Goal: Information Seeking & Learning: Learn about a topic

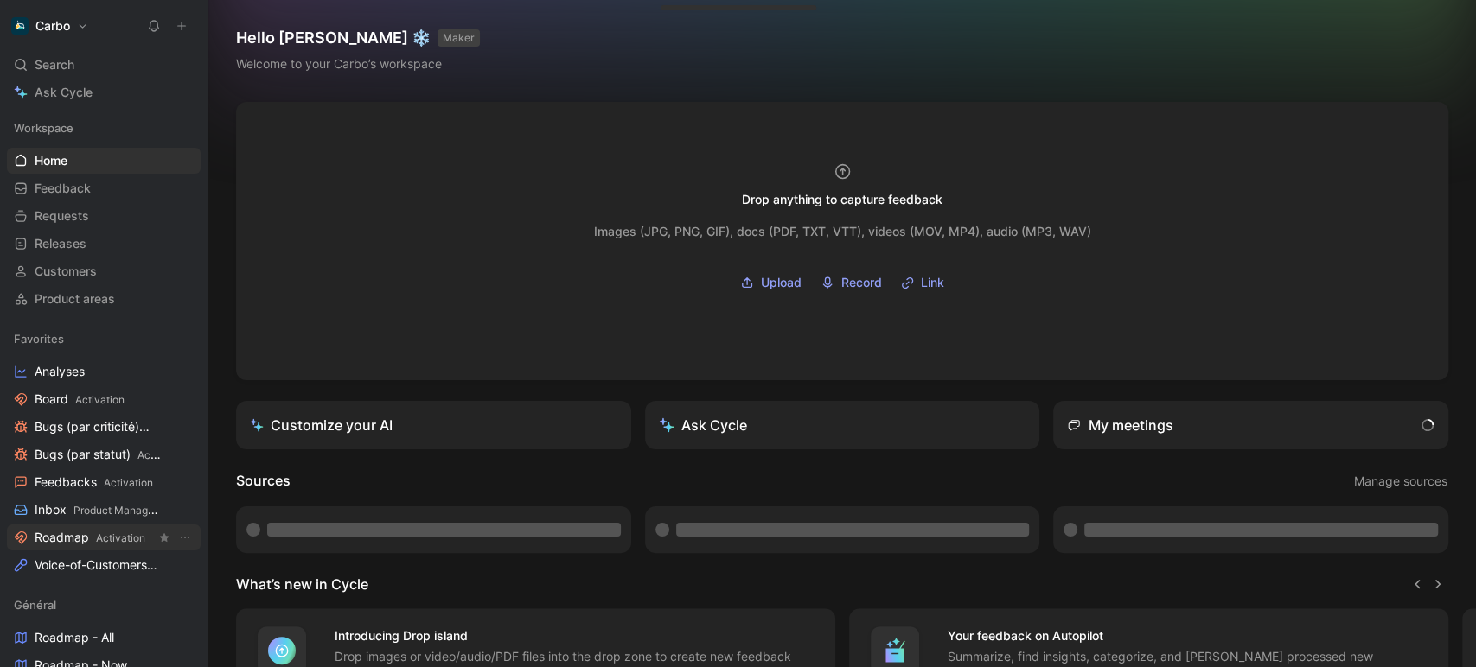
click at [101, 541] on span "Activation" at bounding box center [120, 538] width 49 height 13
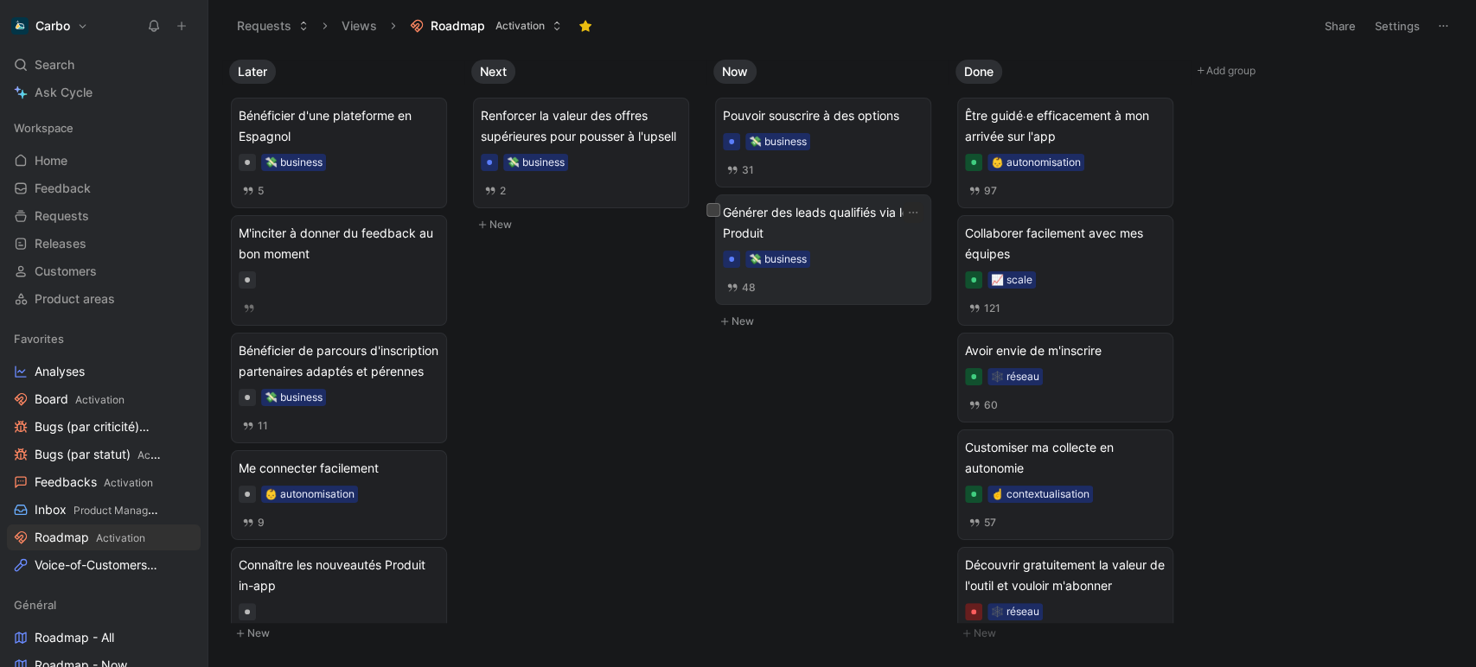
click at [840, 251] on div "💸 business" at bounding box center [823, 259] width 201 height 17
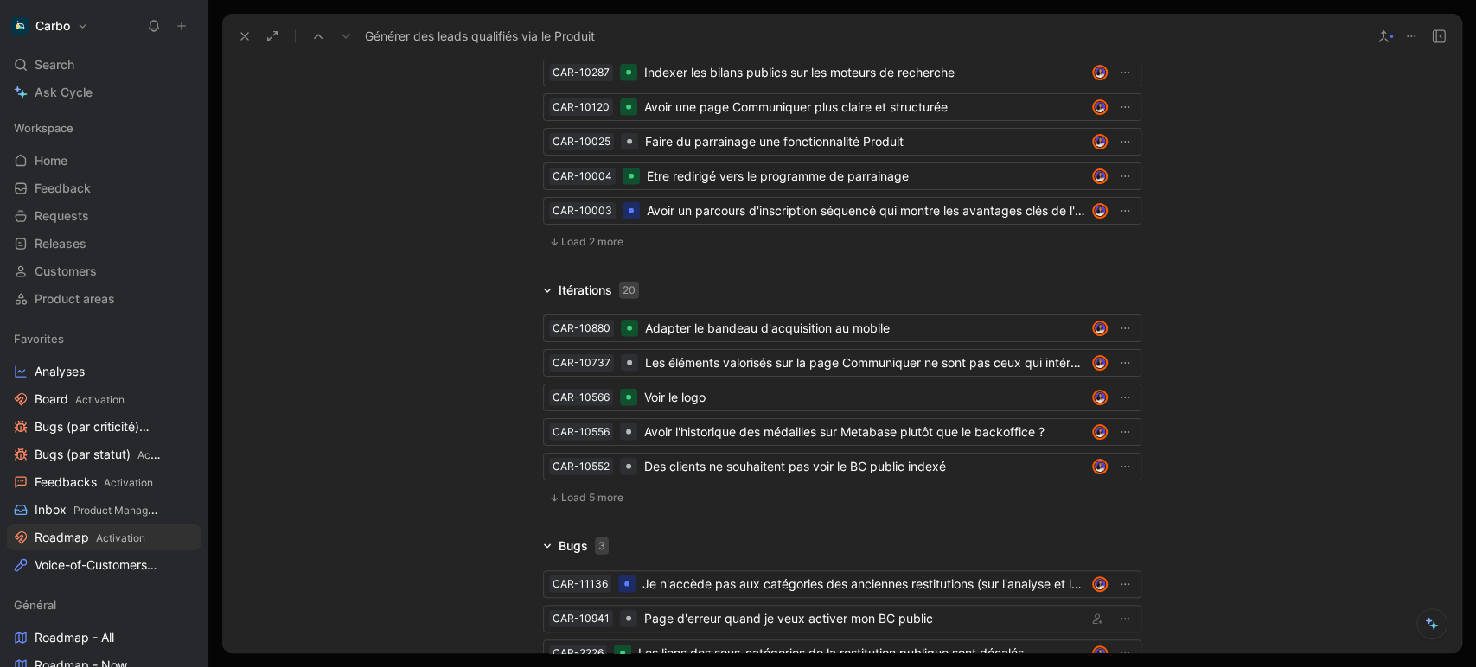
scroll to position [2955, 0]
click at [573, 492] on span "Load 5 more" at bounding box center [592, 499] width 62 height 14
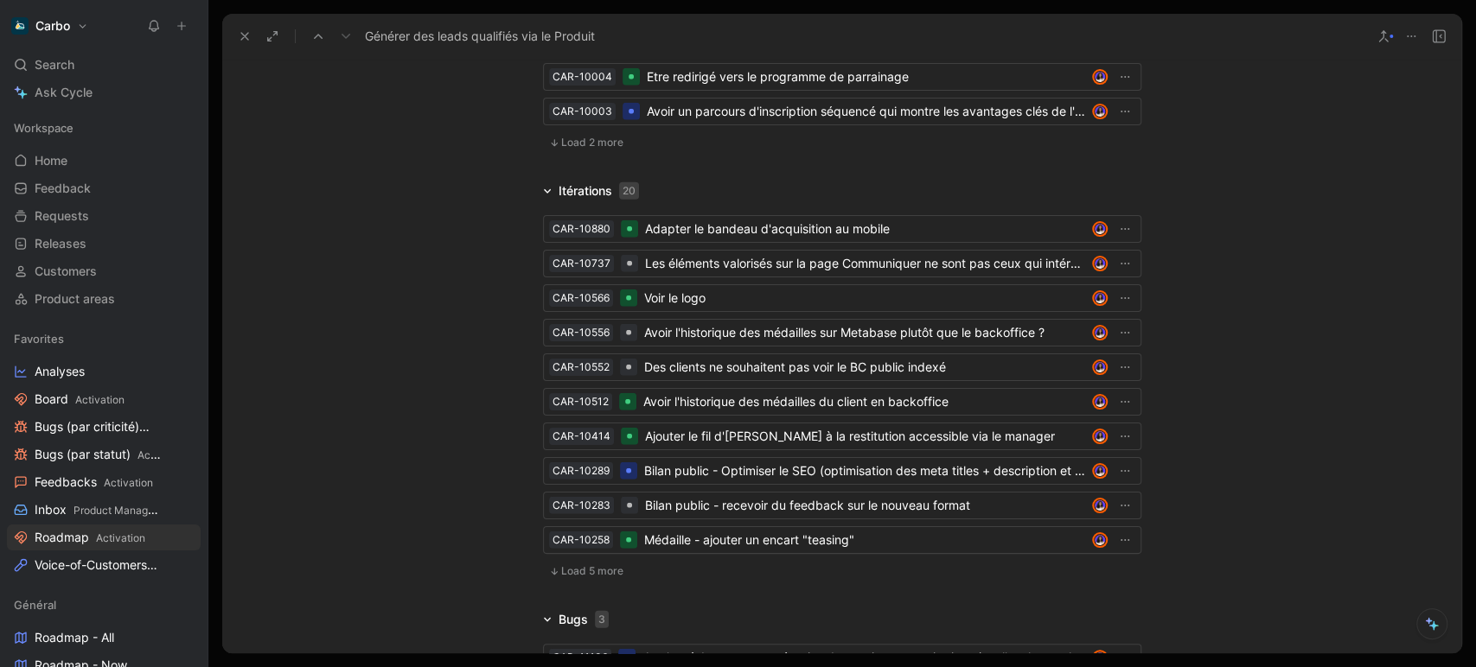
scroll to position [3064, 0]
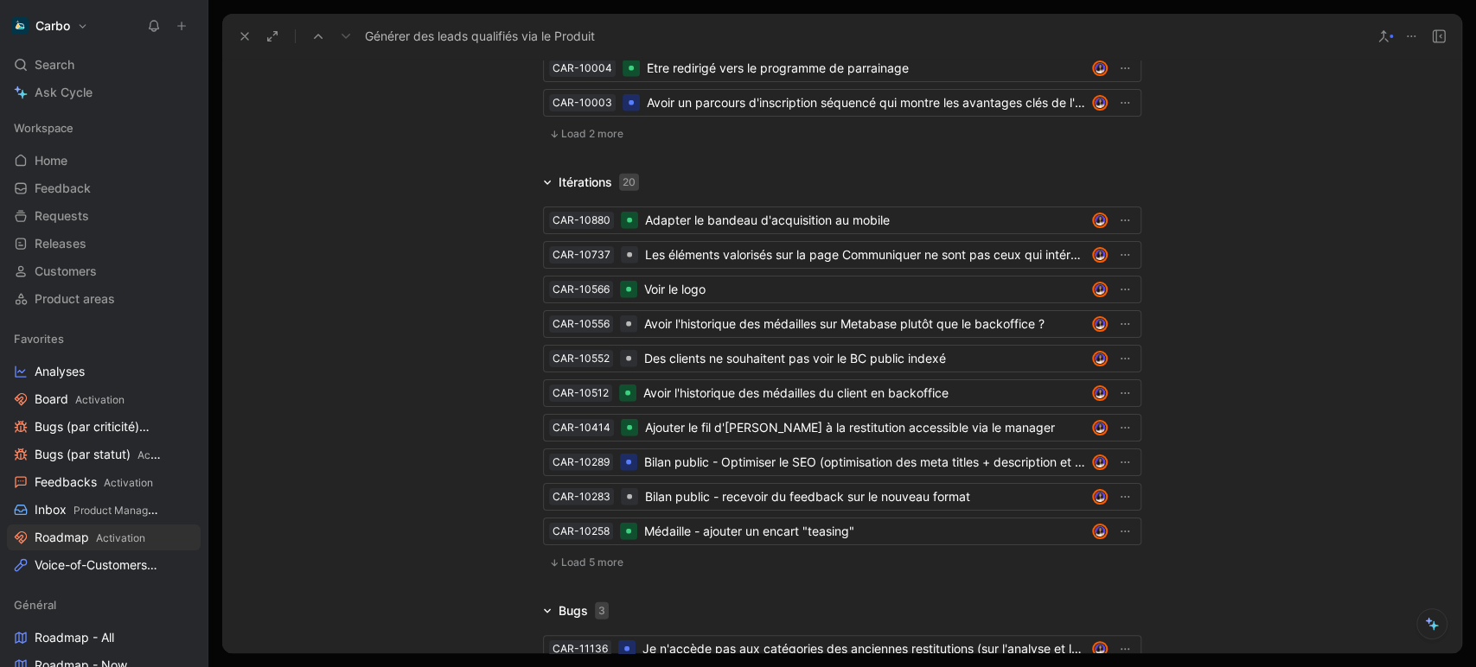
click at [572, 556] on span "Load 5 more" at bounding box center [592, 563] width 62 height 14
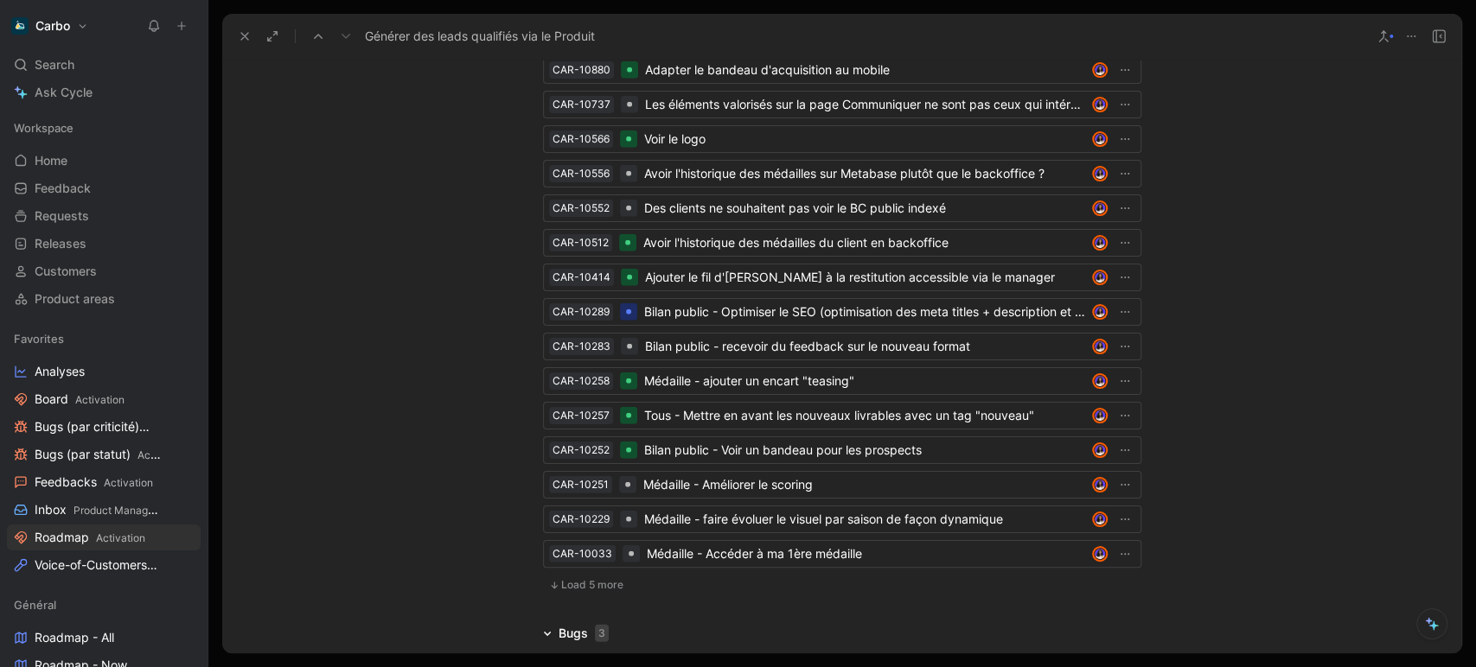
scroll to position [3219, 0]
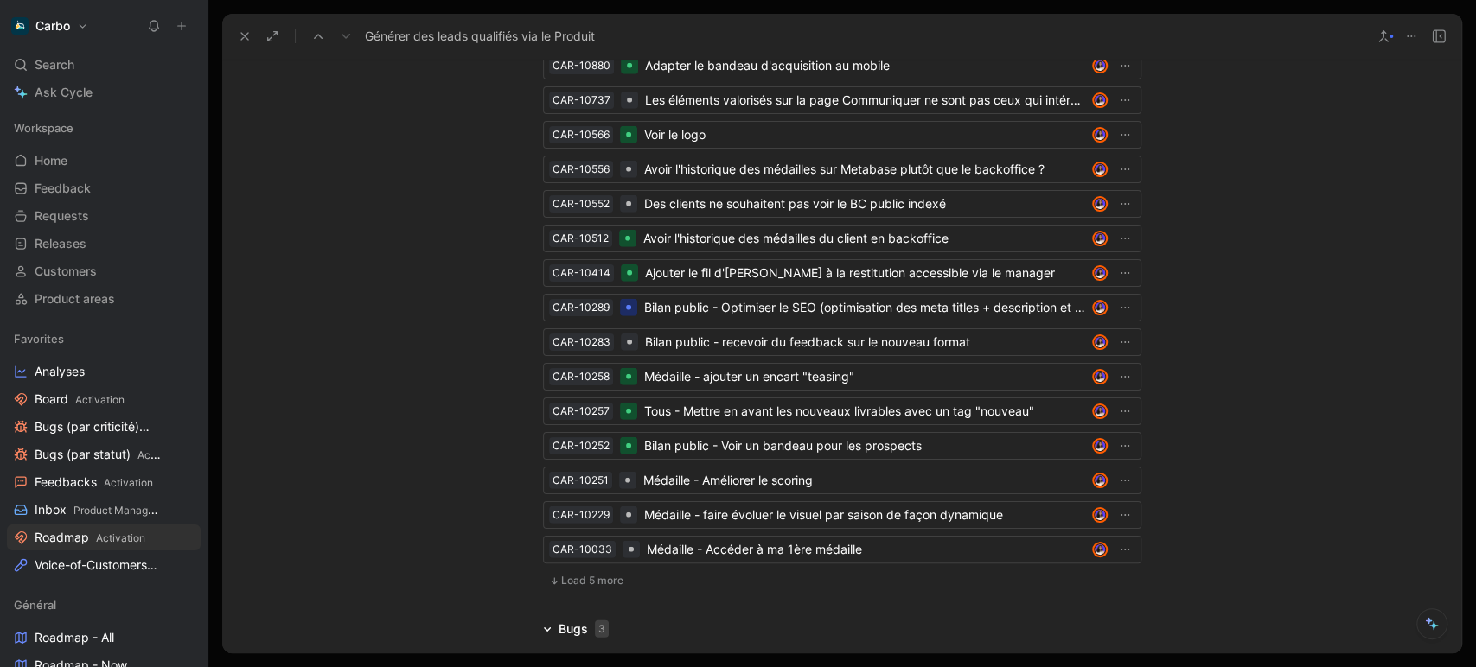
click at [588, 574] on span "Load 5 more" at bounding box center [592, 581] width 62 height 14
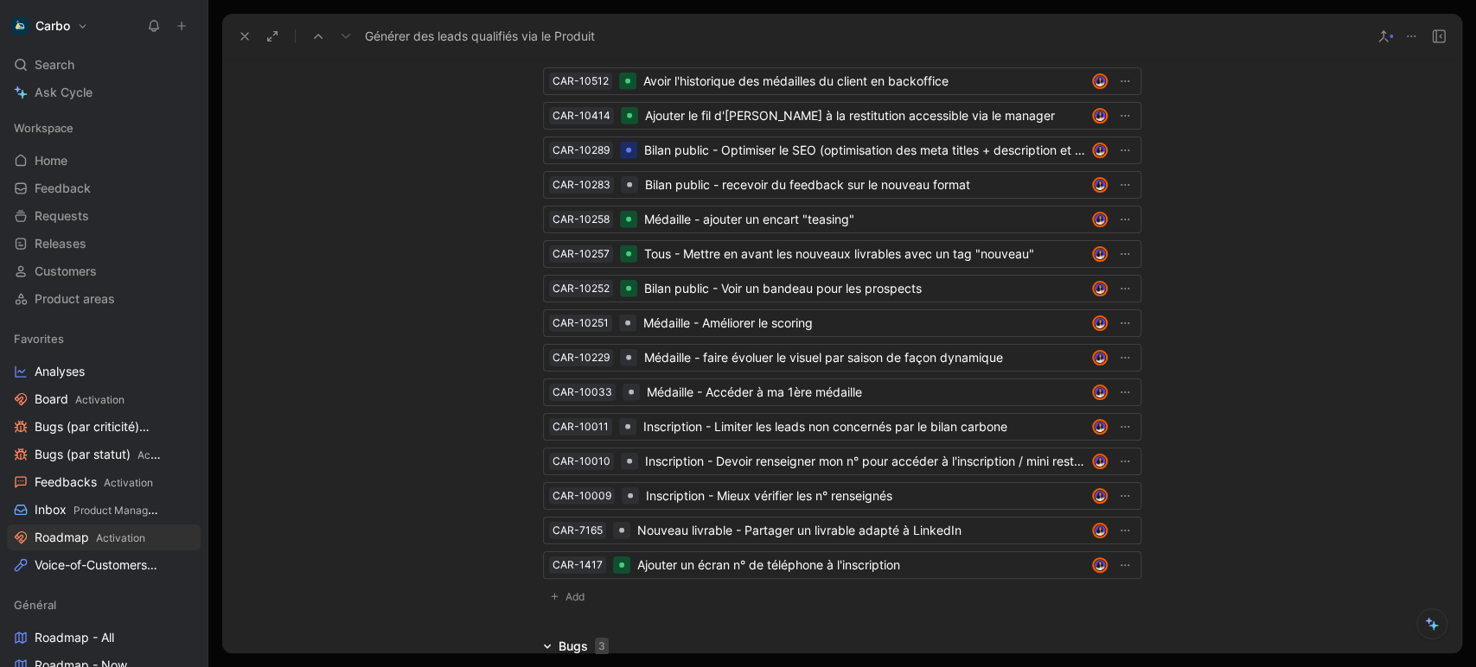
scroll to position [3386, 0]
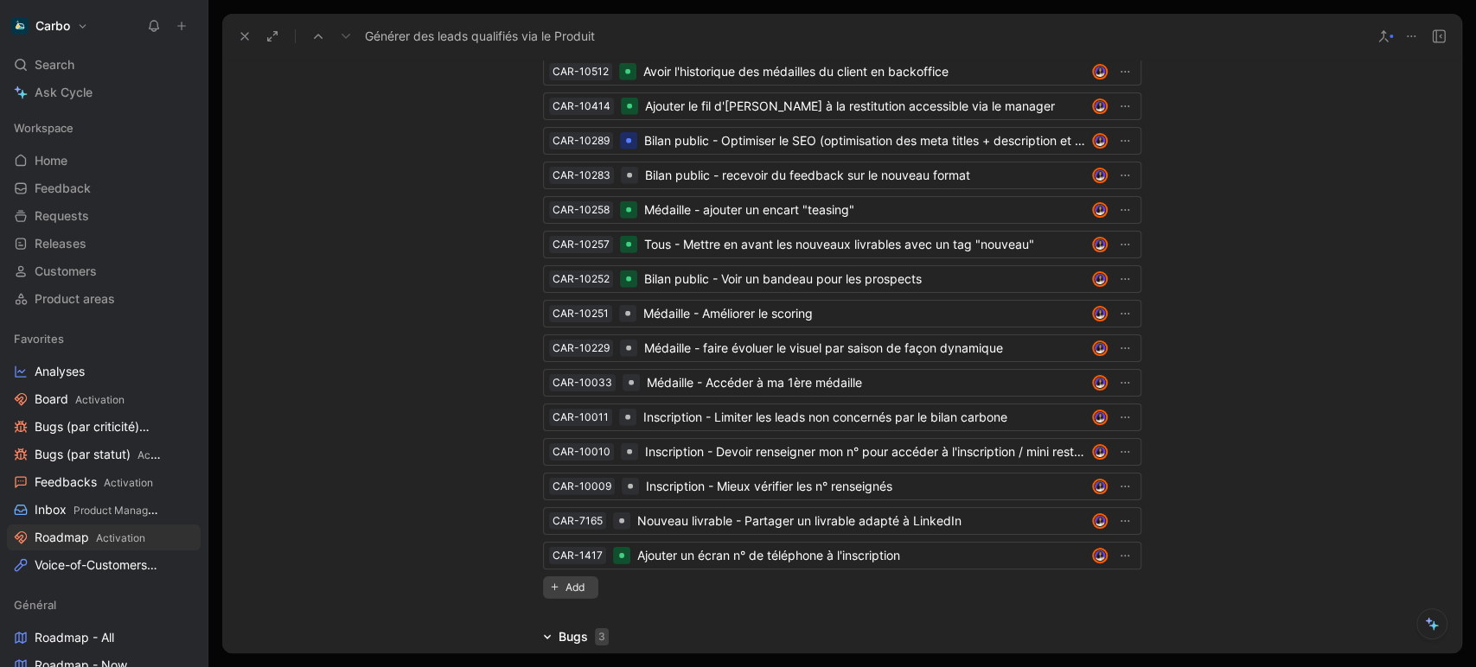
click at [565, 579] on span "Add" at bounding box center [577, 587] width 24 height 17
type input "M"
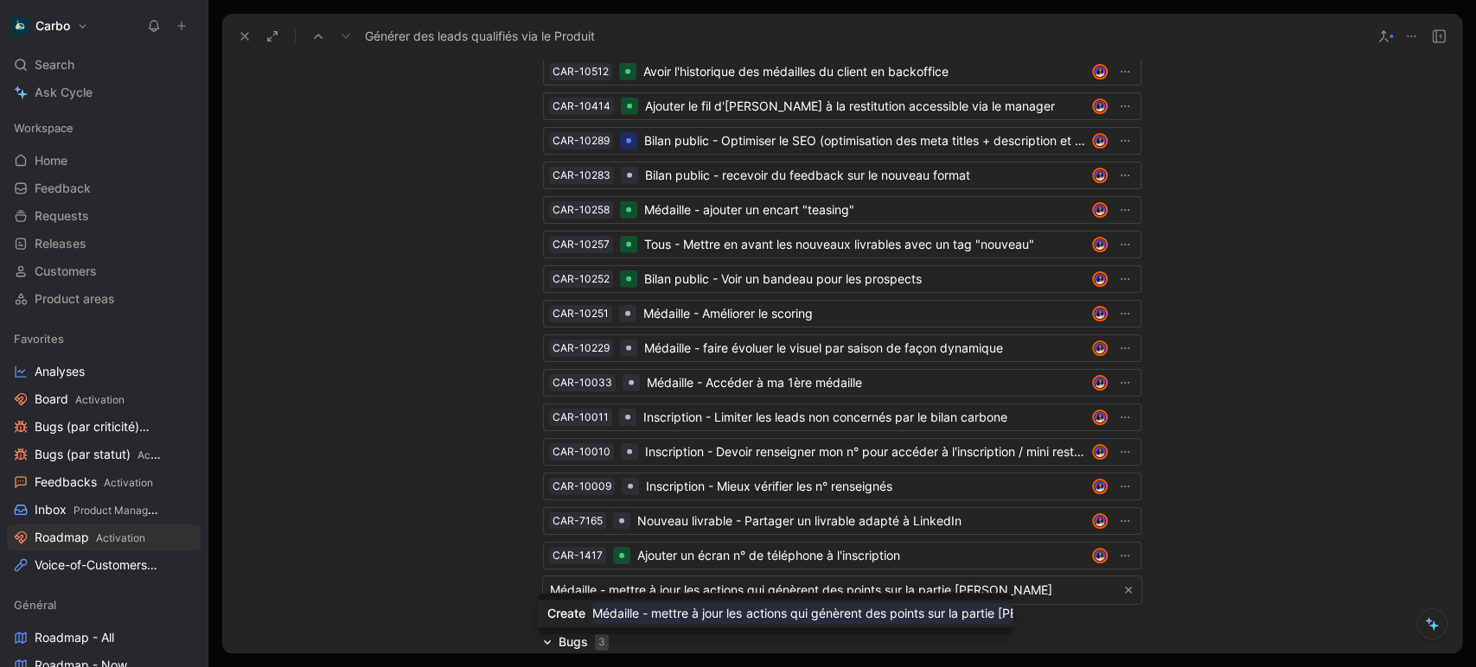
type input "Médaille - mettre à jour les actions qui génèrent des points sur la partie [PER…"
click at [889, 616] on mark "Médaille - mettre à jour les actions qui génèrent des points sur la partie [PER…" at bounding box center [843, 613] width 502 height 21
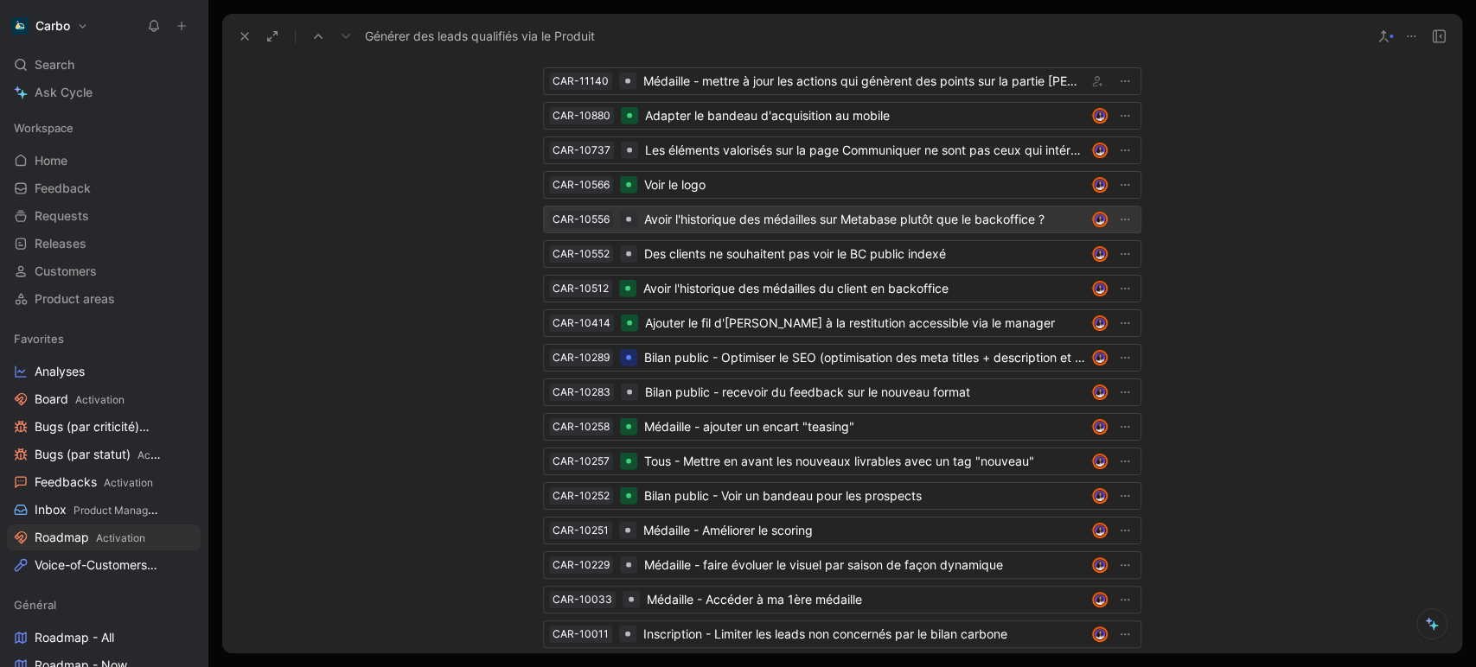
scroll to position [2925, 0]
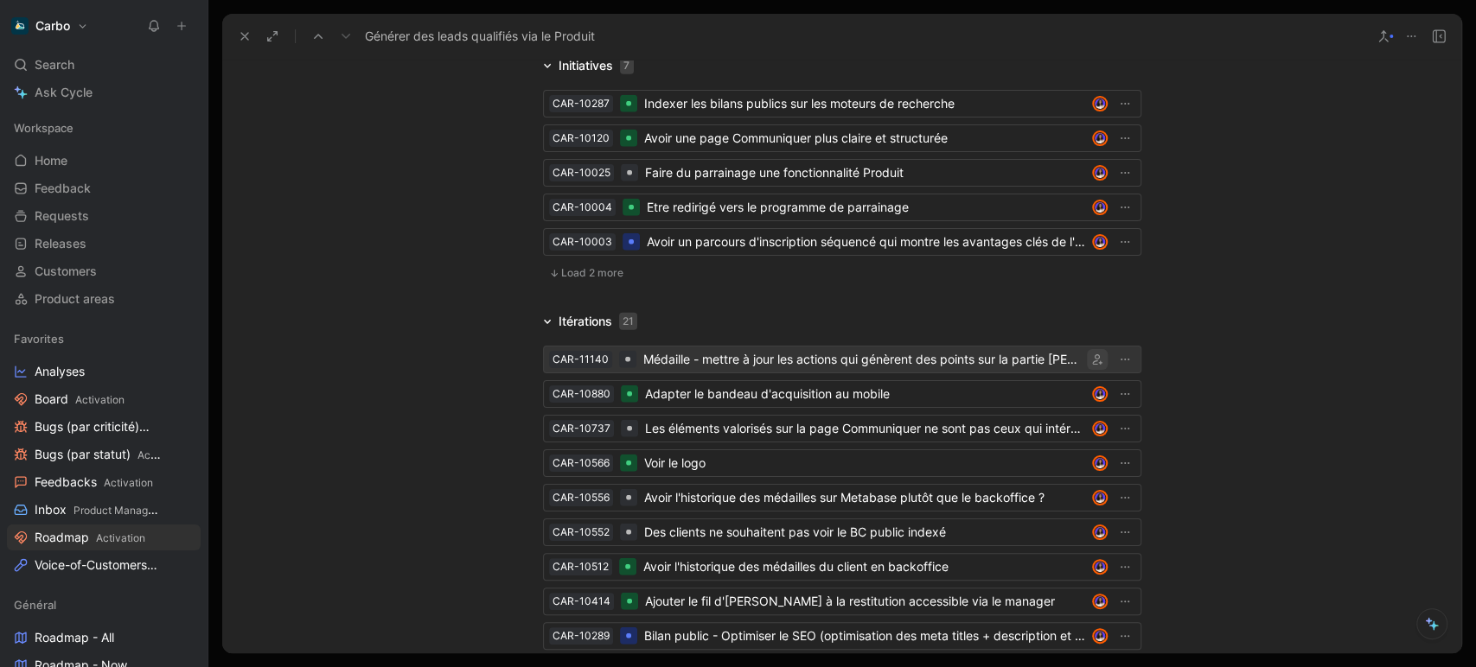
click at [1092, 354] on icon "button" at bounding box center [1097, 359] width 10 height 10
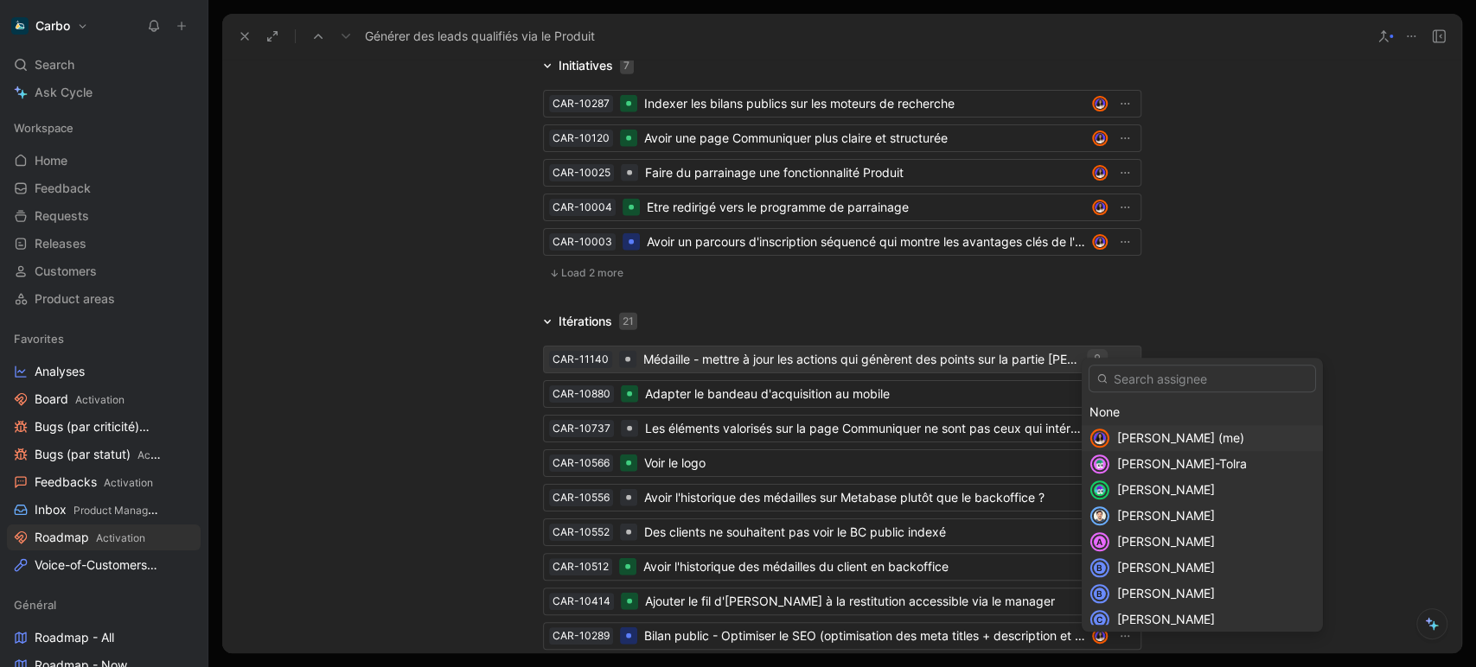
click at [1168, 437] on span "Clémentine Coycault (me)" at bounding box center [1180, 437] width 127 height 15
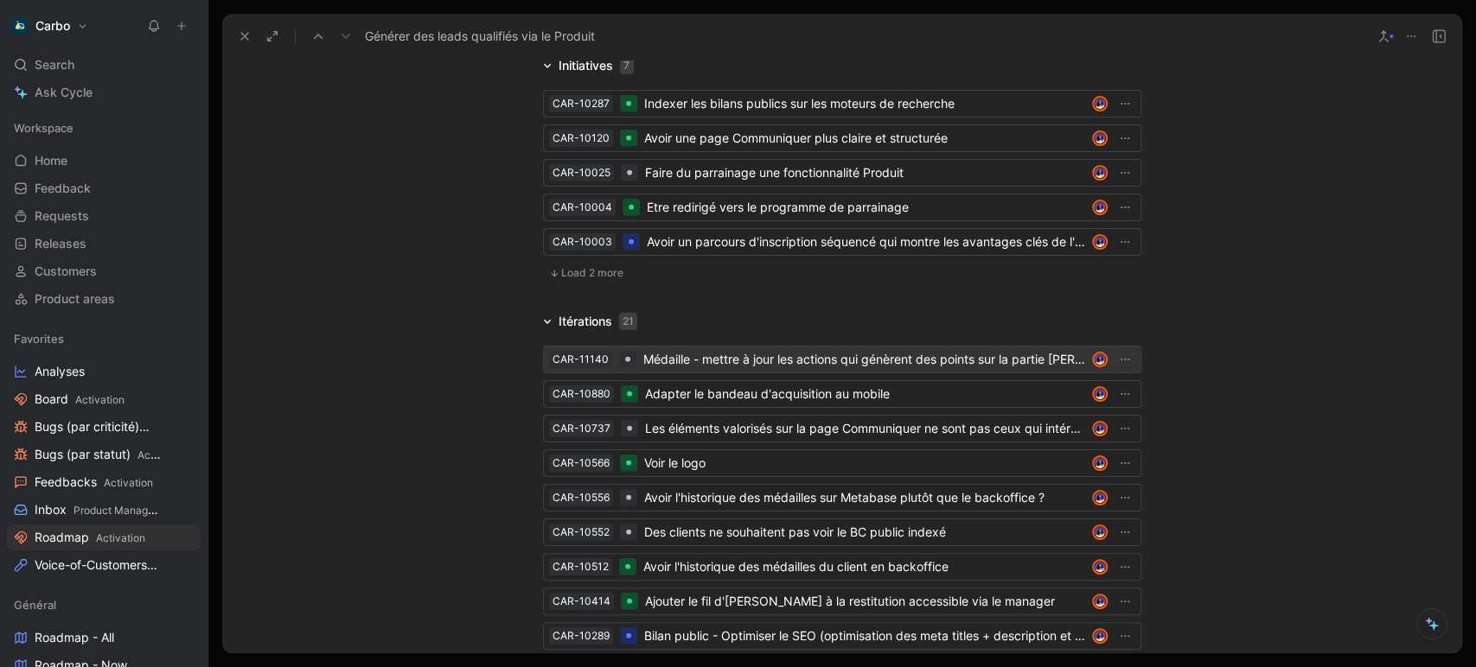
click at [917, 349] on div "Médaille - mettre à jour les actions qui génèrent des points sur la partie [PER…" at bounding box center [864, 359] width 442 height 21
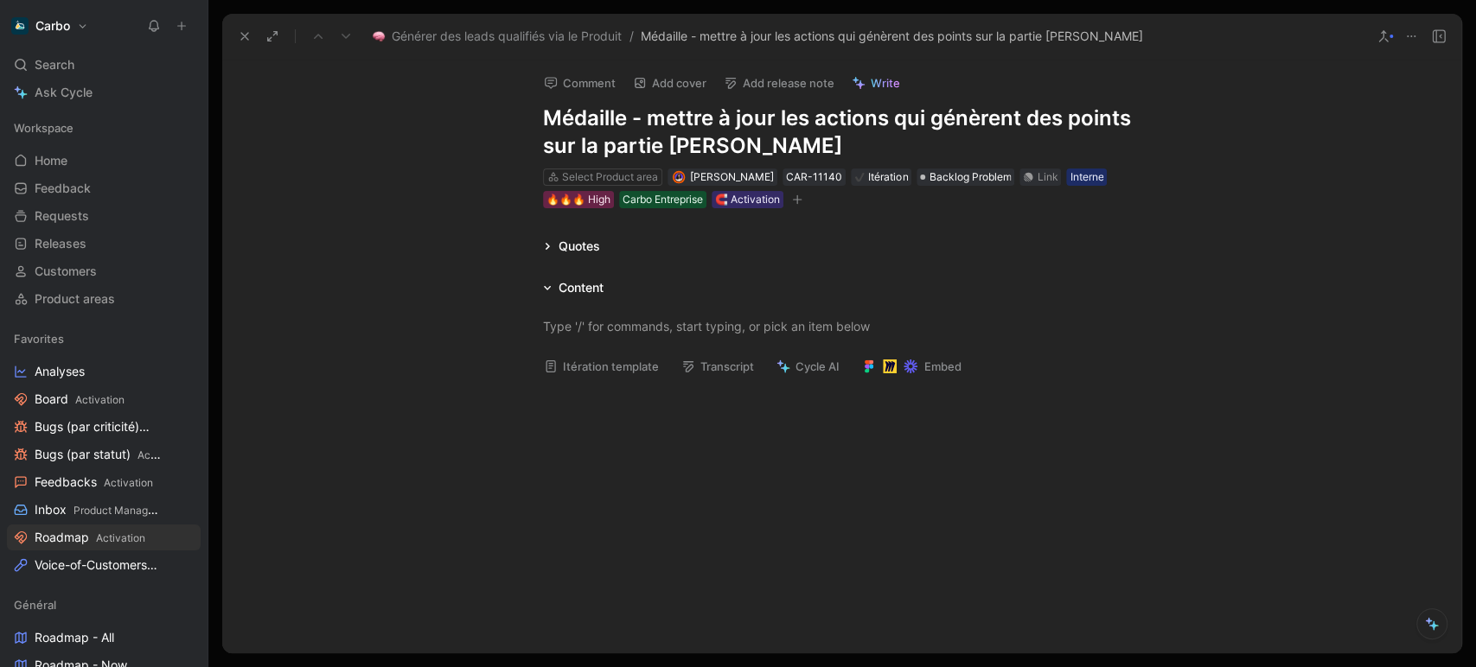
click at [577, 361] on button "Itération template" at bounding box center [601, 366] width 131 height 24
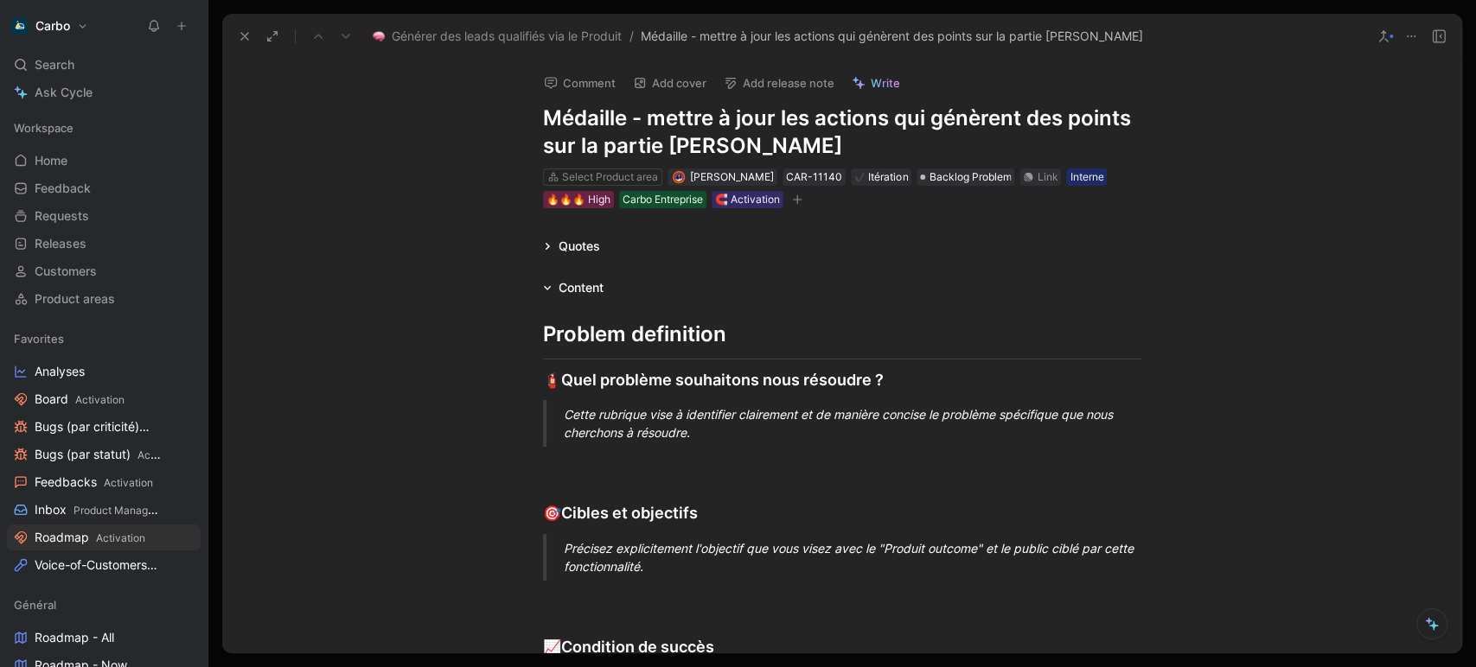
click at [632, 412] on div "Cette rubrique vise à identifier clairement et de manière concise le problème s…" at bounding box center [863, 423] width 598 height 36
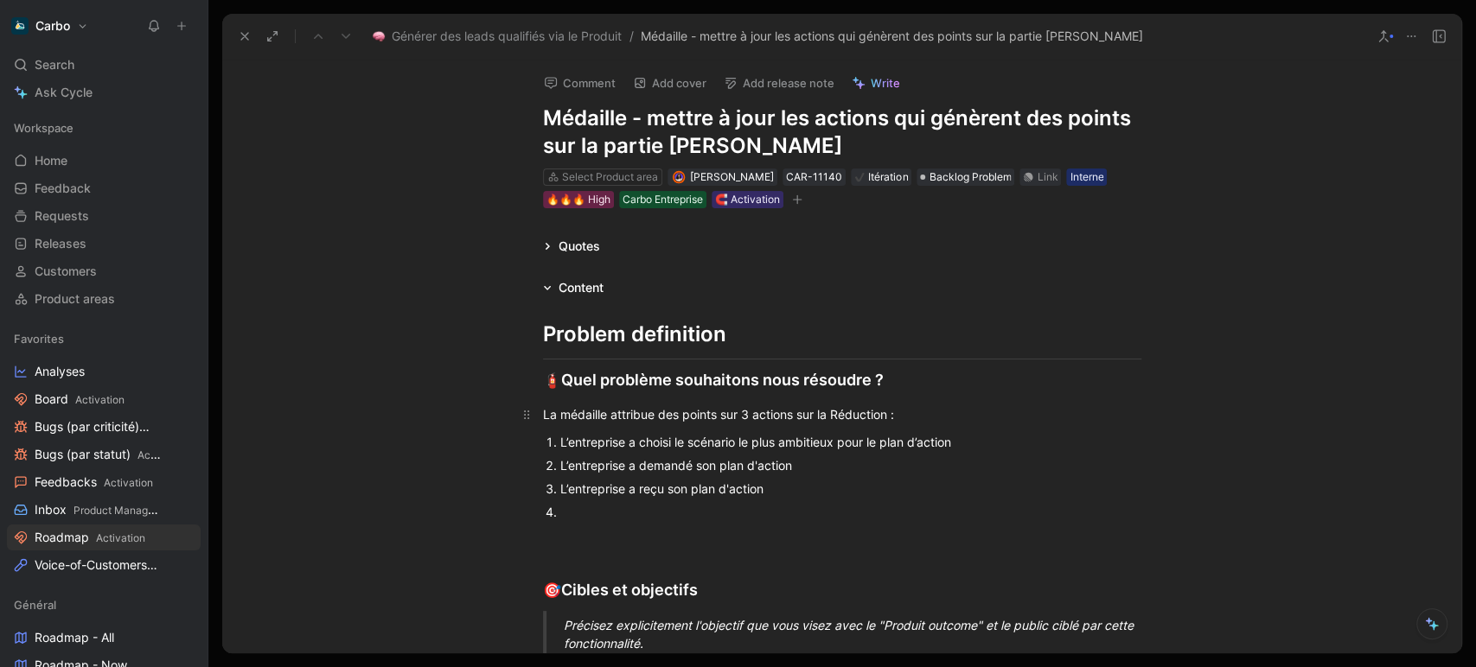
click at [940, 411] on div "La médaille attribue des points sur 3 actions sur la Réduction :" at bounding box center [842, 414] width 598 height 18
click at [702, 511] on div at bounding box center [850, 512] width 581 height 18
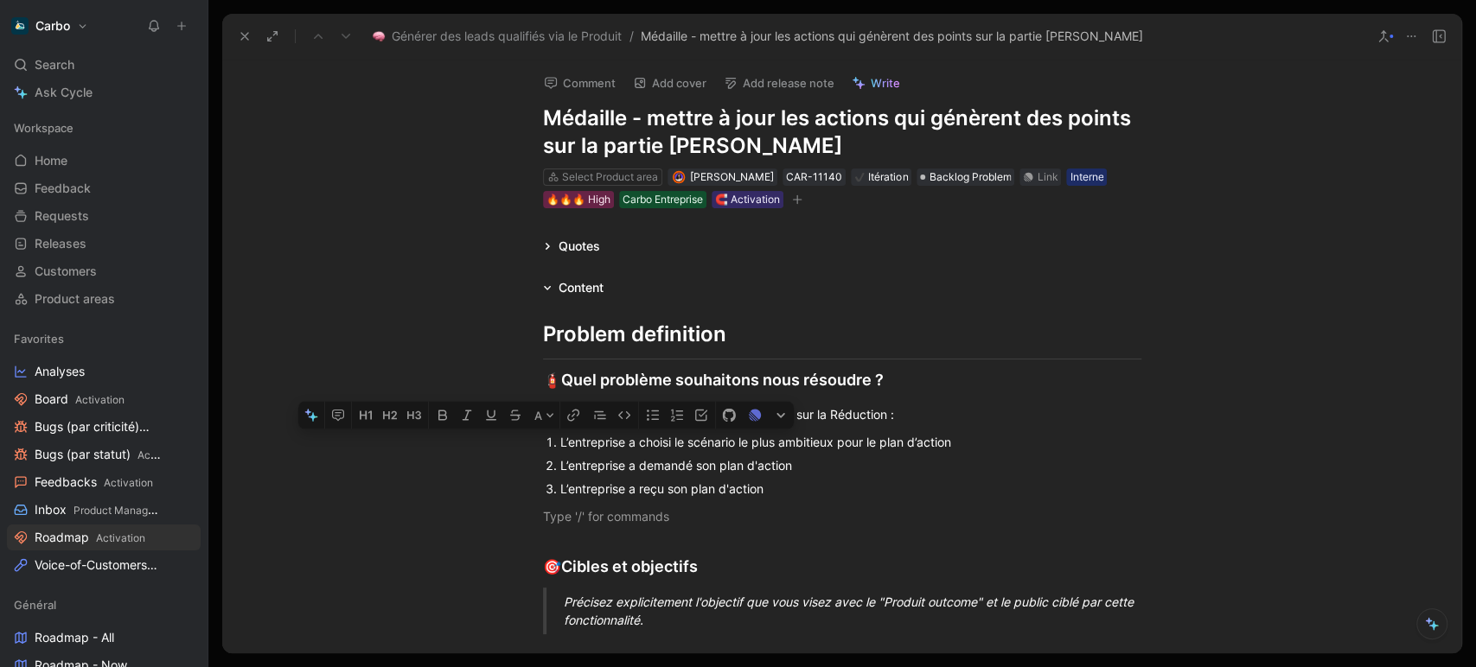
drag, startPoint x: 785, startPoint y: 503, endPoint x: 539, endPoint y: 441, distance: 254.1
drag, startPoint x: 779, startPoint y: 491, endPoint x: 550, endPoint y: 446, distance: 233.4
click at [550, 446] on ol "L’entreprise a choisi le scénario le plus ambitieux pour le plan d’action L’ent…" at bounding box center [842, 465] width 664 height 70
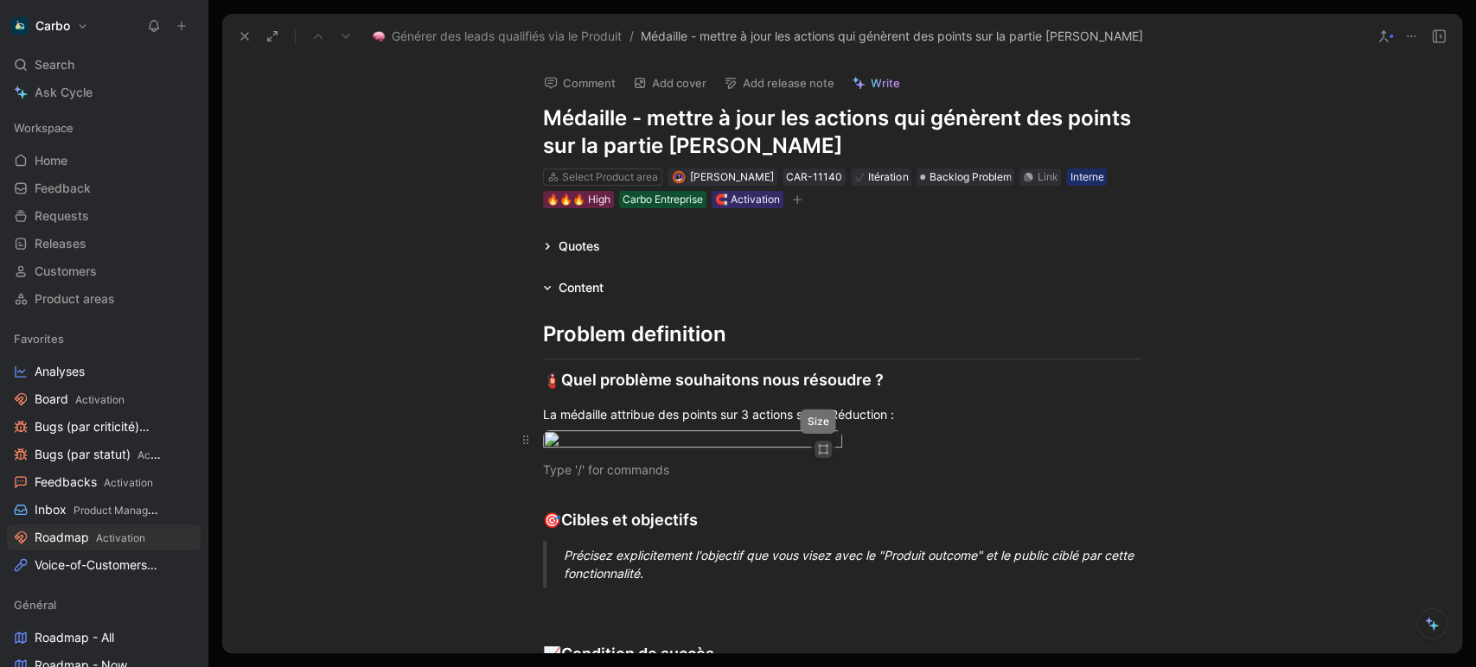
click at [819, 447] on icon "button" at bounding box center [819, 450] width 1 height 6
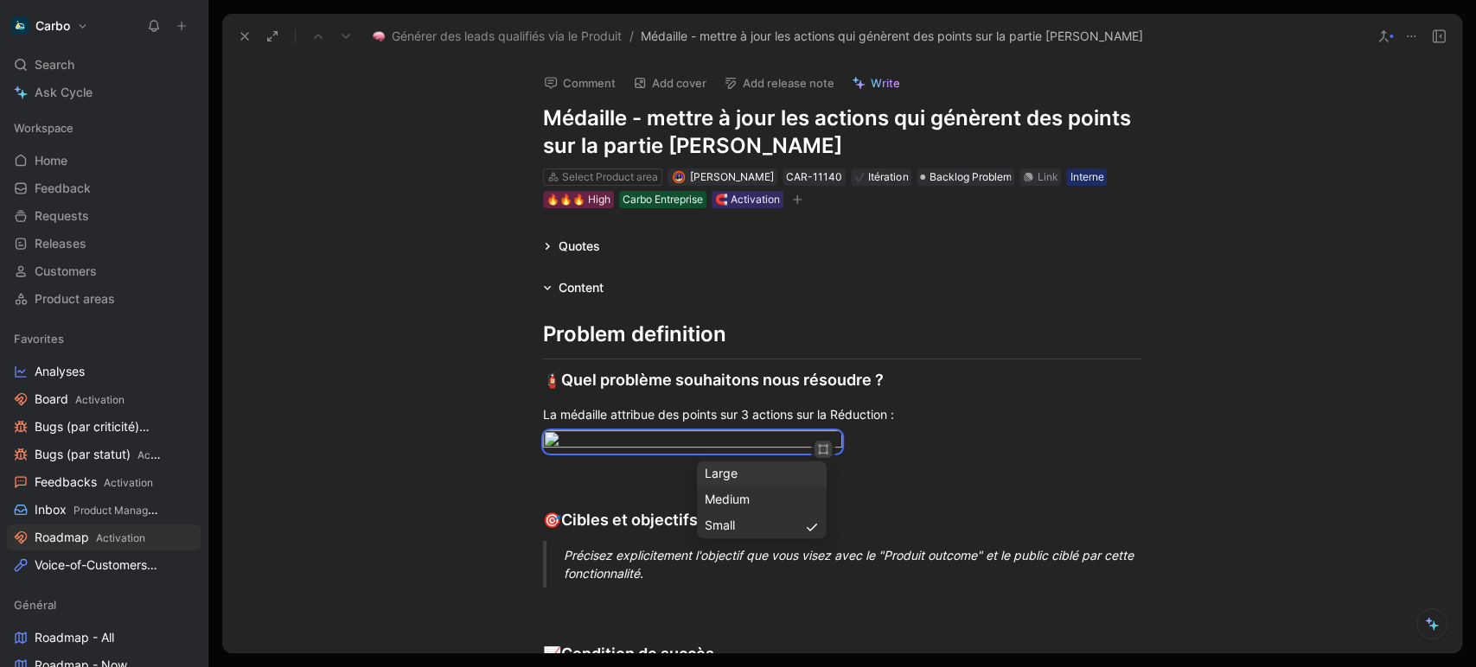
click at [734, 467] on div "Large" at bounding box center [761, 473] width 114 height 21
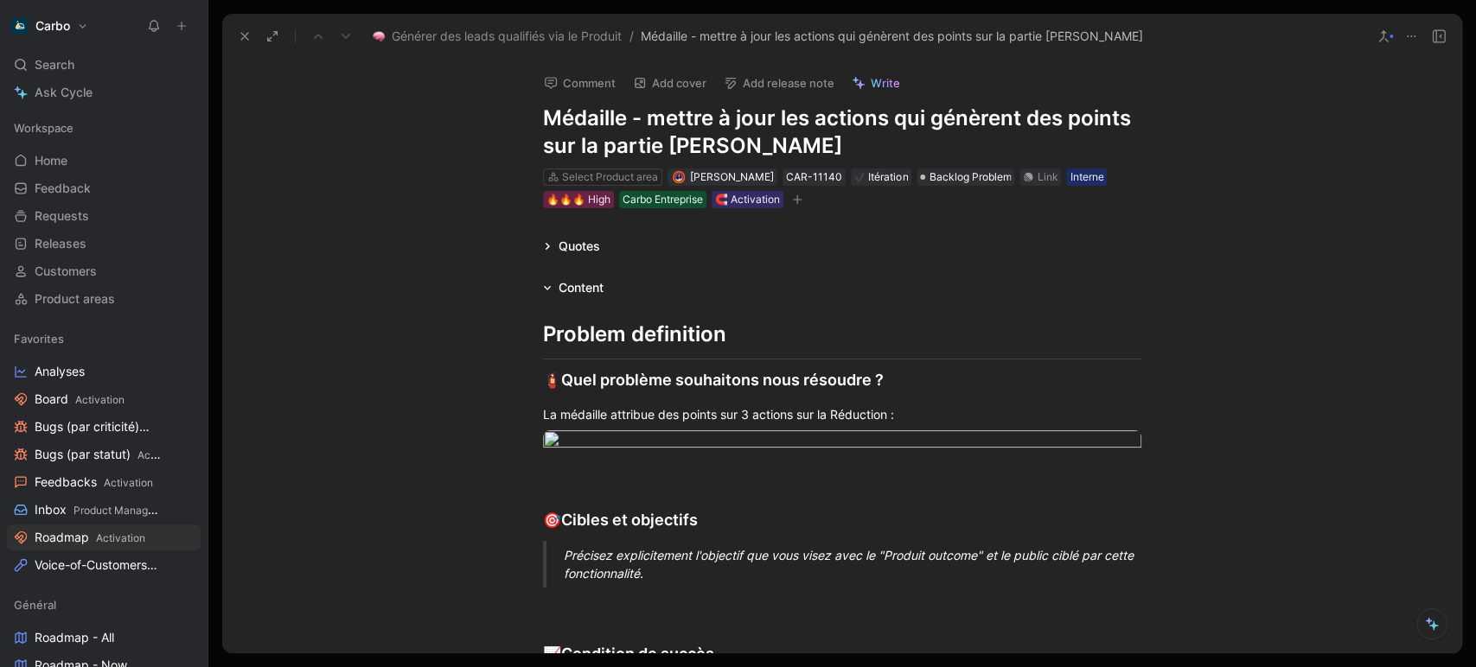
scroll to position [123, 0]
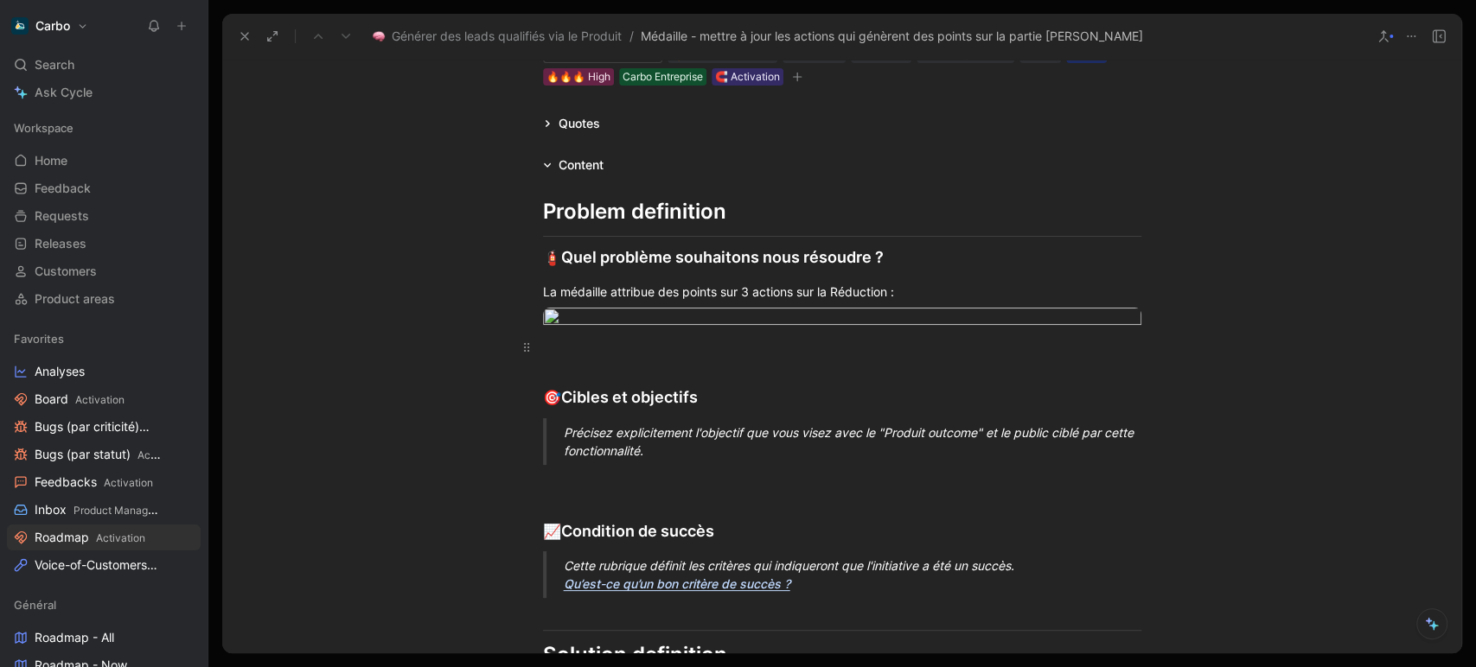
click at [596, 356] on div at bounding box center [842, 347] width 598 height 18
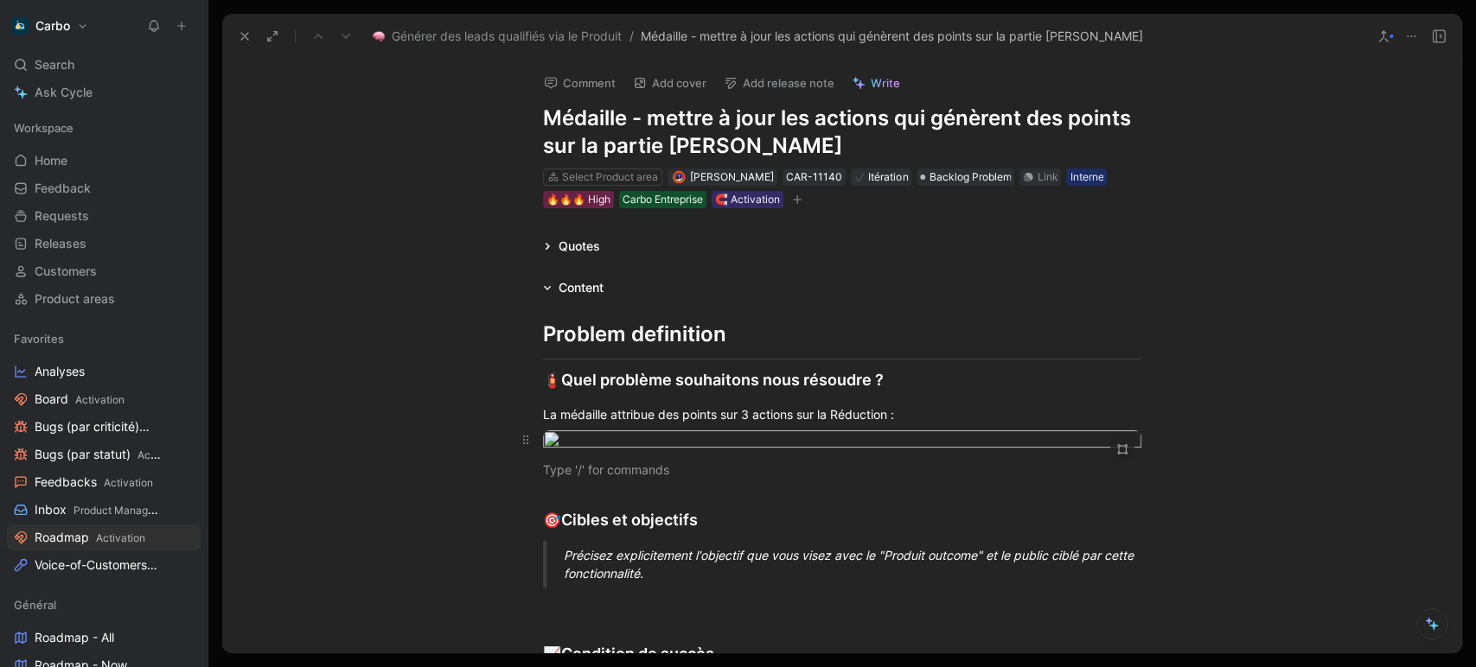
scroll to position [107, 0]
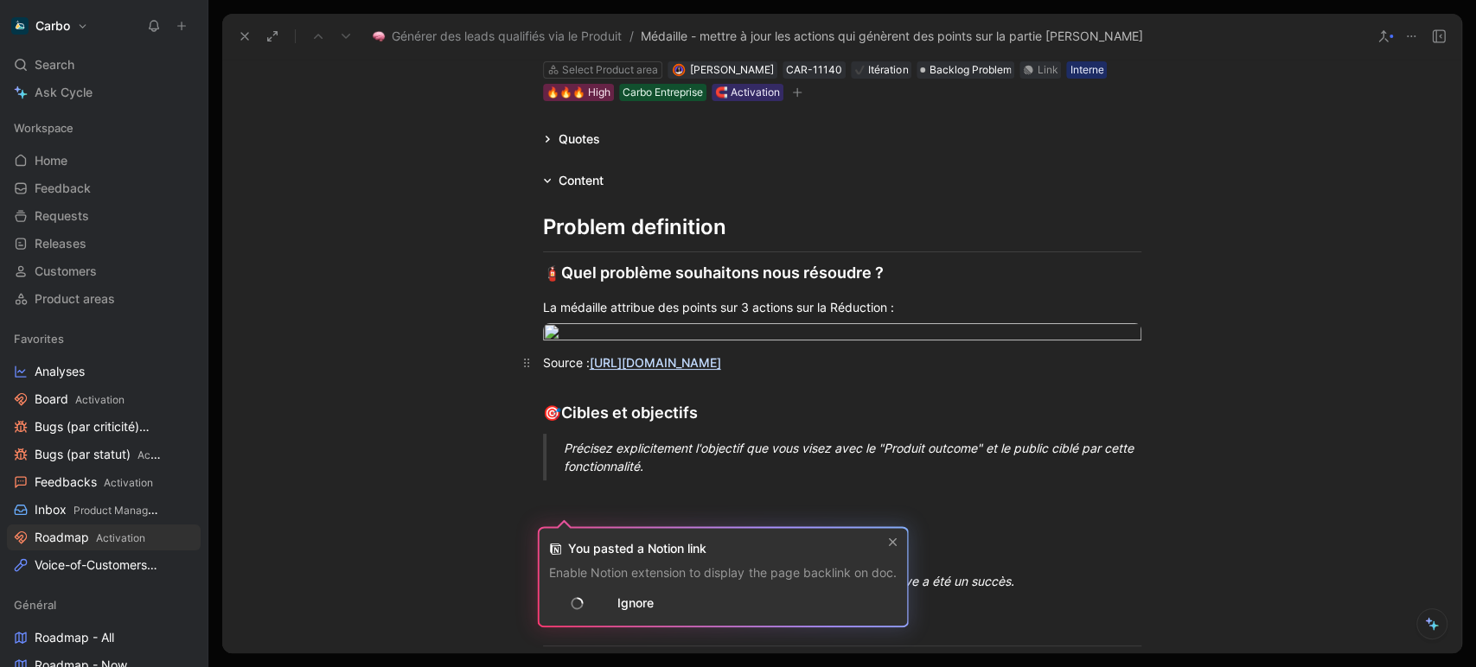
drag, startPoint x: 821, startPoint y: 509, endPoint x: 598, endPoint y: 488, distance: 224.0
click at [598, 372] on div "Source : https://www.notion.so/hellocarbo/Scoring-d-Engagement-Climat-c129554cd…" at bounding box center [842, 363] width 598 height 18
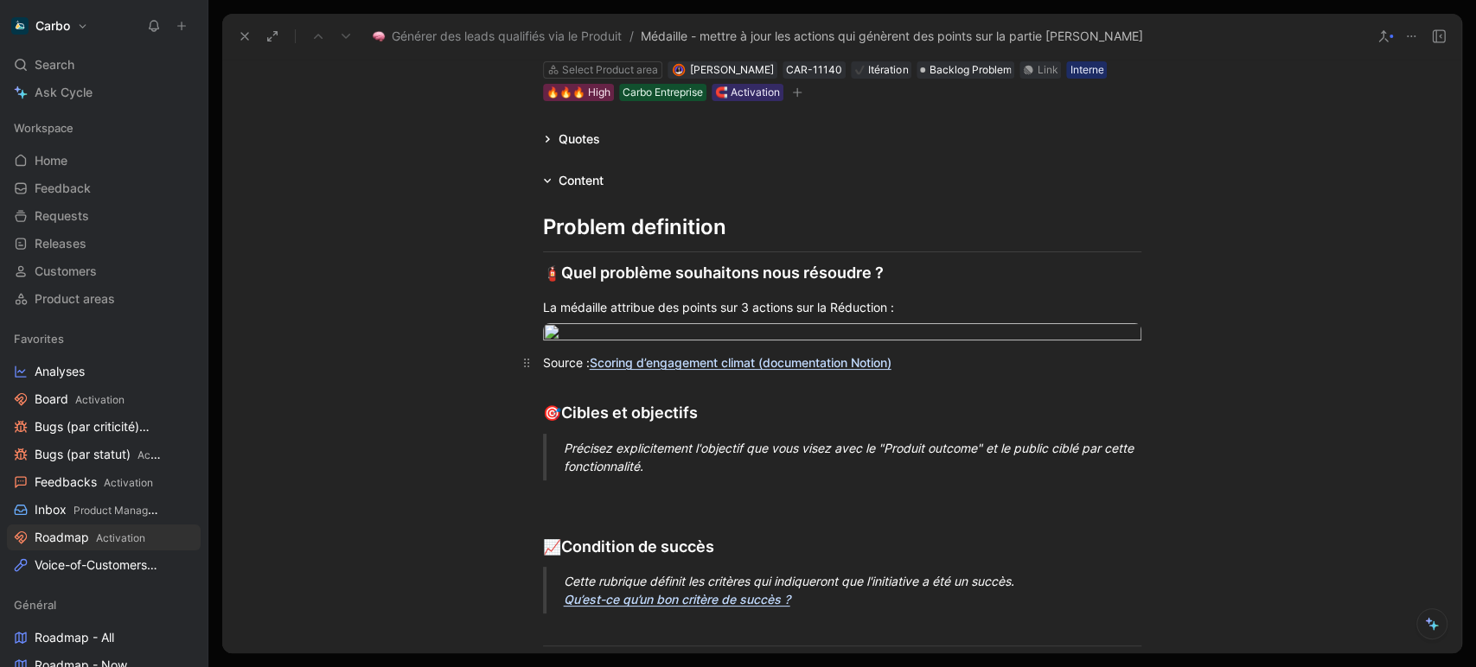
click at [727, 475] on div "Précisez explicitement l'objectif que vous visez avec le "Produit outcome" et l…" at bounding box center [863, 457] width 598 height 36
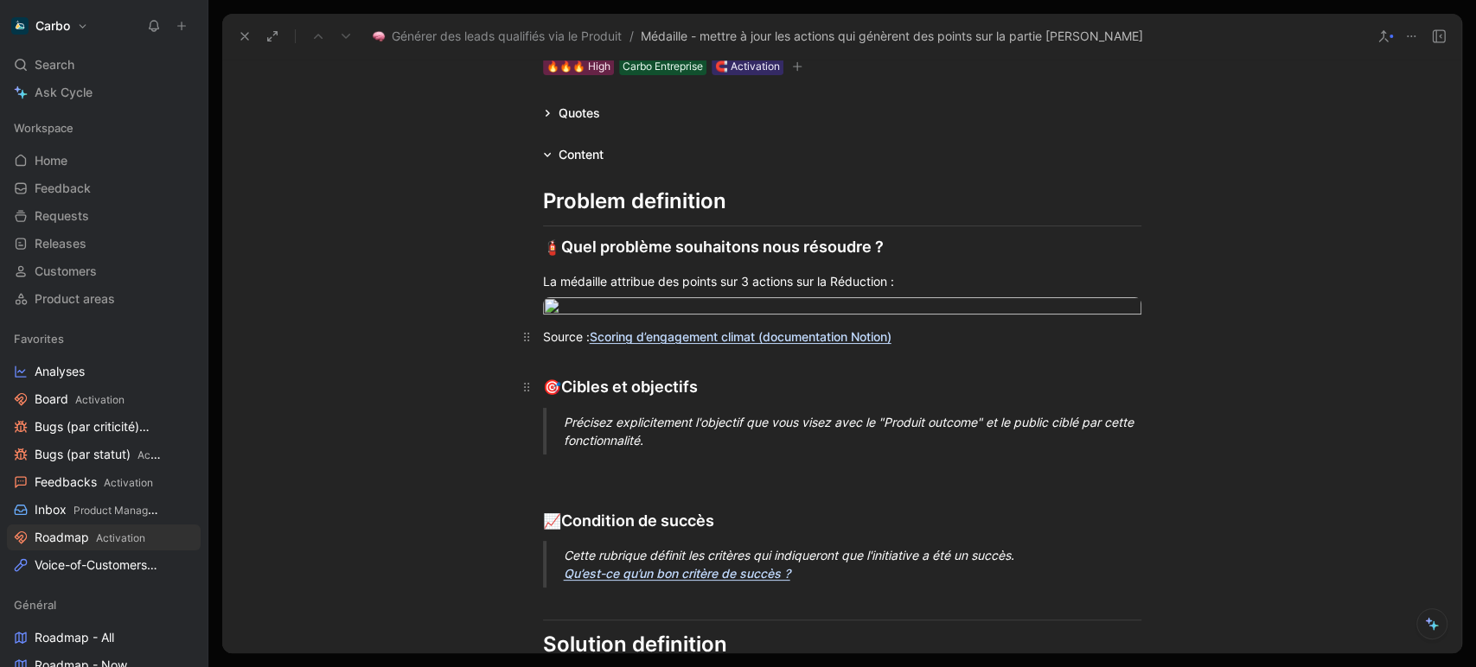
scroll to position [134, 0]
click at [546, 395] on span "🎯" at bounding box center [552, 386] width 18 height 17
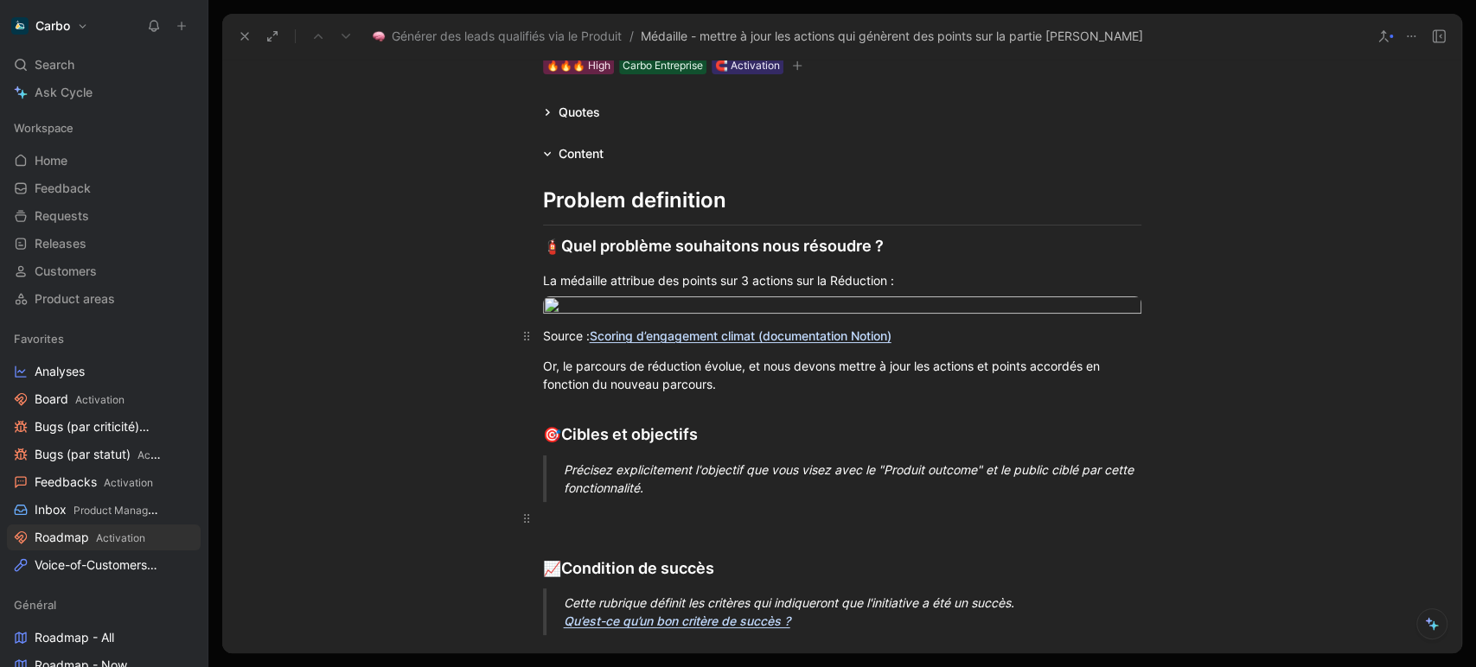
scroll to position [303, 0]
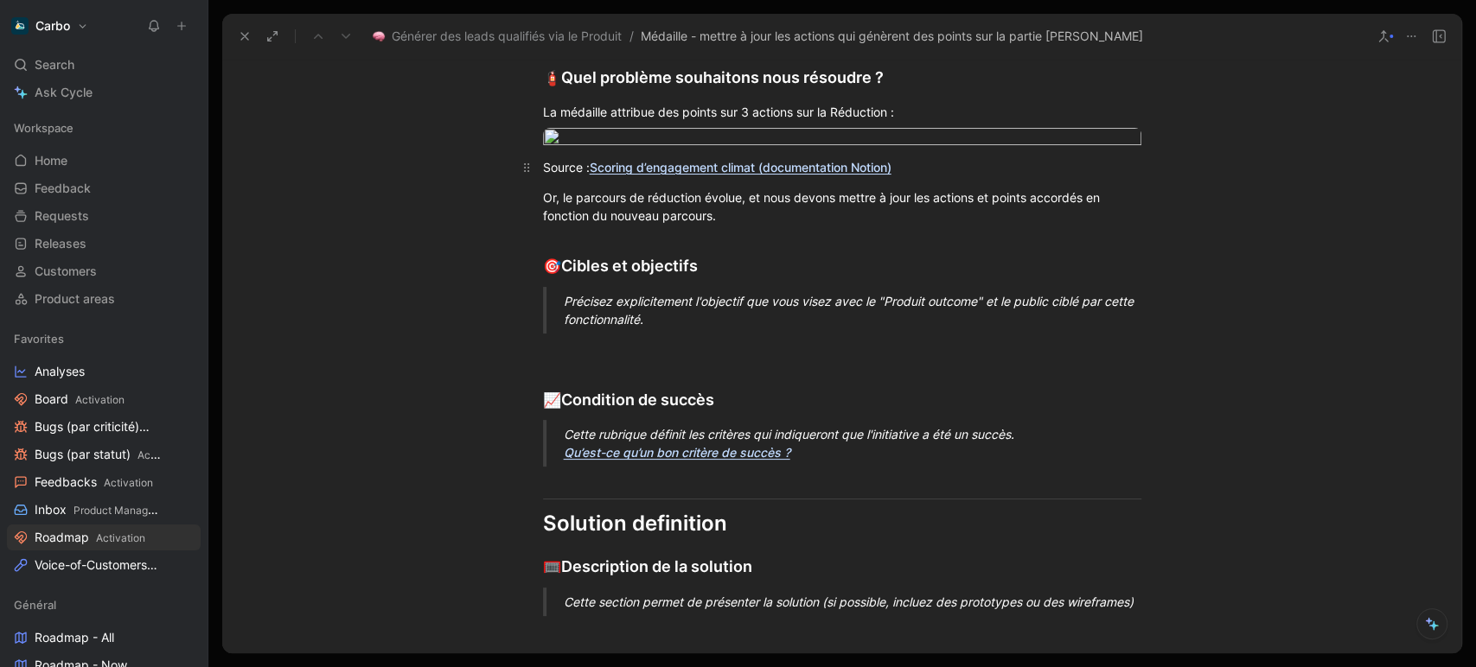
click at [595, 328] on div "Précisez explicitement l'objectif que vous visez avec le "Produit outcome" et l…" at bounding box center [863, 310] width 598 height 36
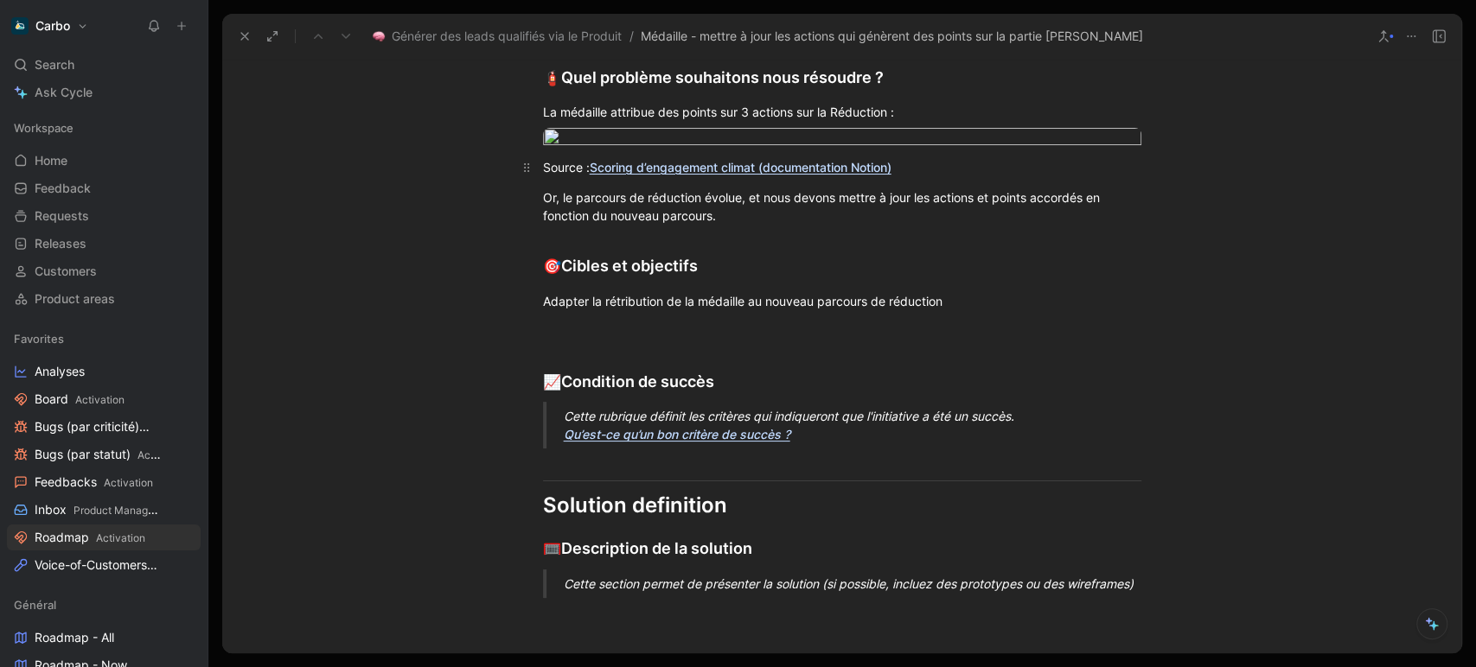
scroll to position [377, 0]
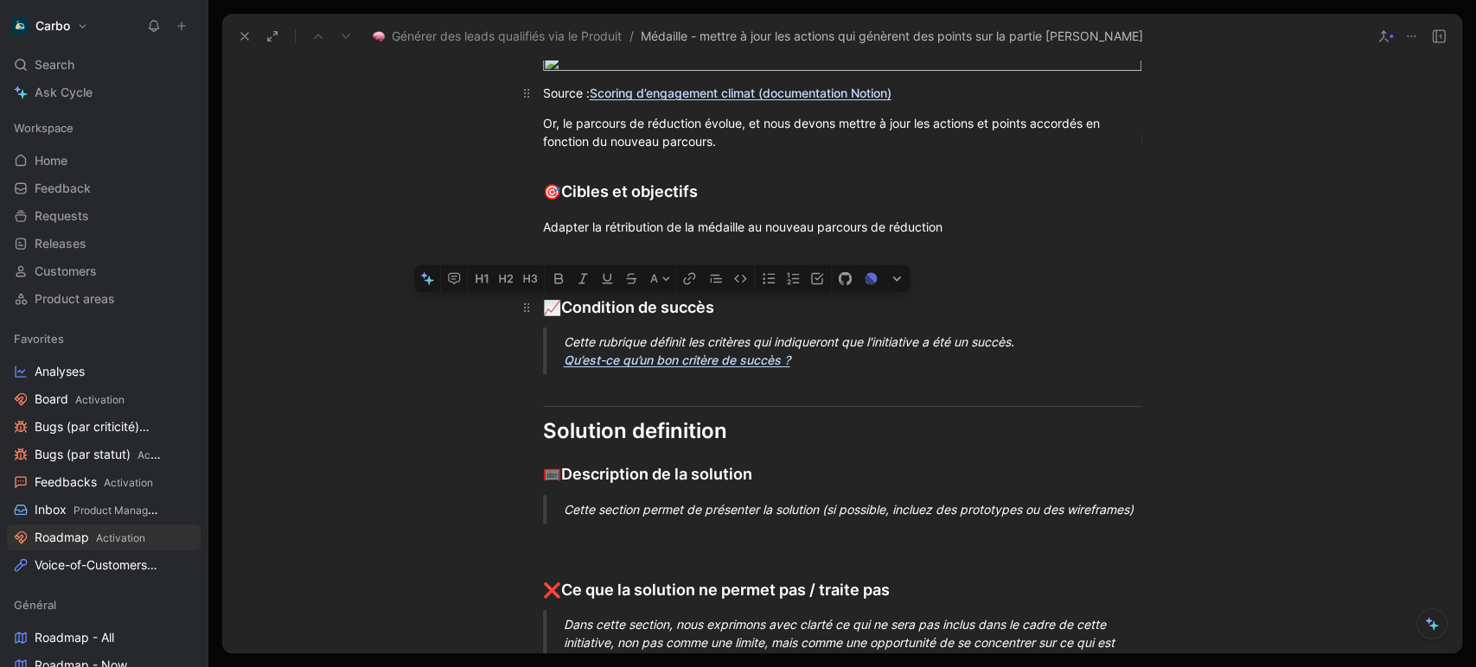
drag, startPoint x: 814, startPoint y: 494, endPoint x: 530, endPoint y: 424, distance: 292.7
click at [530, 424] on div "Problem definition 🧯 Quel problème souhaitons nous résoudre ? La médaille attri…" at bounding box center [841, 305] width 1239 height 768
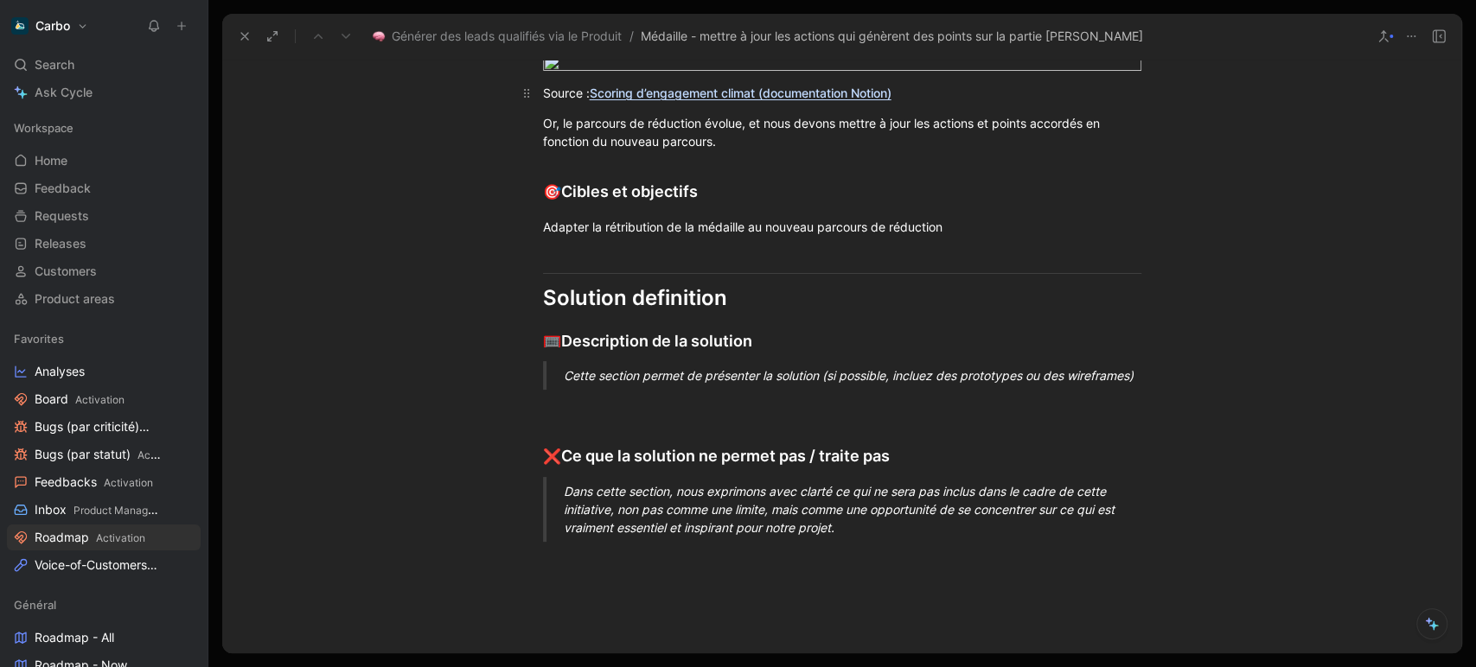
click at [746, 390] on p "Cette section permet de présenter la solution (si possible, incluez des prototy…" at bounding box center [863, 375] width 598 height 29
click at [600, 390] on p at bounding box center [842, 375] width 664 height 29
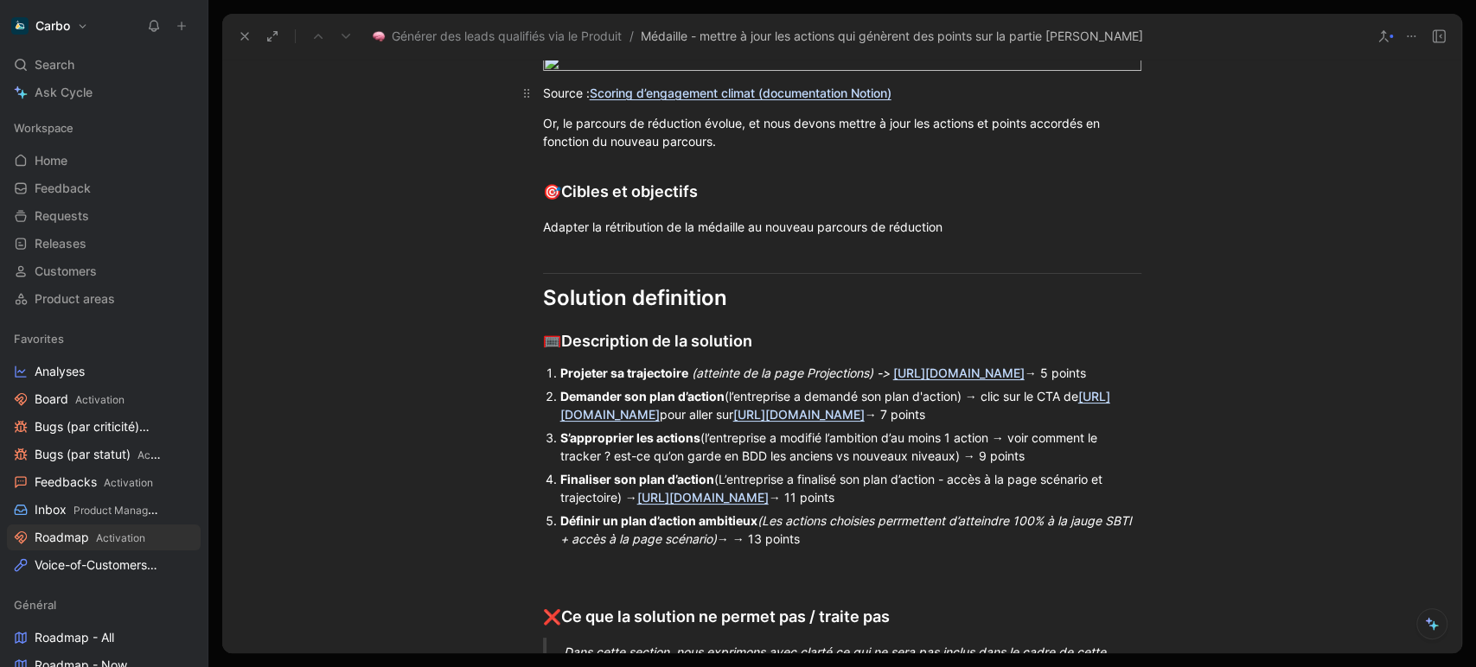
scroll to position [437, 0]
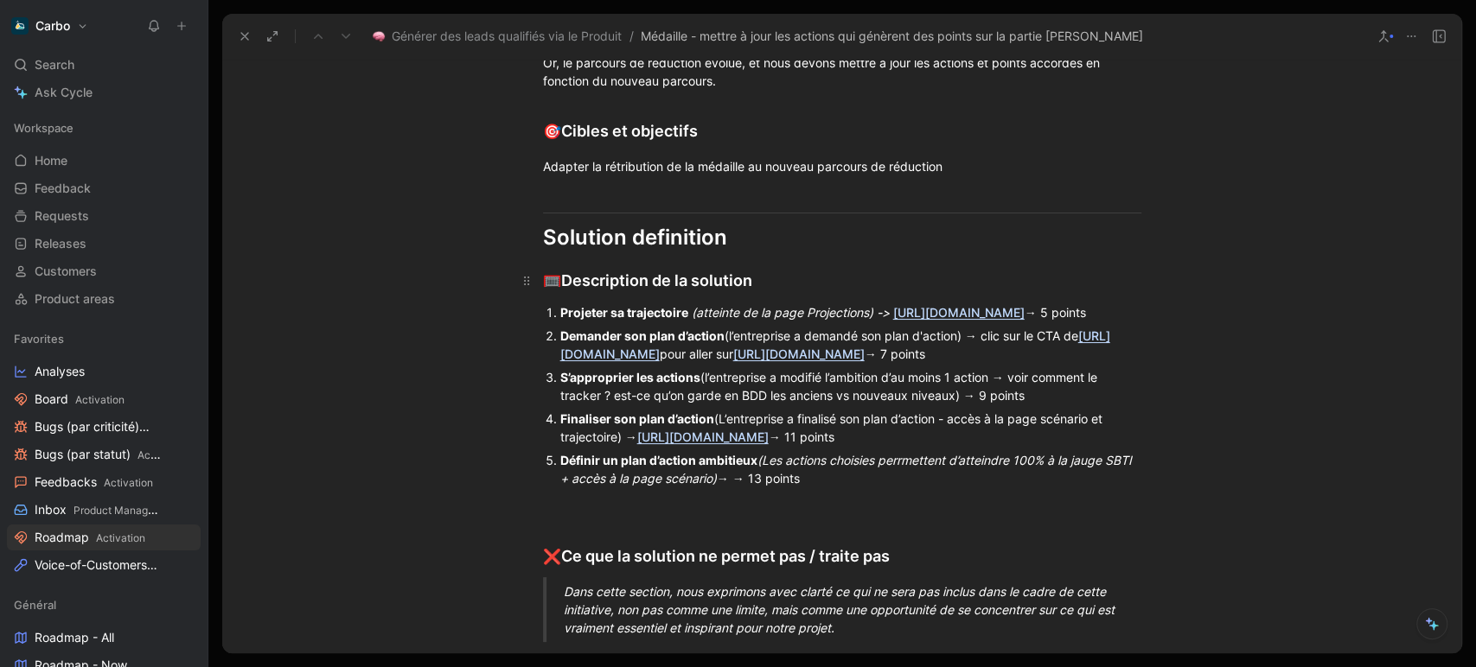
click at [789, 293] on div "🥅 Description de la solution" at bounding box center [842, 281] width 598 height 24
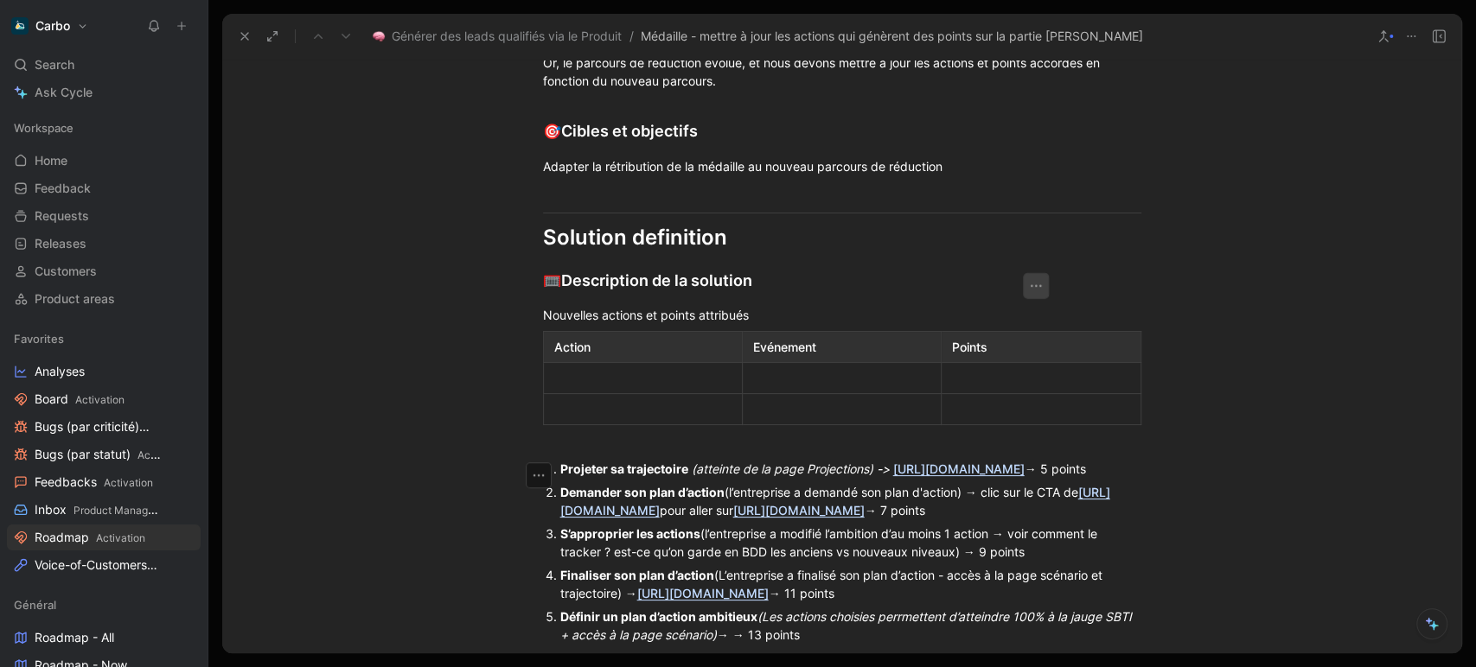
click at [1032, 295] on icon "button" at bounding box center [1035, 285] width 17 height 17
click at [1053, 513] on span "Add column to right" at bounding box center [1045, 514] width 112 height 15
click at [1075, 356] on div at bounding box center [1066, 347] width 128 height 18
click at [571, 387] on div at bounding box center [618, 378] width 128 height 18
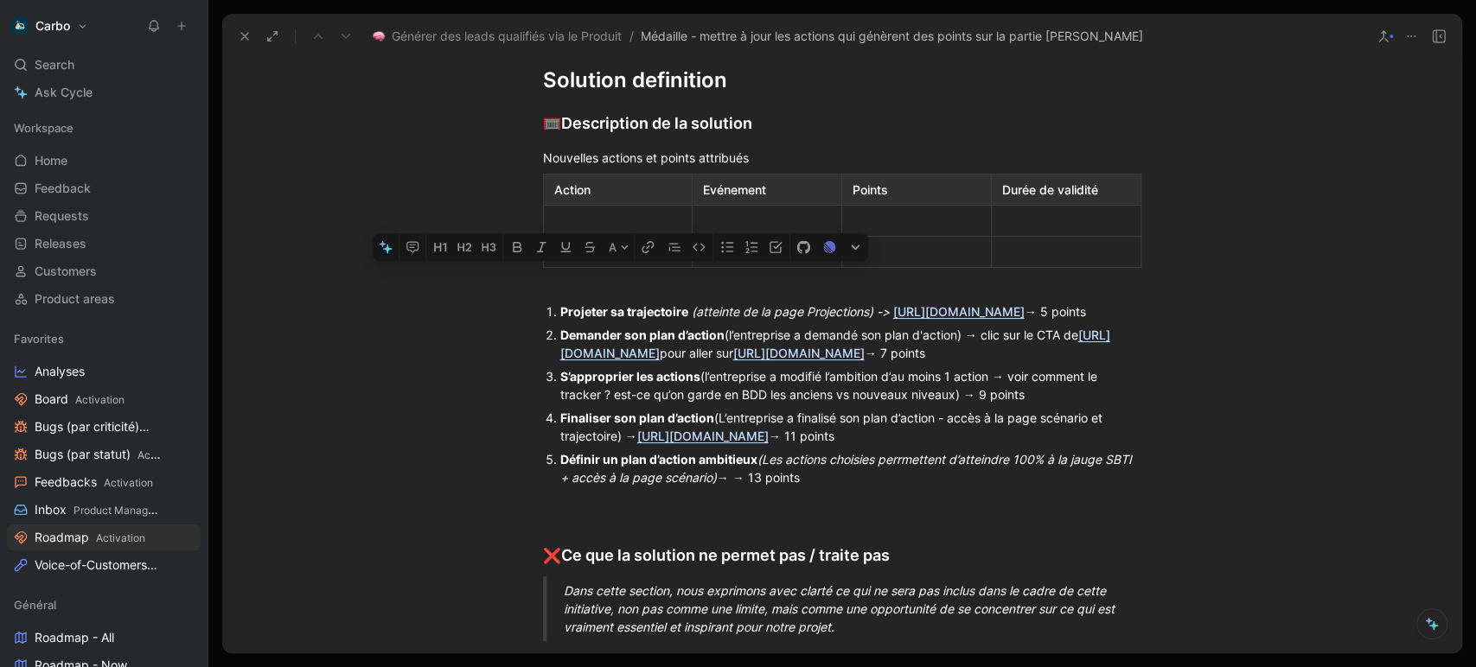
drag, startPoint x: 571, startPoint y: 439, endPoint x: 551, endPoint y: 441, distance: 20.0
click at [560, 323] on li "Projeter sa trajectoire (atteinte de la page Projections) -> https://pro.sandbo…" at bounding box center [850, 311] width 581 height 23
click at [574, 230] on div at bounding box center [618, 221] width 128 height 18
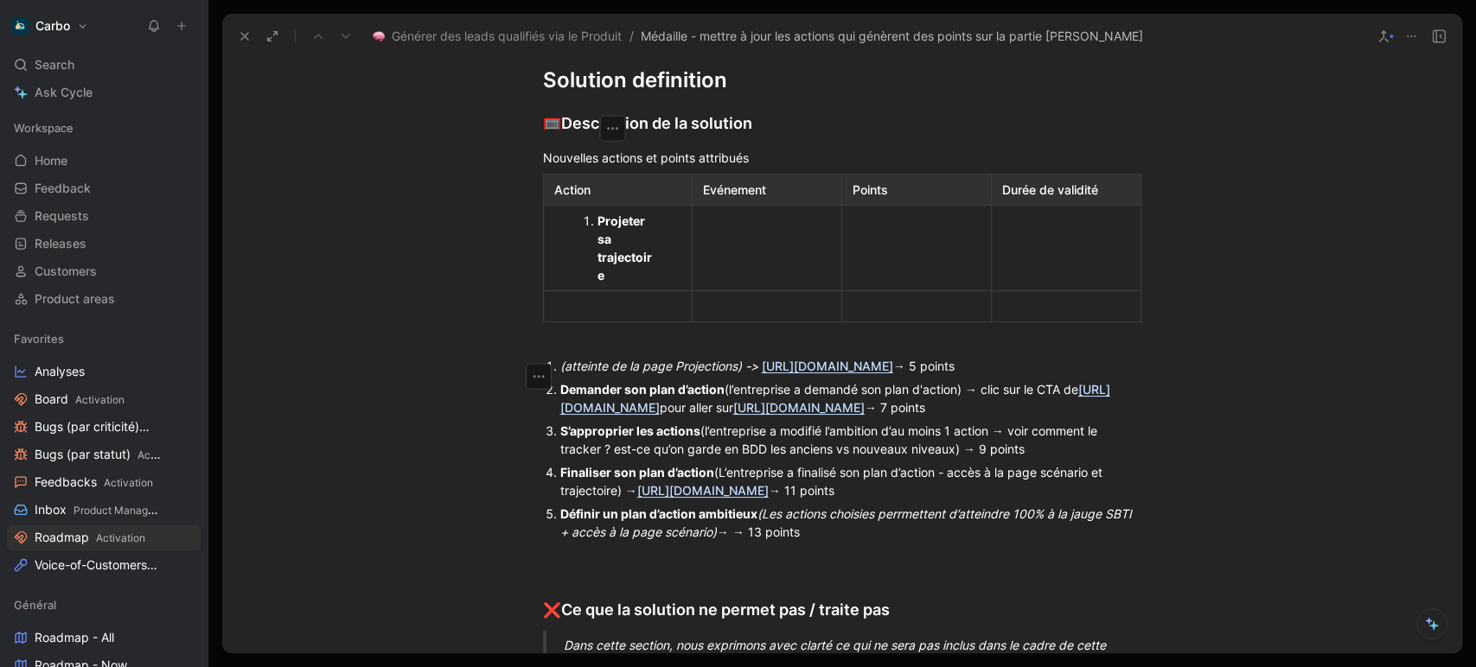
click at [597, 287] on li "Projeter sa trajectoire" at bounding box center [626, 248] width 59 height 78
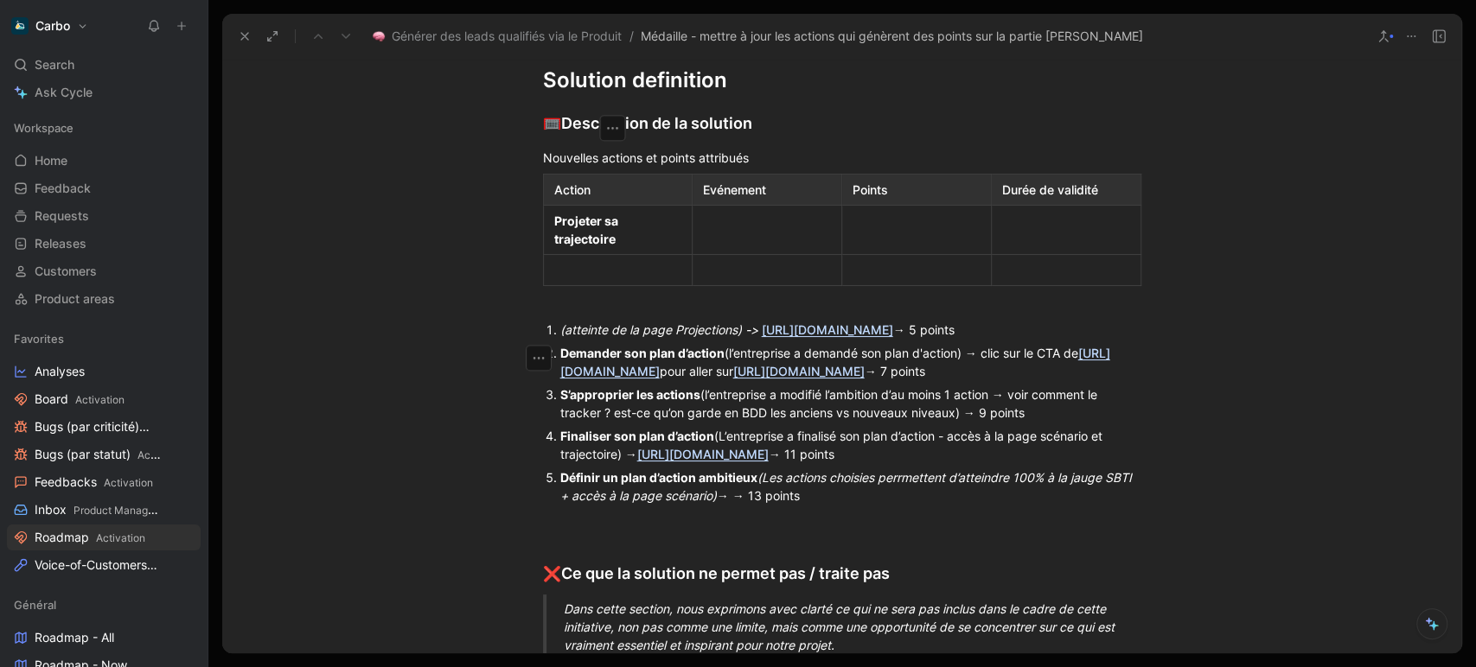
click at [745, 239] on div at bounding box center [767, 230] width 128 height 18
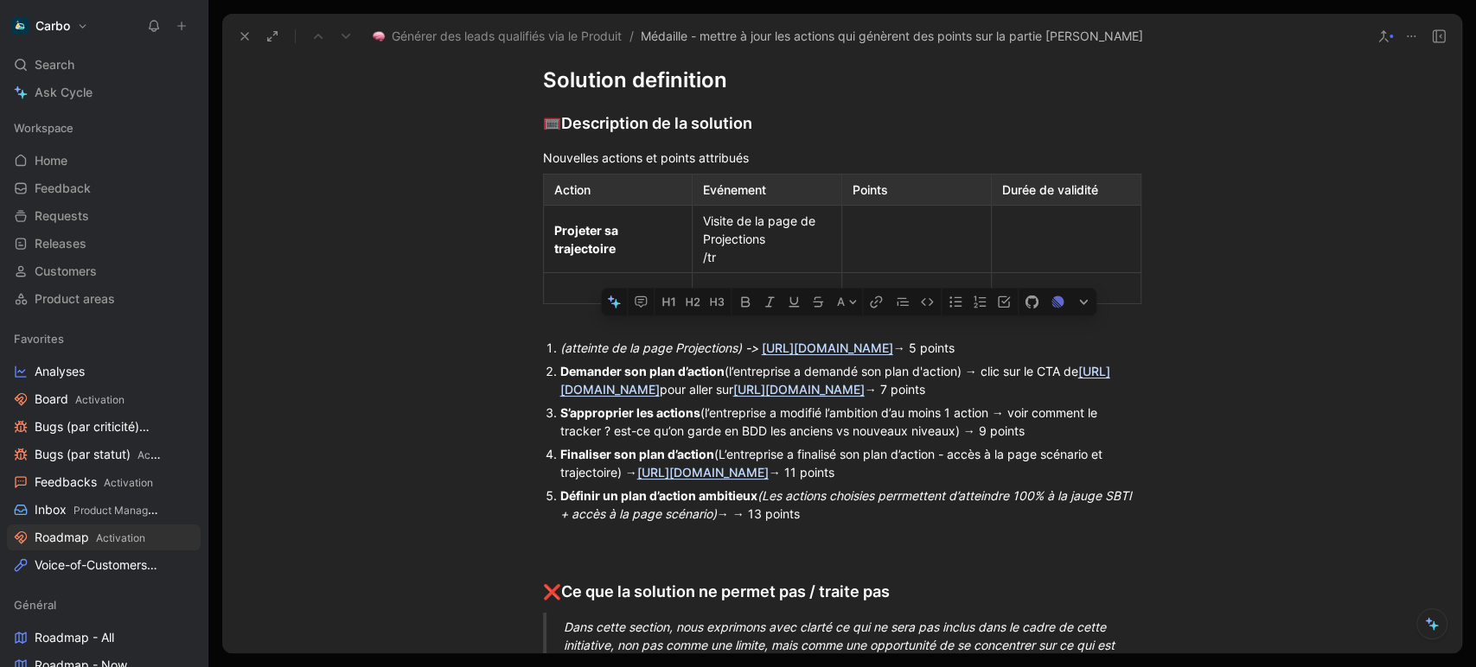
drag, startPoint x: 935, startPoint y: 496, endPoint x: 759, endPoint y: 494, distance: 176.4
click at [759, 357] on div "(atteinte de la page Projections) -> https://pro.sandbox.hellocarbo.com/traject…" at bounding box center [850, 348] width 581 height 18
click at [748, 266] on div "Visite de la page de Projections /tr" at bounding box center [767, 239] width 128 height 54
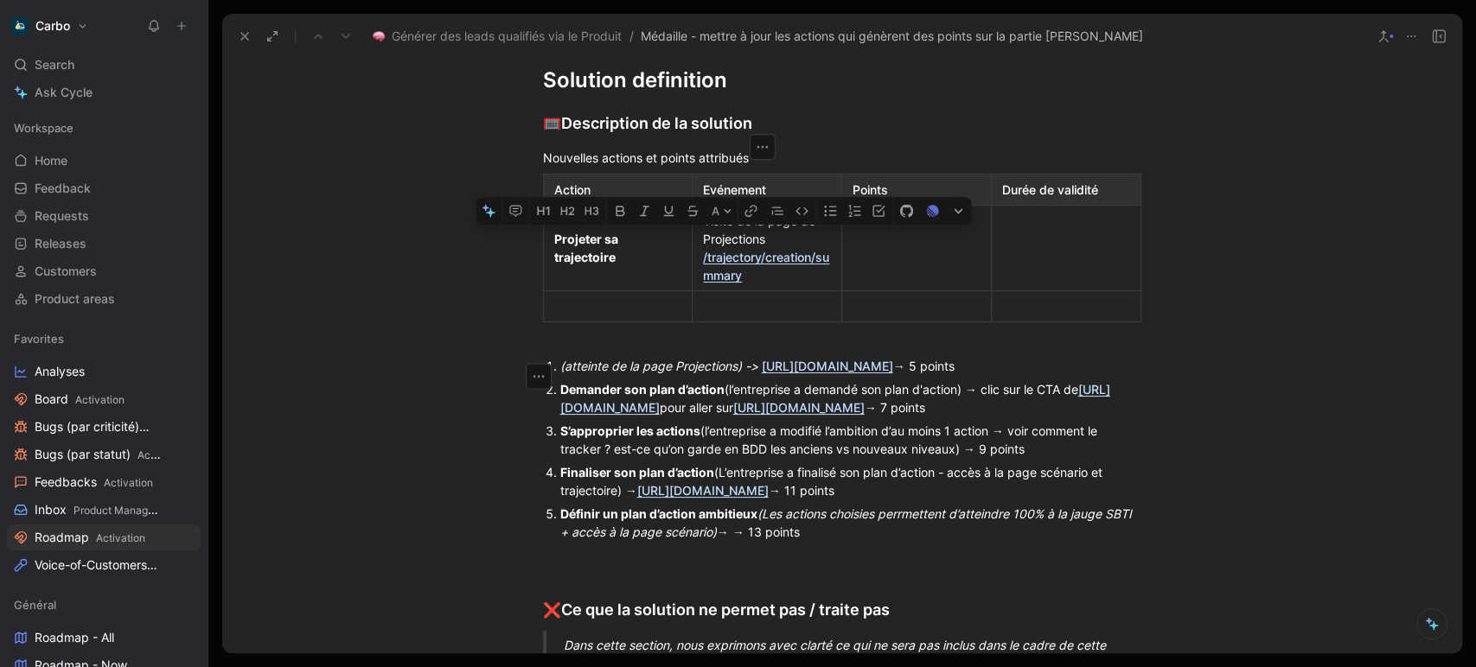
drag, startPoint x: 792, startPoint y: 411, endPoint x: 694, endPoint y: 384, distance: 101.3
click at [696, 287] on p "Visite de la page de Projections /trajectory/creation/summary" at bounding box center [767, 248] width 142 height 78
click at [750, 213] on icon "button" at bounding box center [750, 210] width 3 height 3
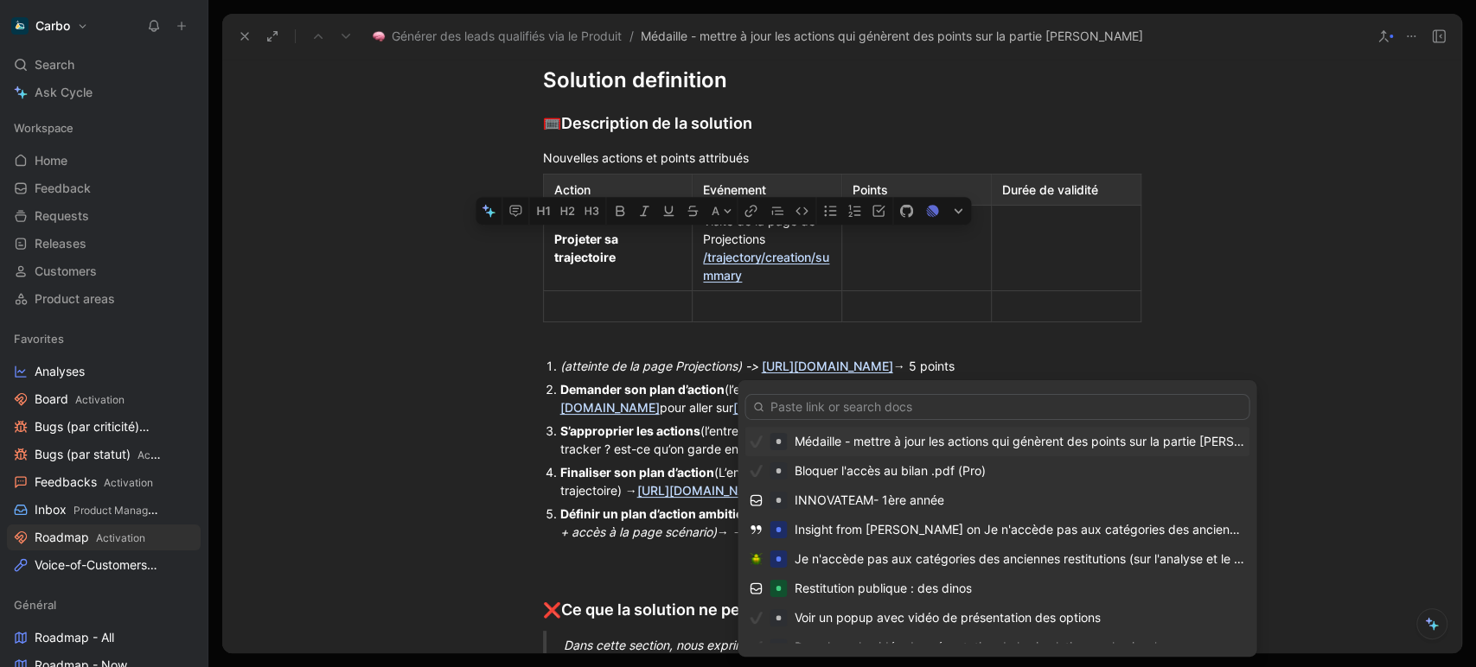
click at [649, 347] on div at bounding box center [842, 338] width 598 height 18
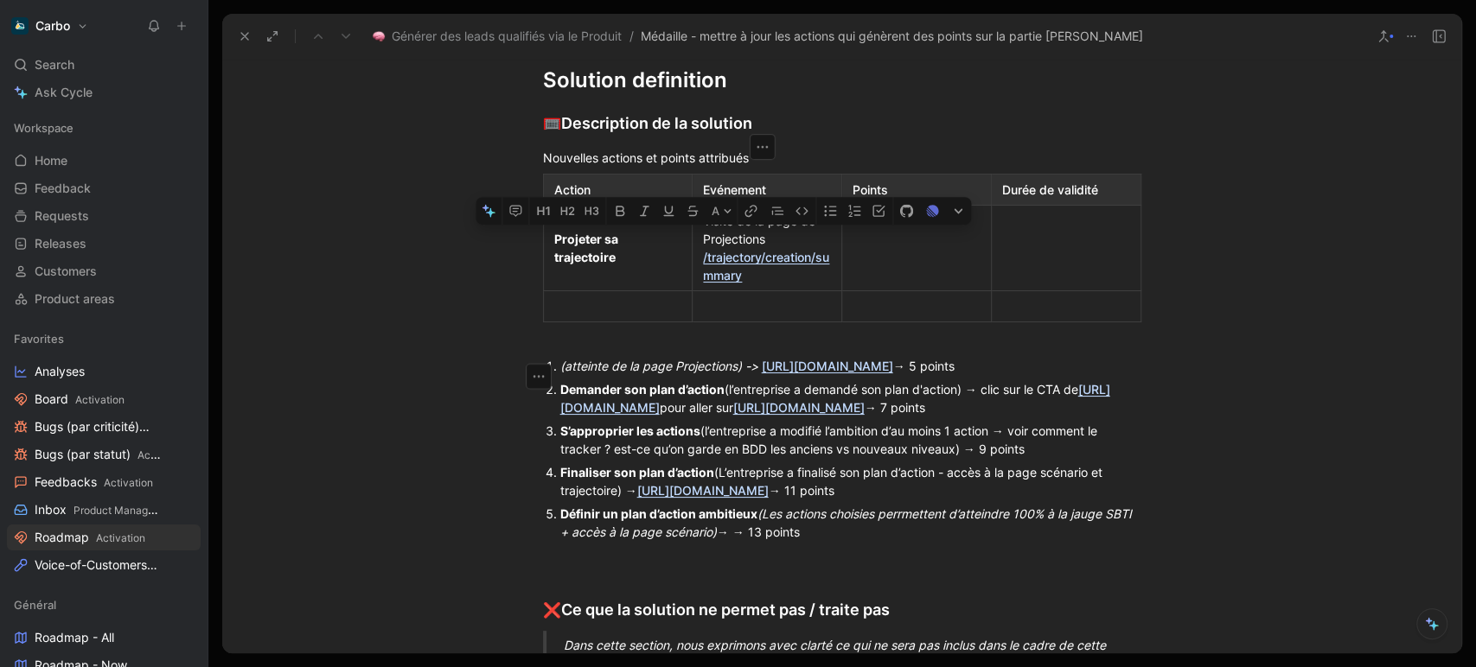
drag, startPoint x: 781, startPoint y: 407, endPoint x: 698, endPoint y: 383, distance: 85.6
click at [703, 284] on div "Visite de la page de Projections /trajectory/creation/summary" at bounding box center [767, 248] width 128 height 73
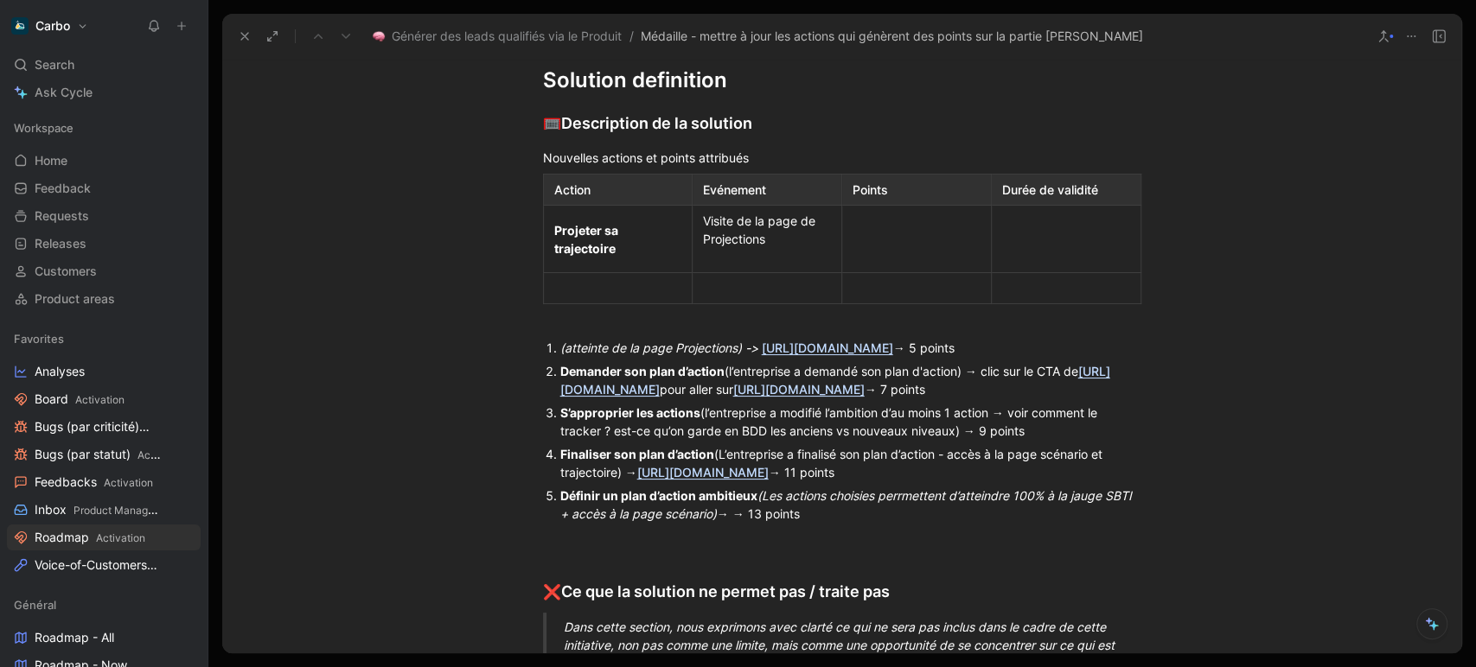
drag, startPoint x: 749, startPoint y: 412, endPoint x: 758, endPoint y: 401, distance: 14.7
click at [749, 297] on div at bounding box center [767, 288] width 128 height 18
click at [736, 266] on div "Visite de la page de Projections" at bounding box center [767, 239] width 128 height 54
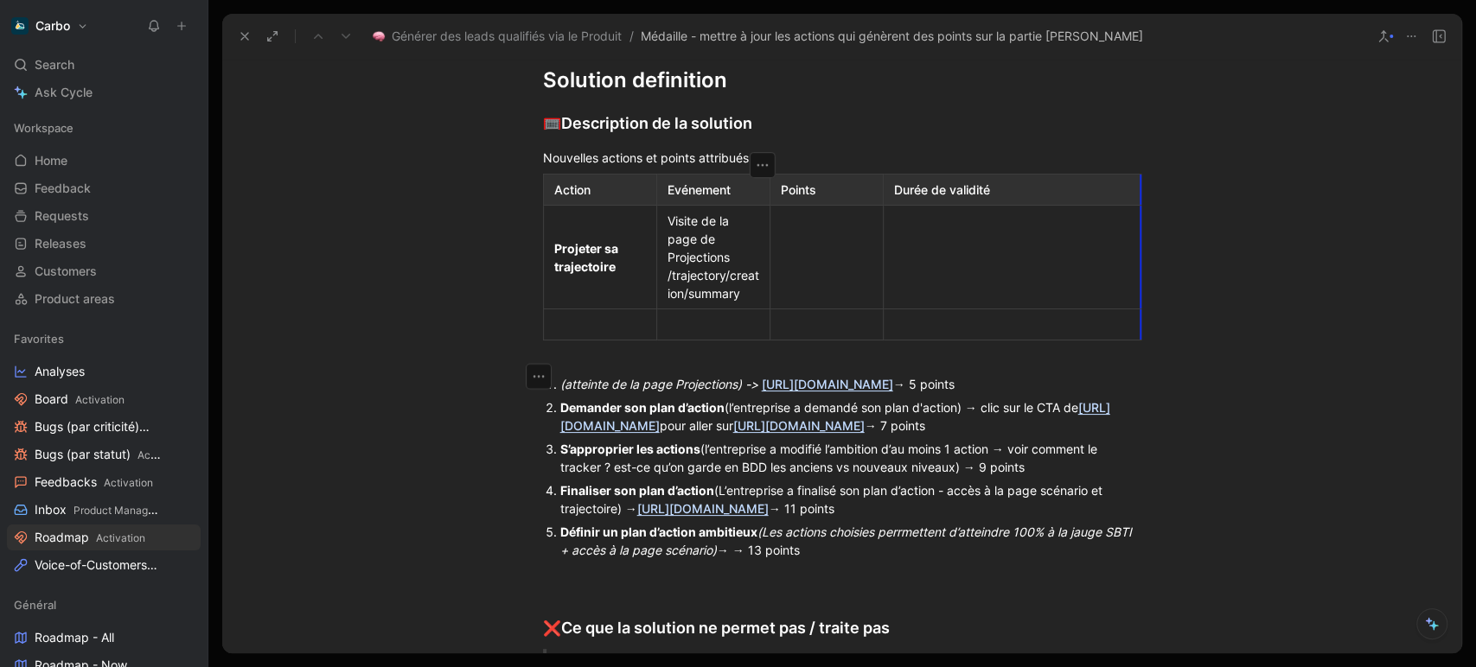
drag, startPoint x: 1134, startPoint y: 325, endPoint x: 1242, endPoint y: 323, distance: 108.1
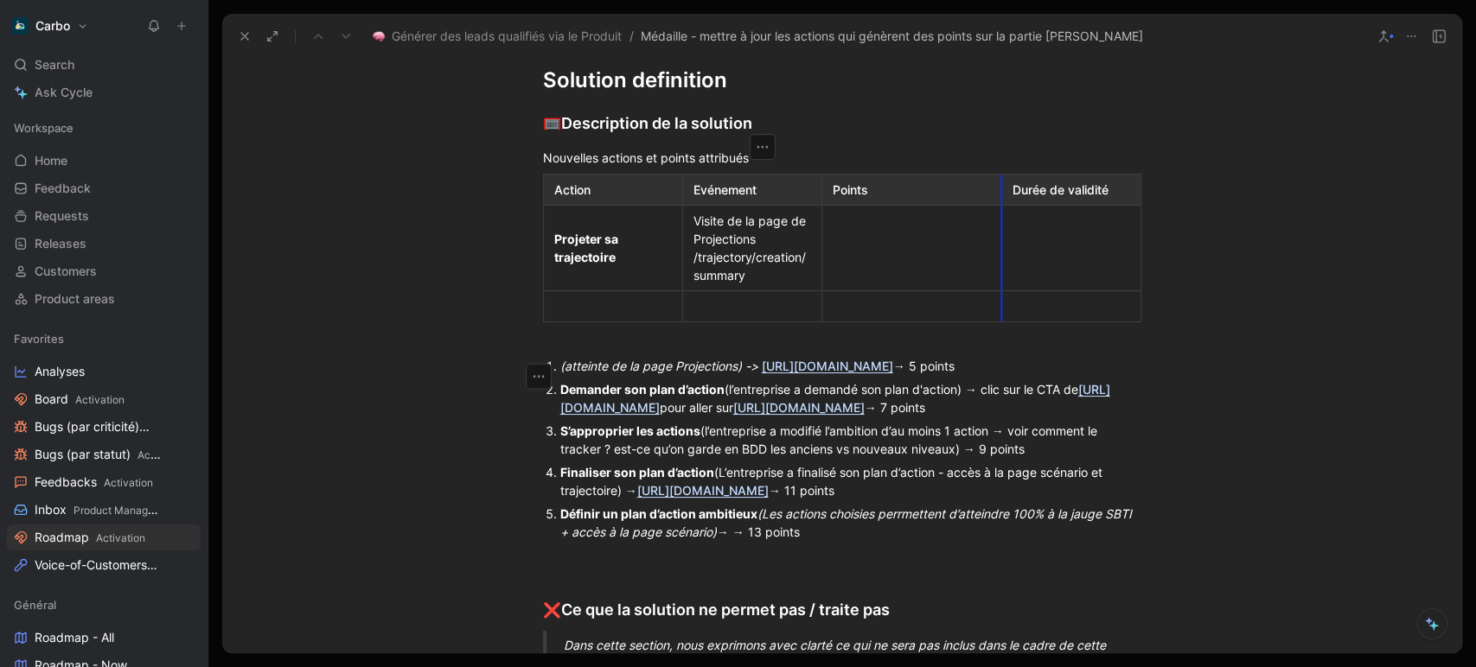
drag, startPoint x: 985, startPoint y: 326, endPoint x: 1015, endPoint y: 327, distance: 30.3
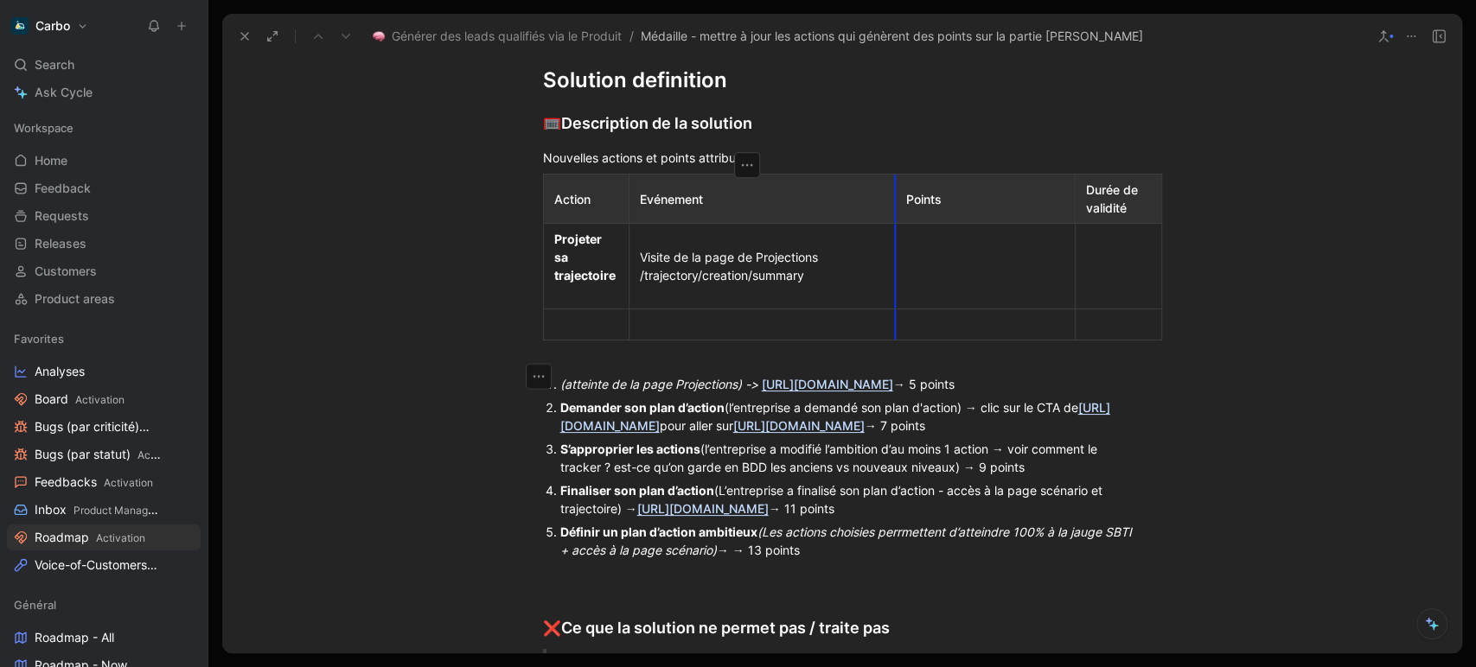
drag, startPoint x: 813, startPoint y: 320, endPoint x: 960, endPoint y: 323, distance: 147.0
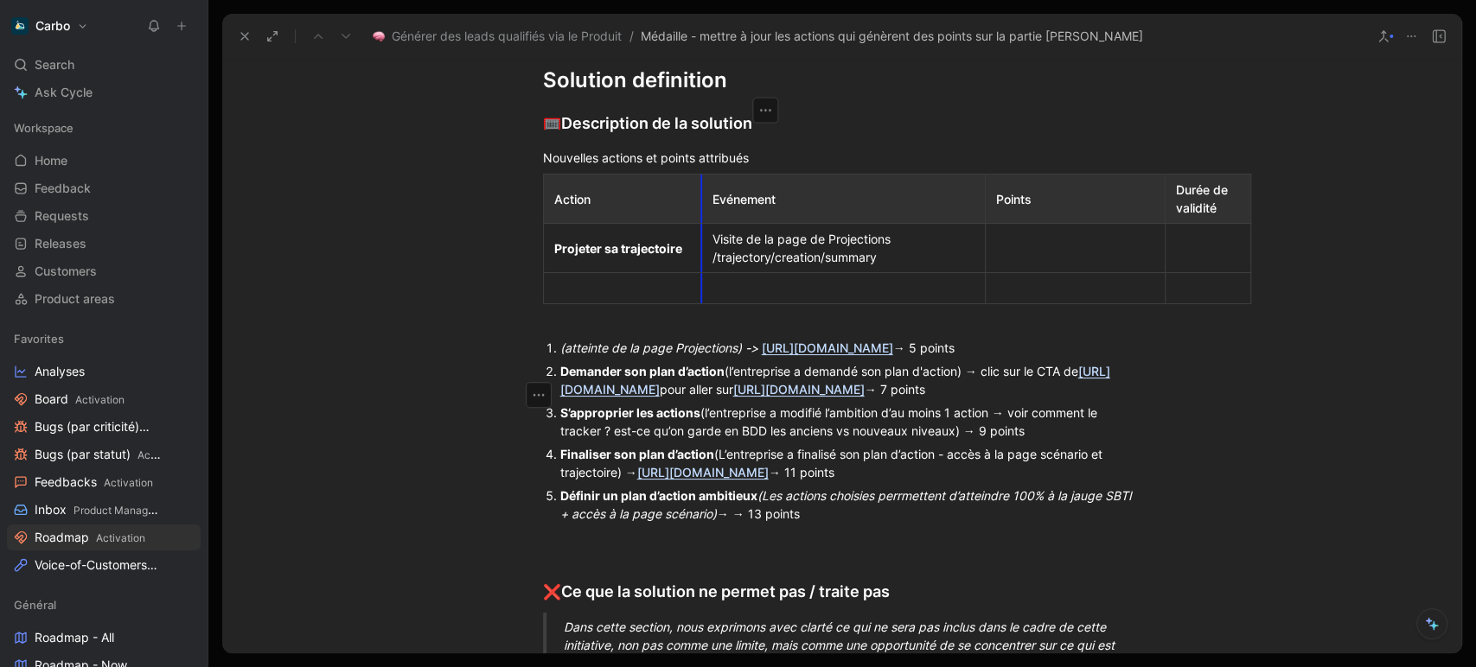
drag, startPoint x: 625, startPoint y: 335, endPoint x: 694, endPoint y: 334, distance: 69.2
click at [701, 224] on th "Evénement" at bounding box center [843, 199] width 284 height 49
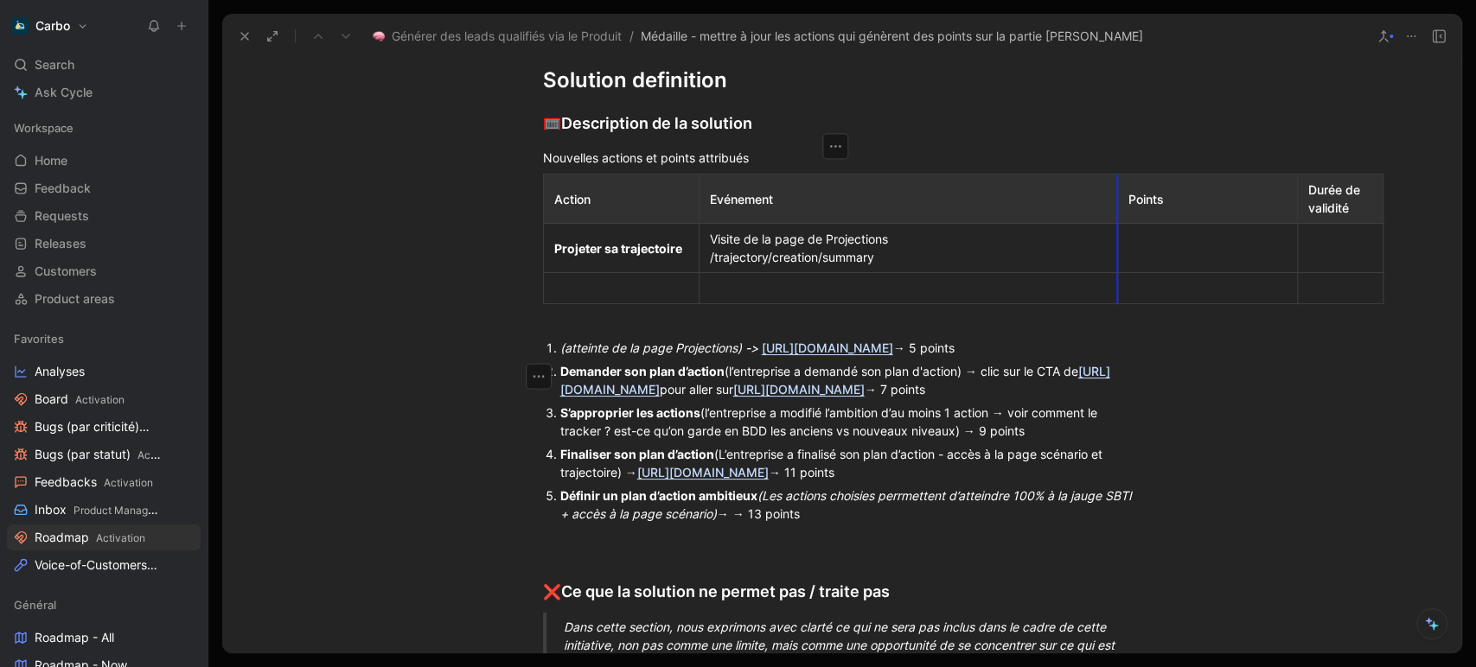
drag, startPoint x: 975, startPoint y: 335, endPoint x: 1110, endPoint y: 335, distance: 134.8
drag, startPoint x: 1286, startPoint y: 319, endPoint x: 1195, endPoint y: 318, distance: 90.8
click at [1195, 211] on p "Points" at bounding box center [1207, 199] width 172 height 23
drag, startPoint x: 1292, startPoint y: 339, endPoint x: 1278, endPoint y: 328, distance: 18.5
click at [1182, 224] on th "Durée de validité" at bounding box center [1225, 199] width 86 height 49
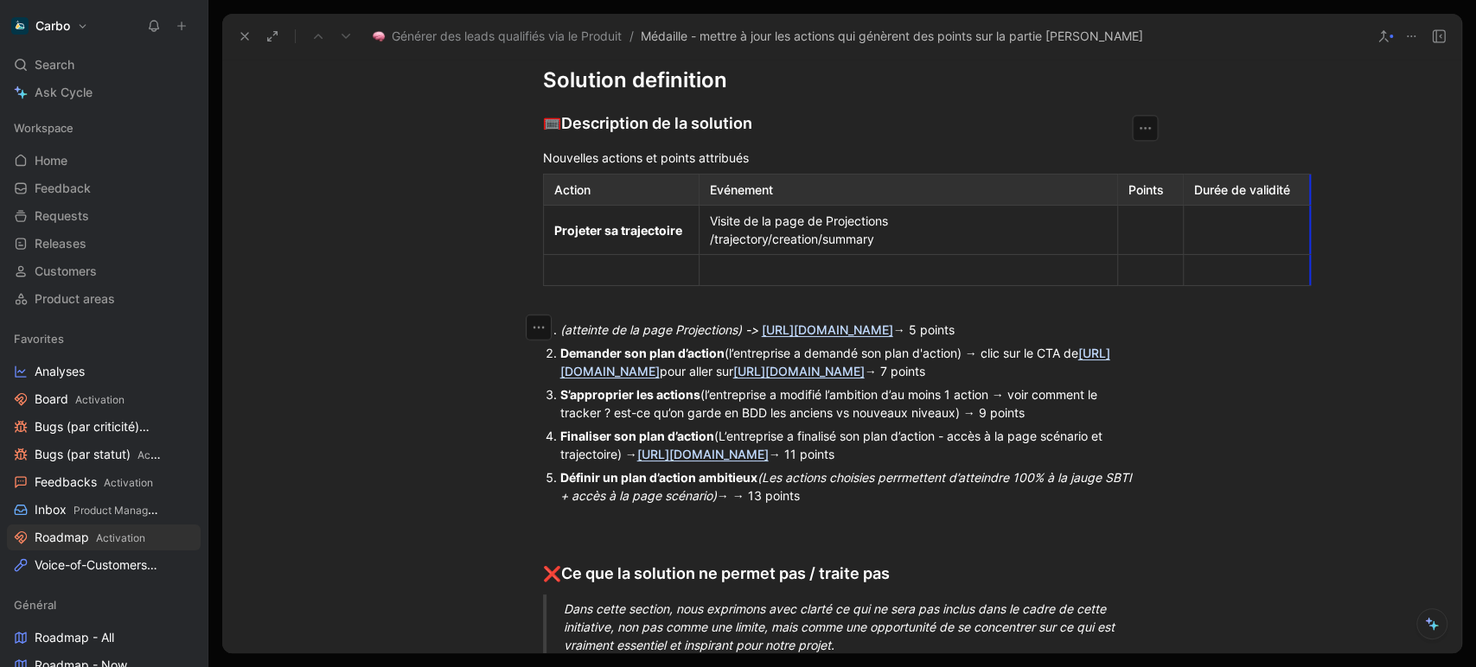
drag, startPoint x: 1260, startPoint y: 337, endPoint x: 1302, endPoint y: 335, distance: 41.5
click at [925, 248] on div "Visite de la page de Projections /trajectory/creation/summary" at bounding box center [908, 230] width 397 height 36
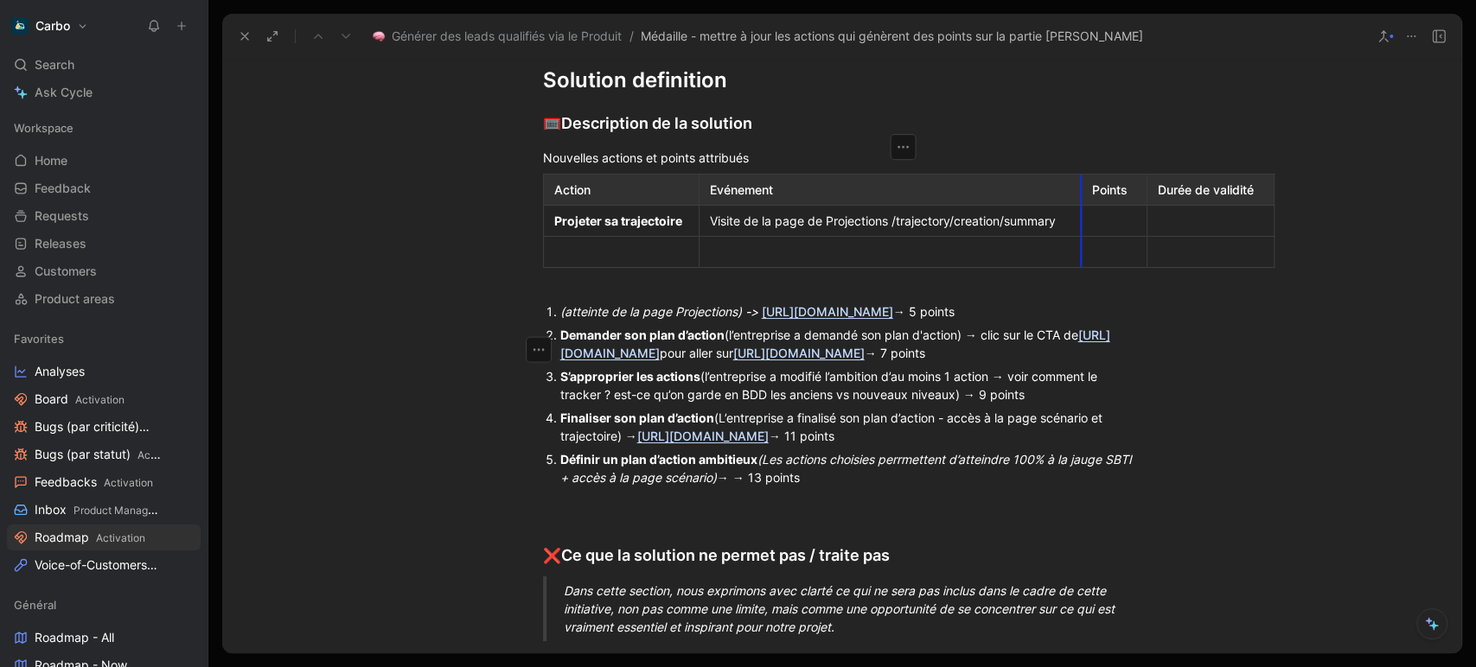
drag, startPoint x: 1110, startPoint y: 323, endPoint x: 1072, endPoint y: 321, distance: 38.1
drag, startPoint x: 665, startPoint y: 454, endPoint x: 719, endPoint y: 456, distance: 54.5
click at [719, 362] on div "Demander son plan d’action (l’entreprise a demandé son plan d'action) → clic su…" at bounding box center [850, 344] width 581 height 36
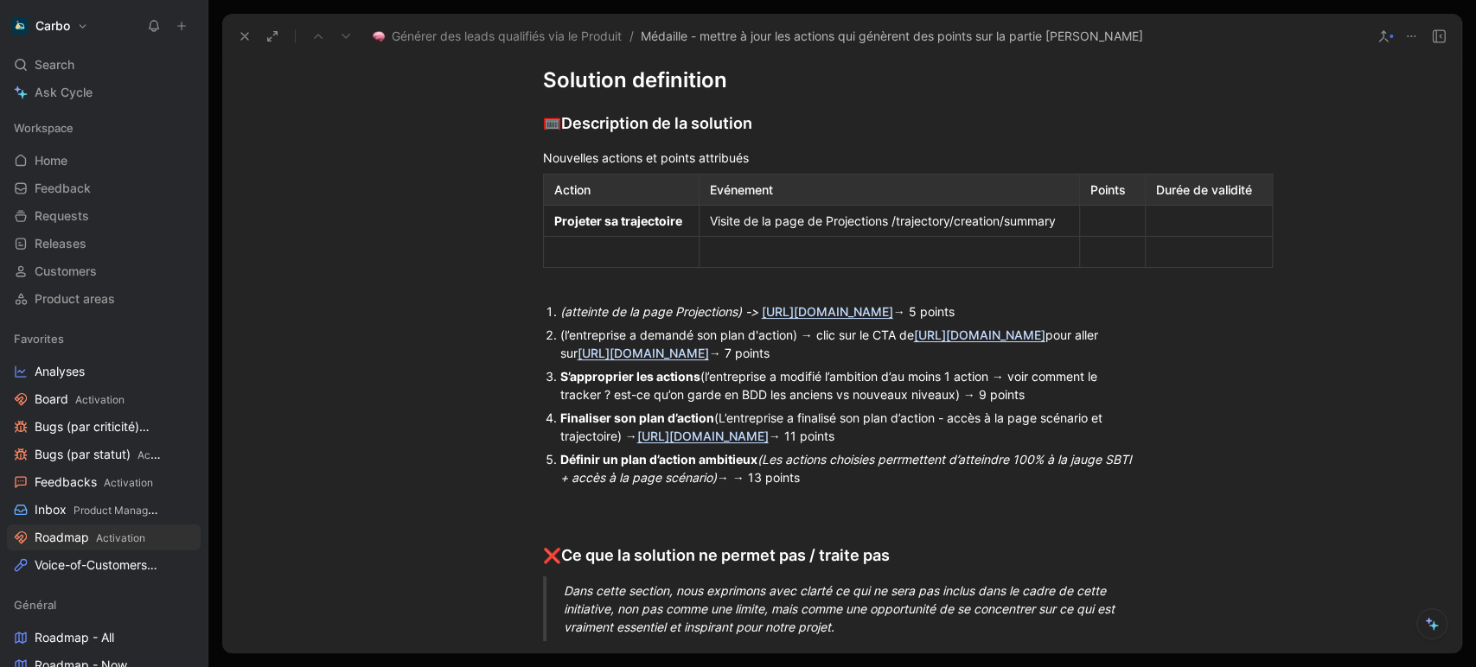
click at [602, 261] on div at bounding box center [621, 252] width 134 height 18
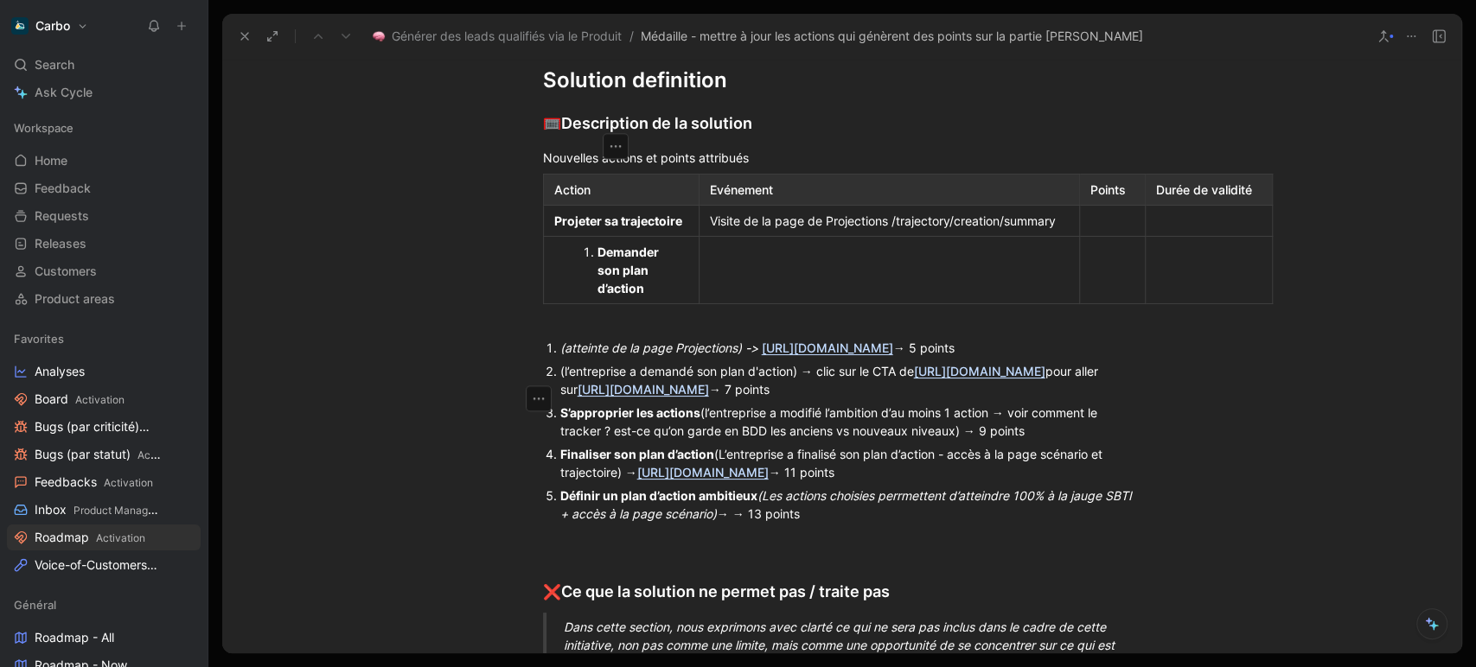
click at [590, 300] on ol "Demander son plan d’action" at bounding box center [621, 270] width 148 height 60
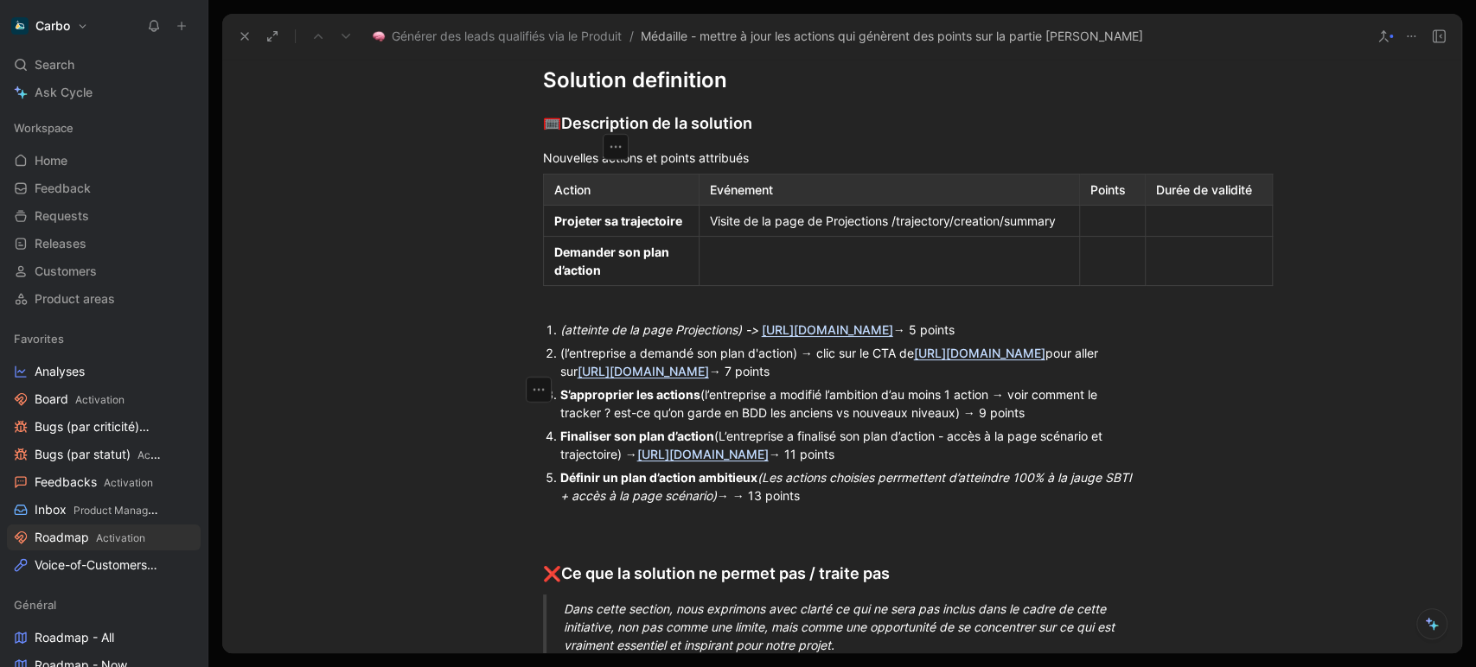
click at [875, 271] on div at bounding box center [889, 261] width 359 height 18
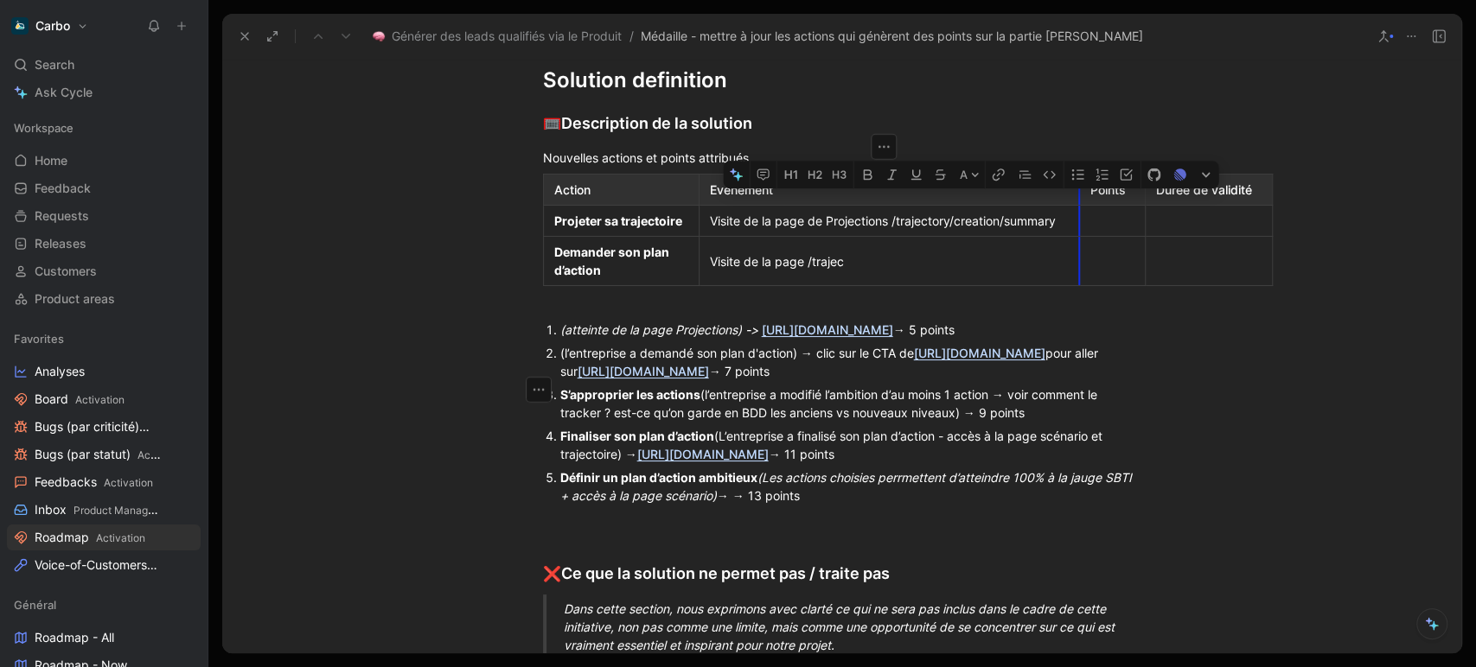
click at [1072, 237] on td "Visite de la page de Projections /trajectory/creation/summary" at bounding box center [888, 221] width 380 height 31
copy div "/trajectory/creation/summary"
click at [864, 271] on div "Visite de la page /trajec" at bounding box center [889, 261] width 359 height 18
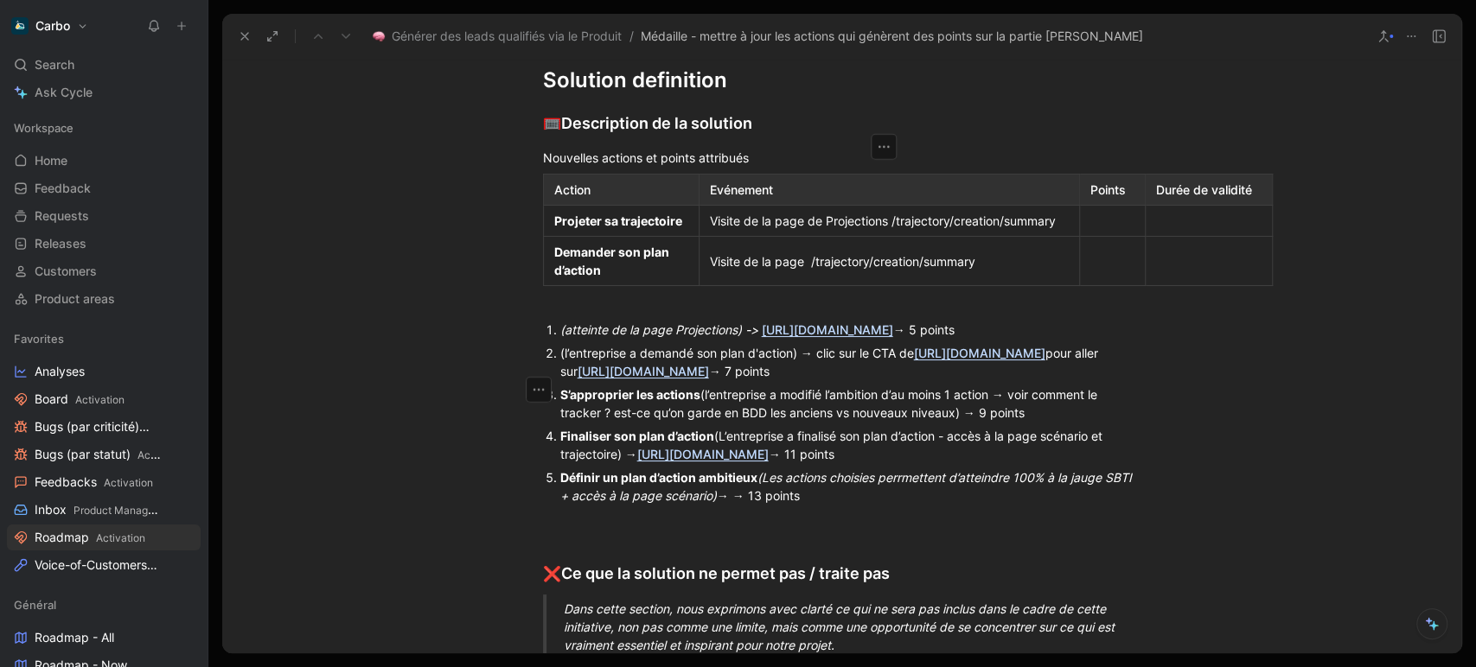
click at [804, 271] on div "Visite de la page /trajectory/creation/summary" at bounding box center [889, 261] width 359 height 18
drag, startPoint x: 864, startPoint y: 387, endPoint x: 976, endPoint y: 388, distance: 111.5
click at [976, 271] on div "Visite de la page /trajectory/creation/summary" at bounding box center [889, 261] width 359 height 18
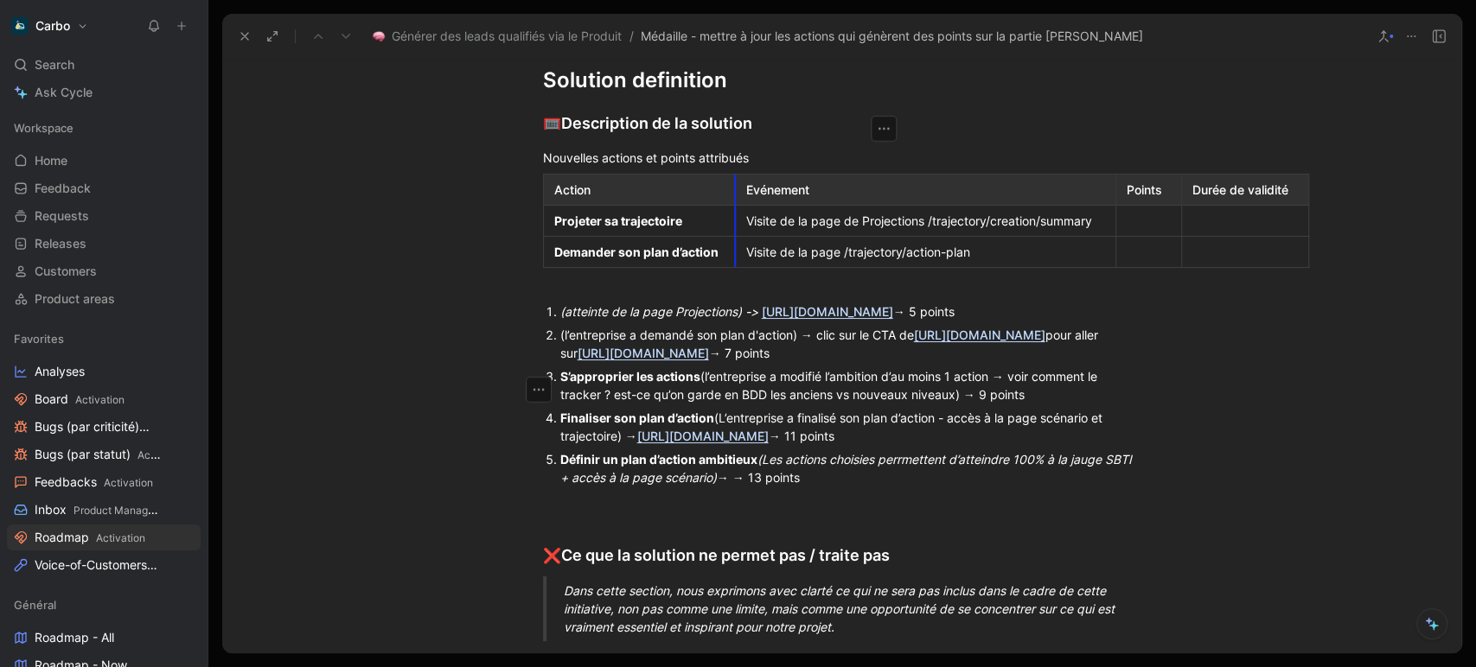
drag, startPoint x: 694, startPoint y: 344, endPoint x: 730, endPoint y: 344, distance: 36.3
click at [735, 237] on td "Visite de la page de Projections /trajectory/creation/summary" at bounding box center [925, 221] width 380 height 31
click at [1127, 230] on div at bounding box center [1148, 221] width 44 height 18
click at [531, 379] on icon "button" at bounding box center [538, 380] width 17 height 17
click at [539, 419] on span "Add row below" at bounding box center [538, 418] width 85 height 15
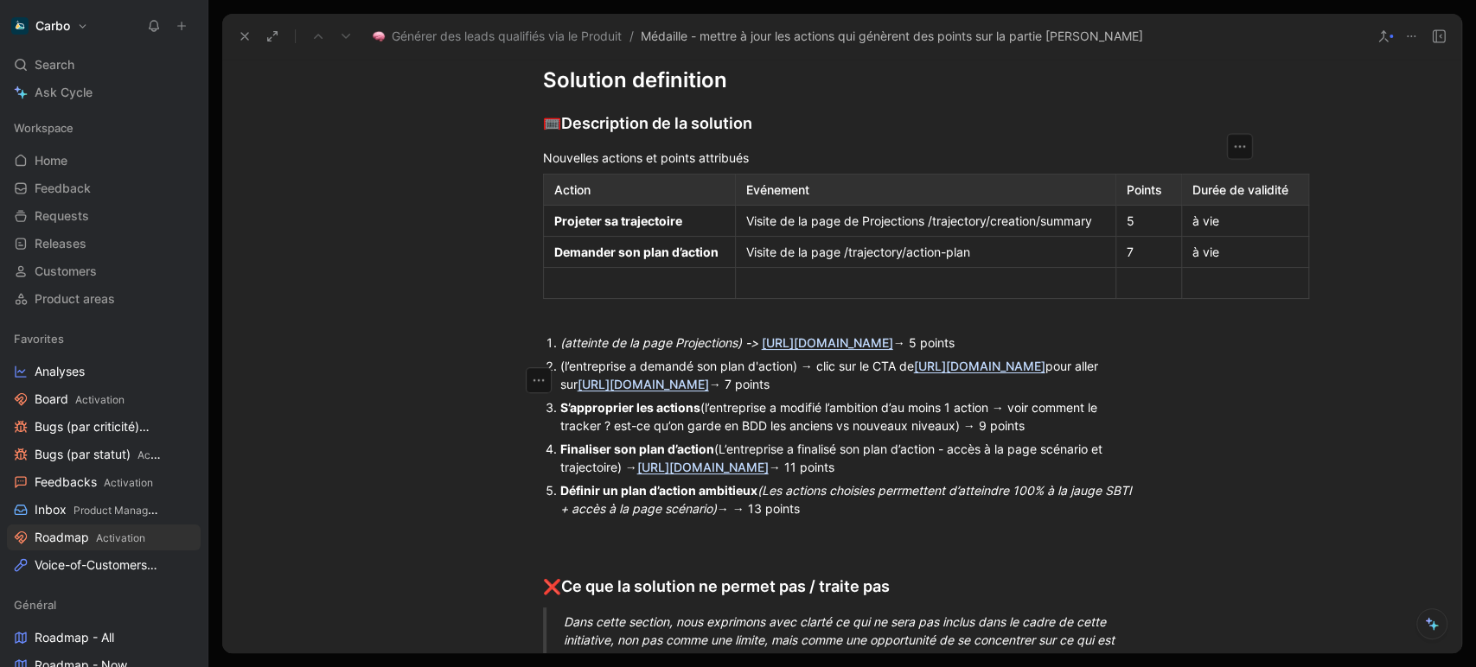
click at [652, 292] on div at bounding box center [639, 283] width 170 height 18
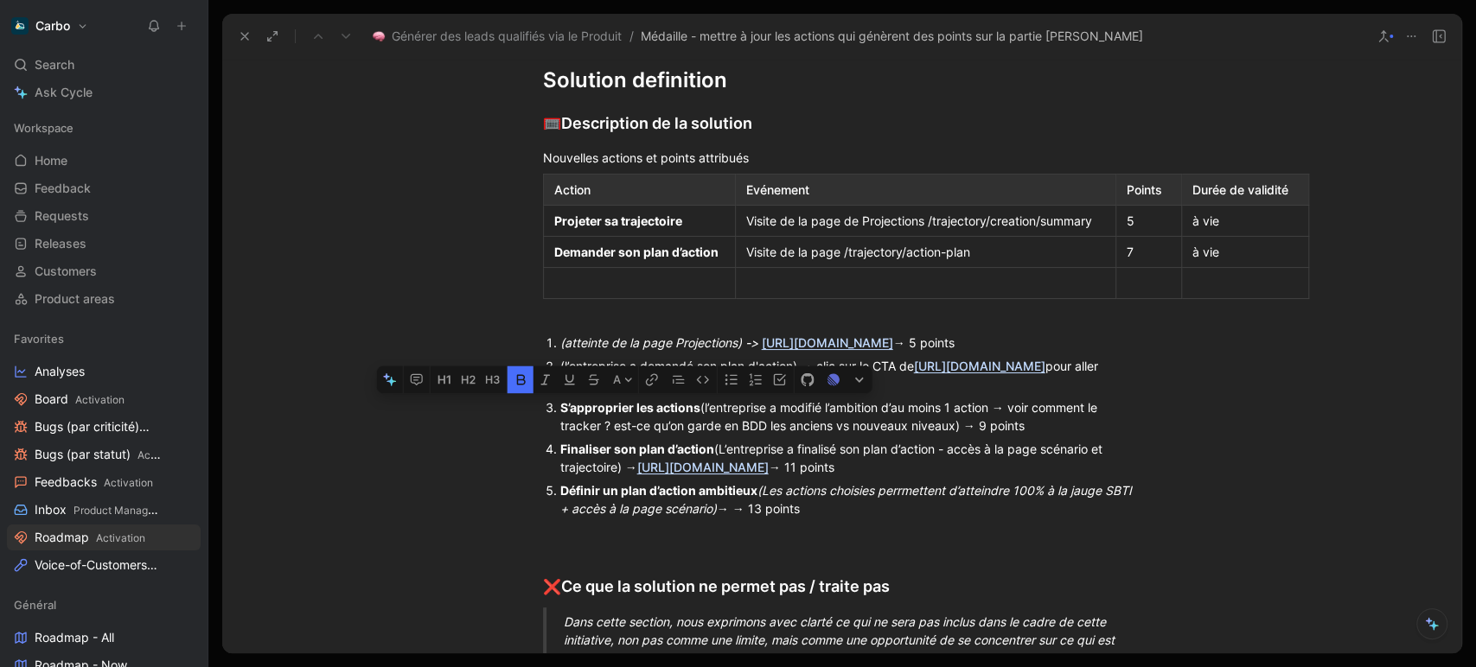
drag, startPoint x: 554, startPoint y: 551, endPoint x: 693, endPoint y: 554, distance: 139.2
click at [693, 435] on div "S’approprier les actions (l’entreprise a modifié l’ambition d’au moins 1 action…" at bounding box center [850, 416] width 581 height 36
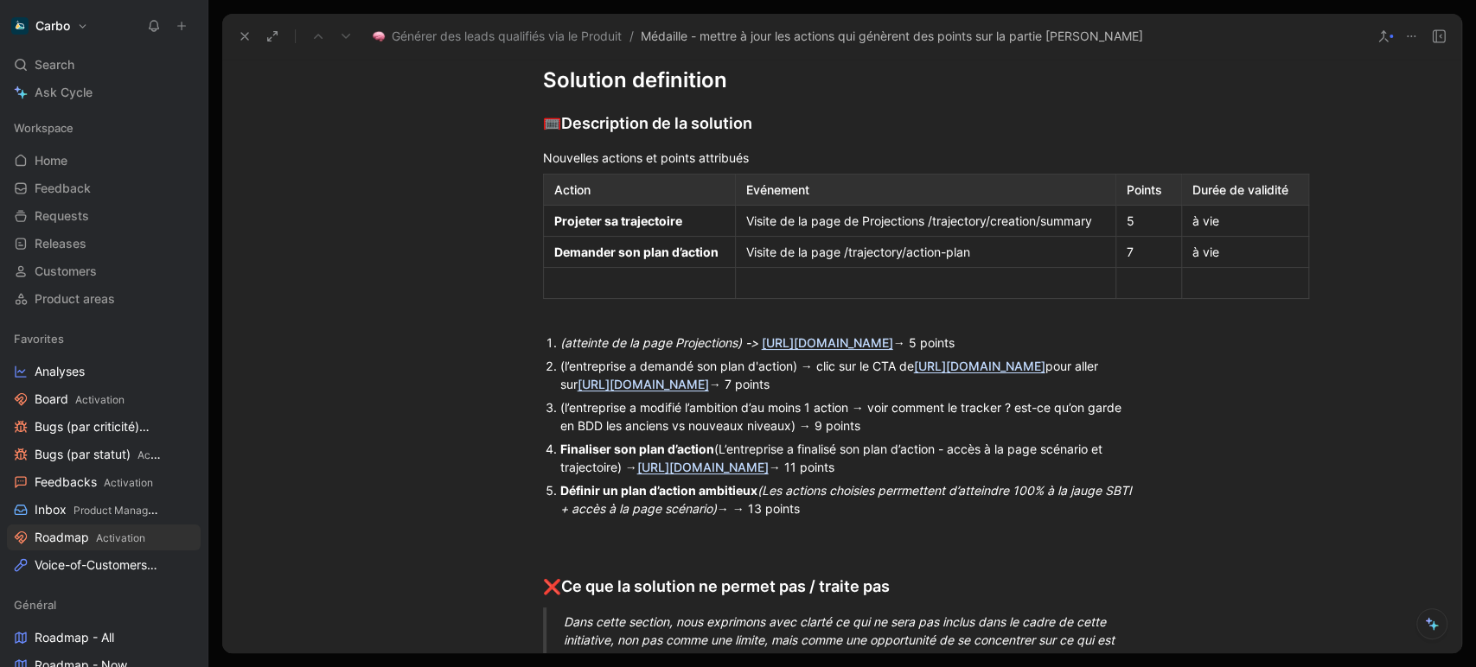
click at [596, 292] on div at bounding box center [639, 283] width 170 height 18
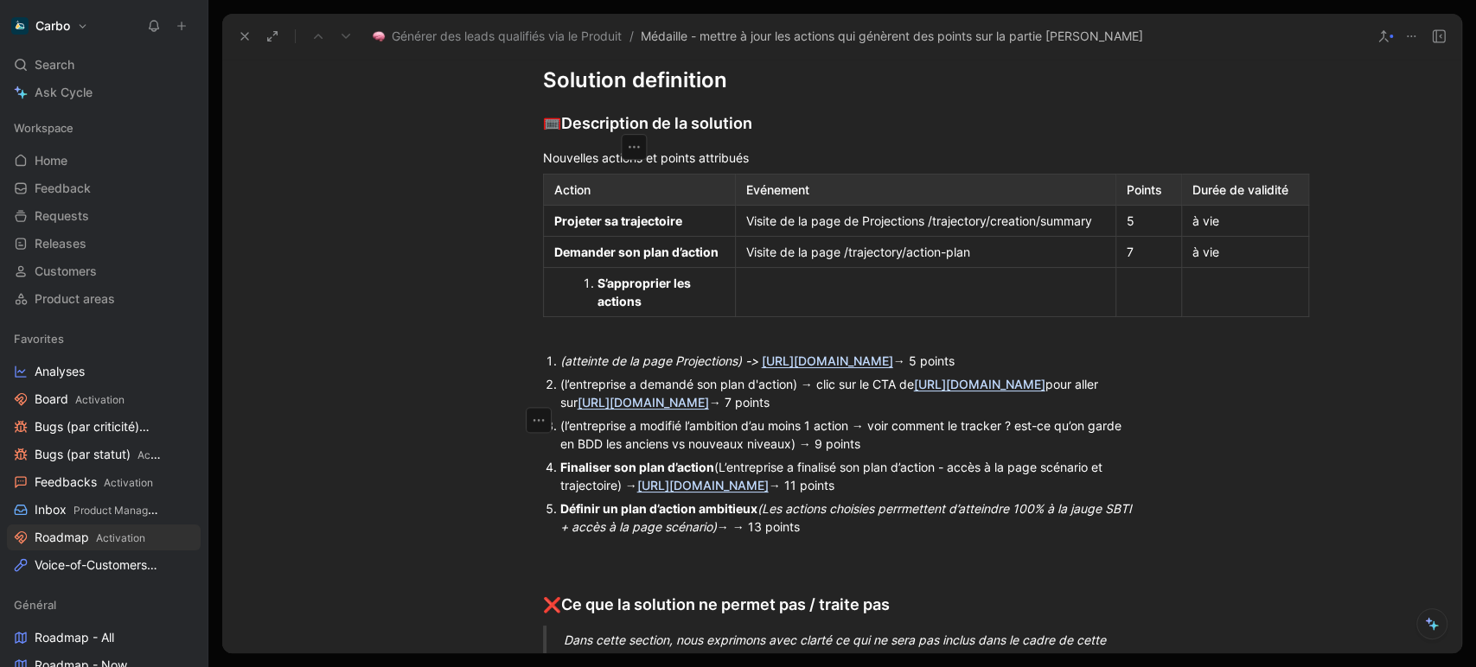
click at [597, 309] on strong "S’approprier les actions" at bounding box center [645, 292] width 96 height 33
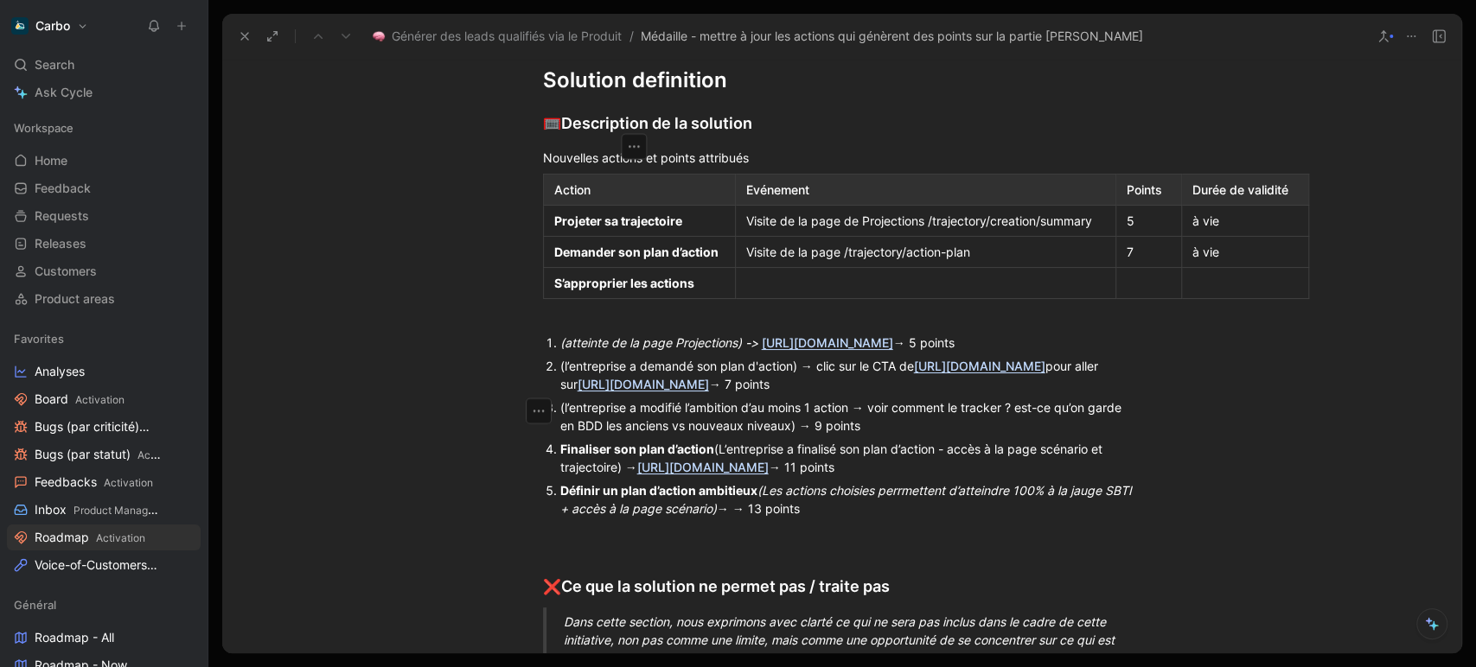
click at [704, 230] on div "Projeter sa trajectoire" at bounding box center [639, 221] width 170 height 18
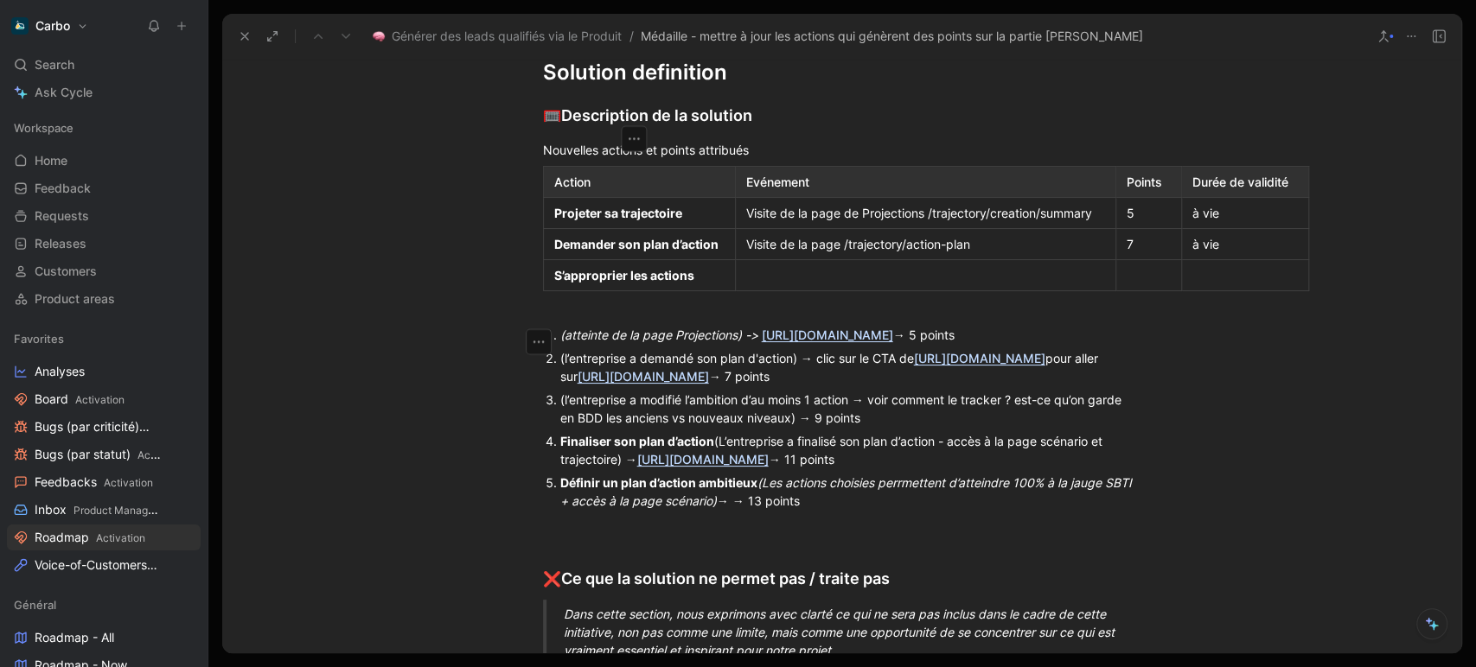
click at [777, 284] on div at bounding box center [925, 275] width 359 height 18
click at [746, 191] on div "Evénement" at bounding box center [925, 182] width 359 height 18
click at [916, 148] on icon "button" at bounding box center [919, 139] width 17 height 17
click at [940, 322] on span "Add column to left" at bounding box center [925, 323] width 104 height 15
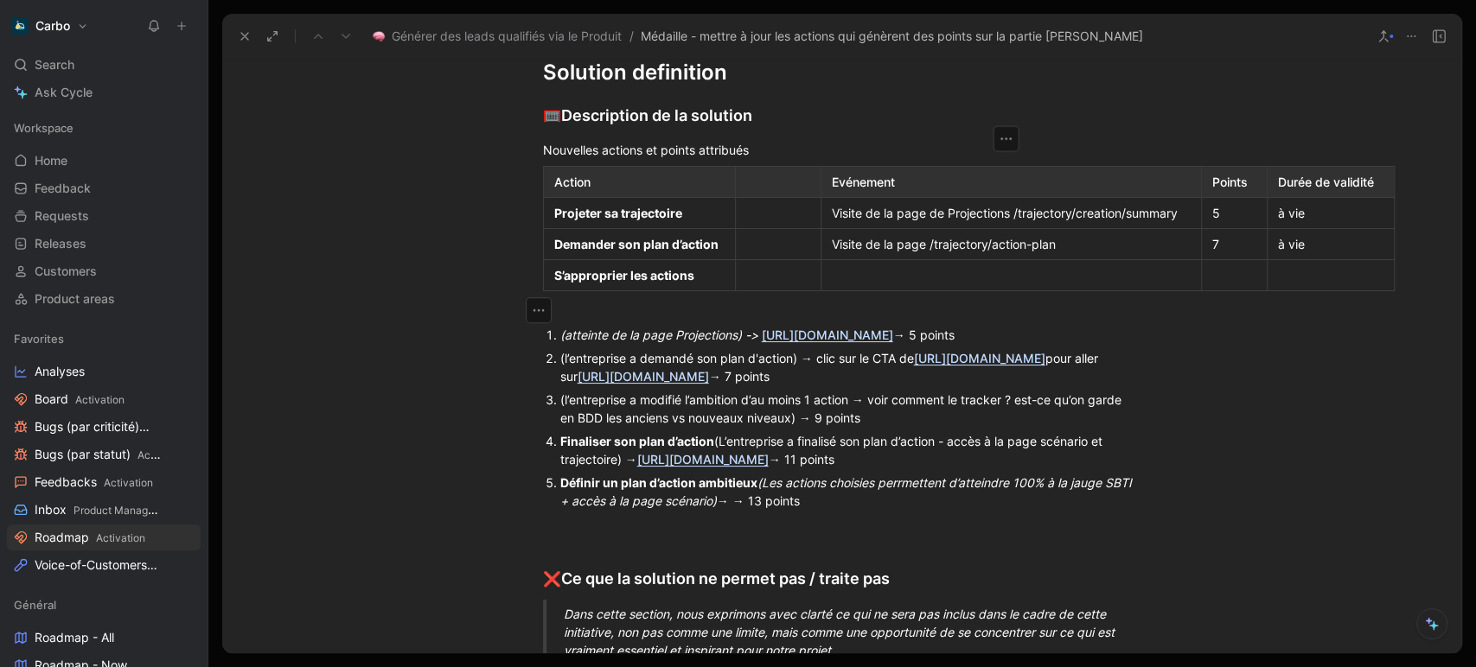
click at [791, 191] on div at bounding box center [778, 182] width 64 height 18
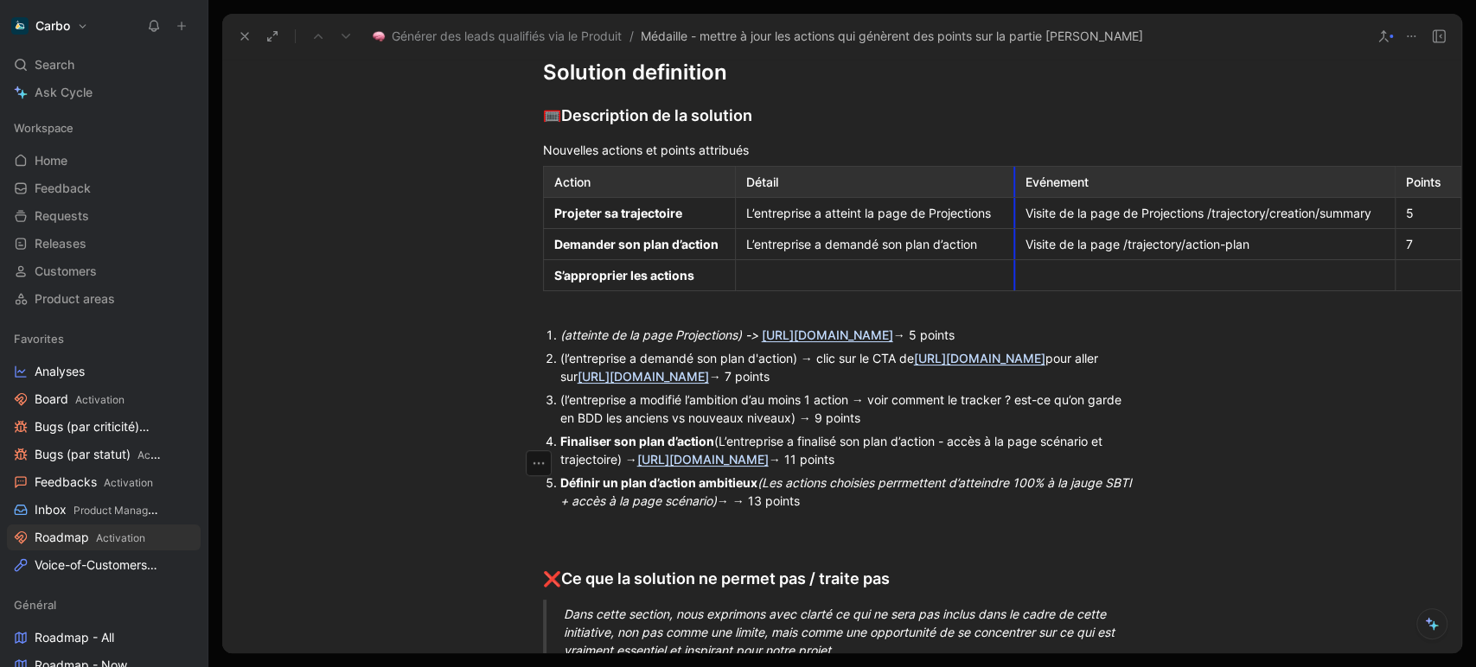
drag, startPoint x: 816, startPoint y: 368, endPoint x: 1009, endPoint y: 365, distance: 192.8
click at [1009, 291] on tbody "Action Détail Evénement Points Durée de validité Projeter sa trajectoire L’entr…" at bounding box center [1065, 229] width 1044 height 124
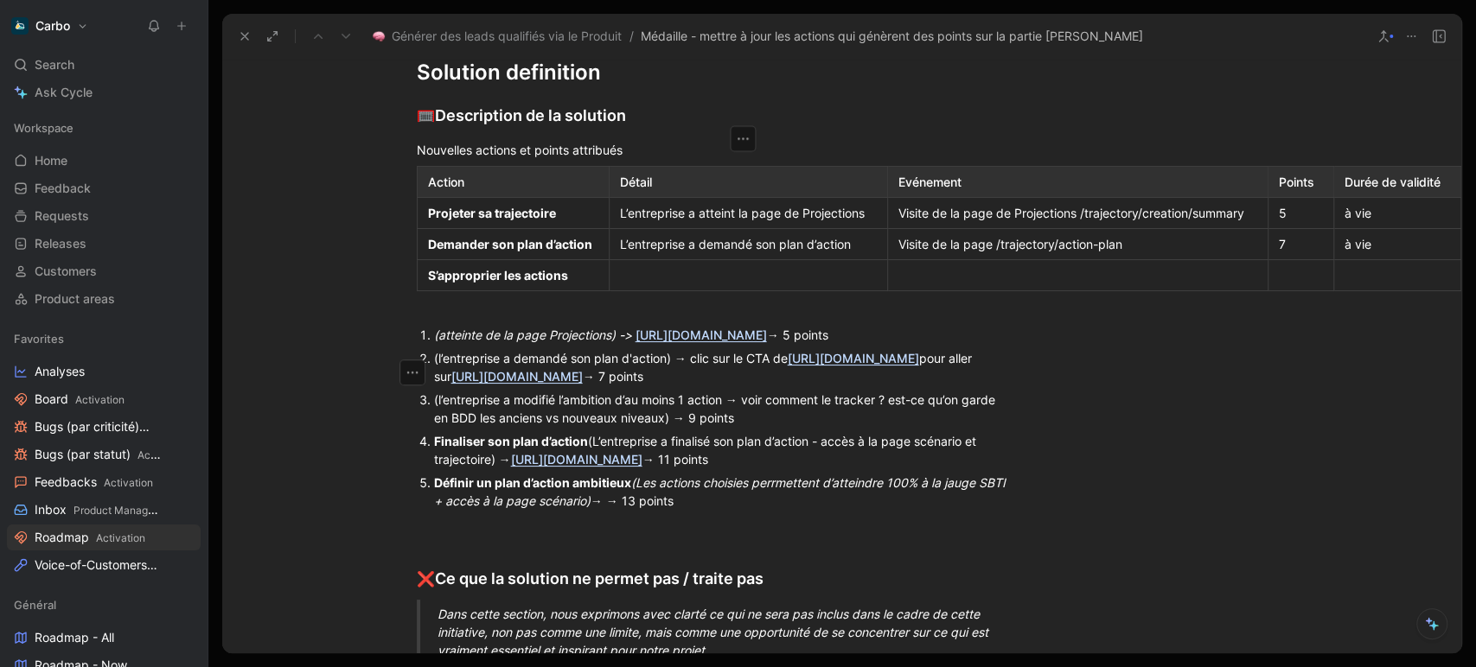
scroll to position [602, 130]
click at [641, 284] on div at bounding box center [748, 275] width 257 height 18
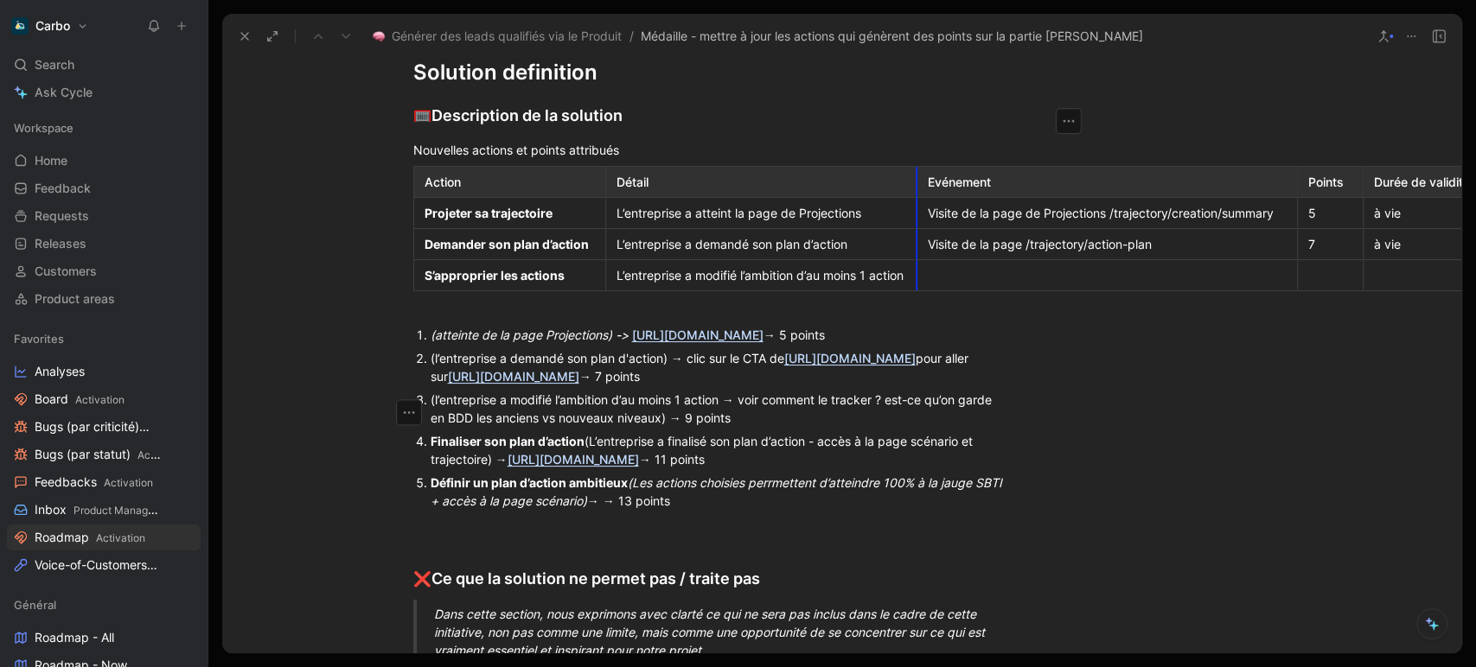
drag, startPoint x: 877, startPoint y: 379, endPoint x: 909, endPoint y: 381, distance: 32.9
drag, startPoint x: 910, startPoint y: 365, endPoint x: 921, endPoint y: 367, distance: 10.5
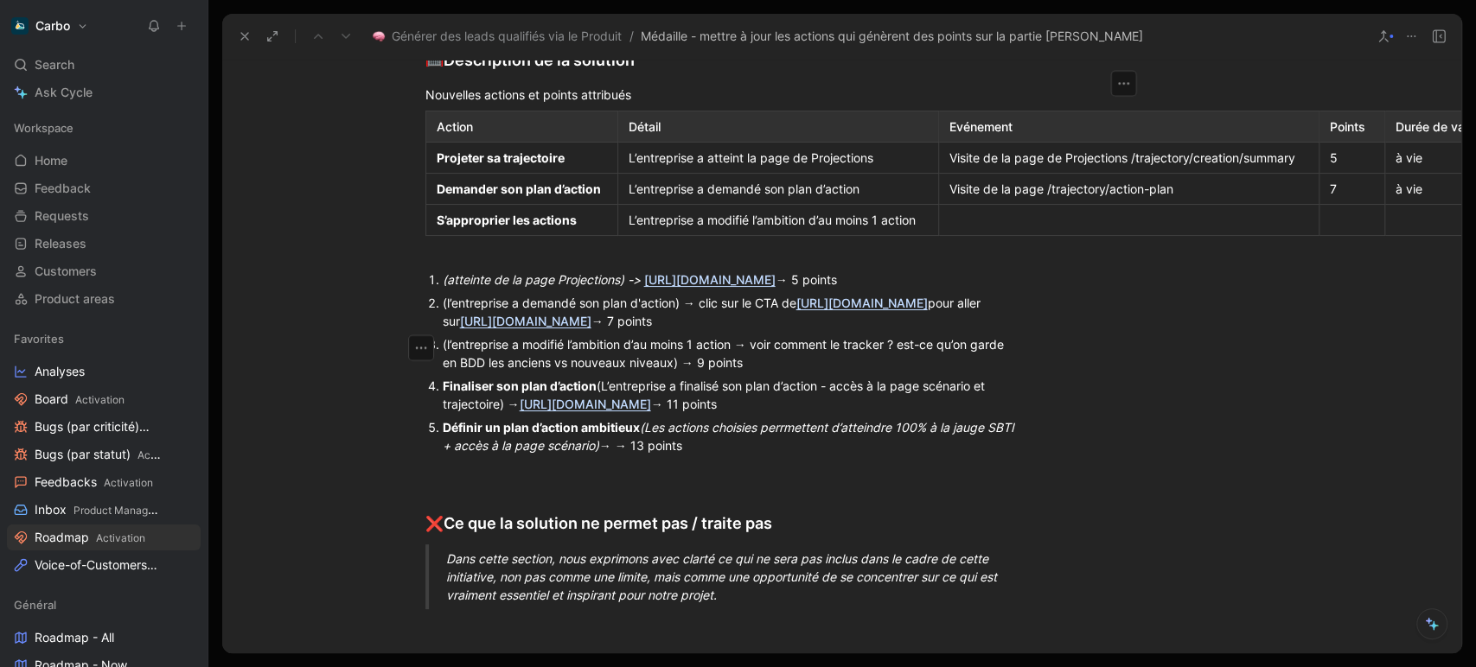
scroll to position [663, 118]
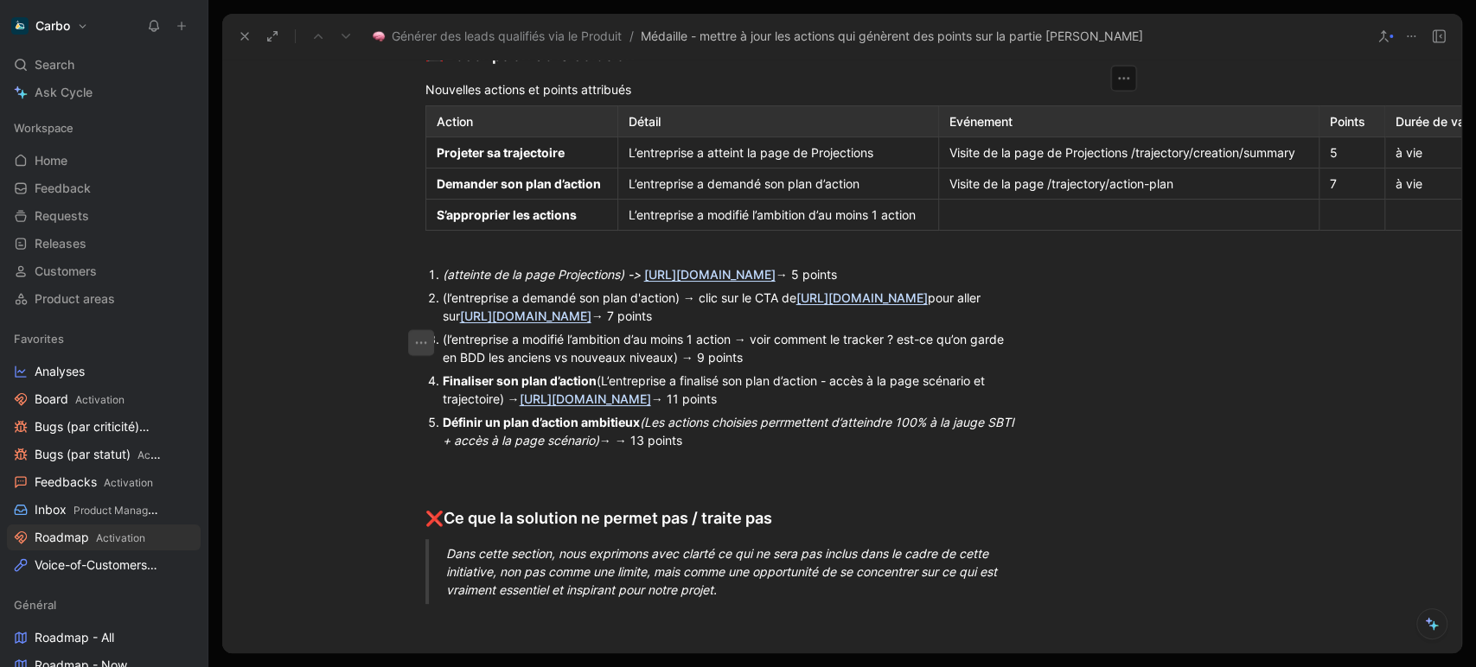
click at [412, 337] on icon "button" at bounding box center [420, 342] width 17 height 17
click at [429, 381] on span "Add row below" at bounding box center [421, 381] width 85 height 15
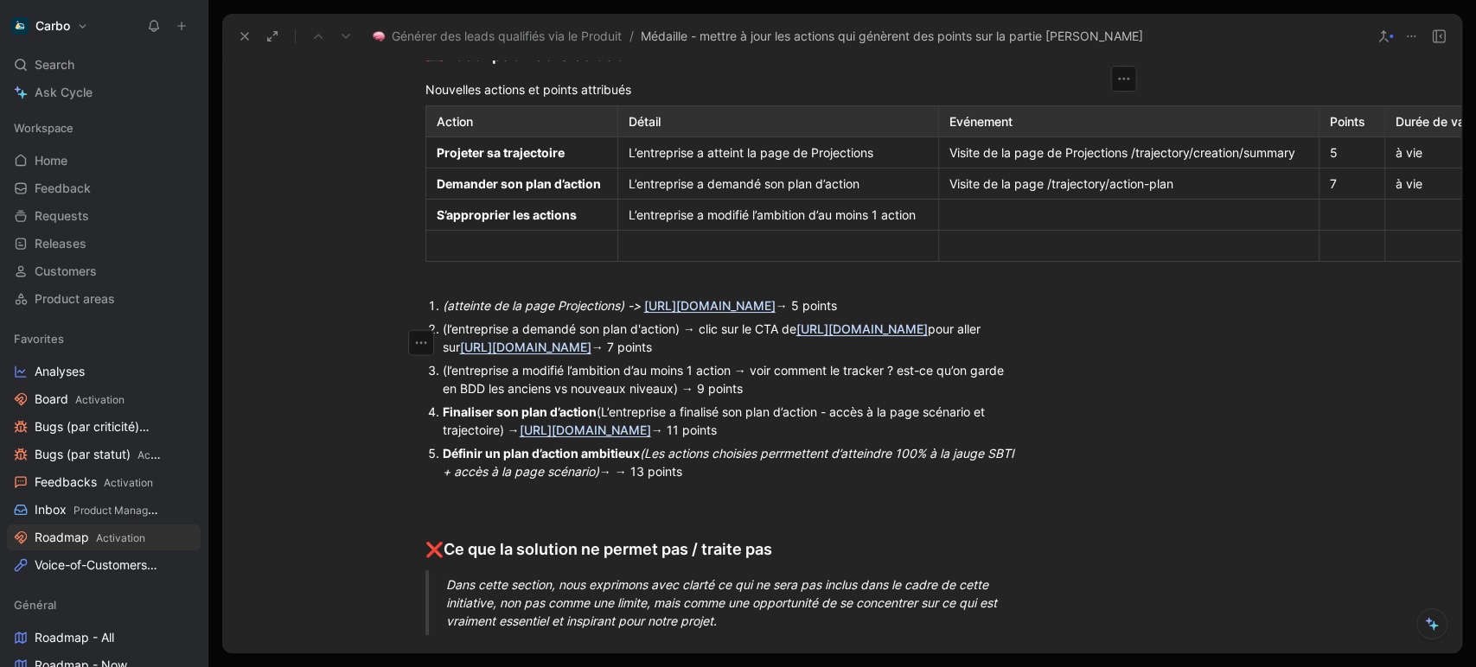
click at [468, 255] on div at bounding box center [522, 246] width 170 height 18
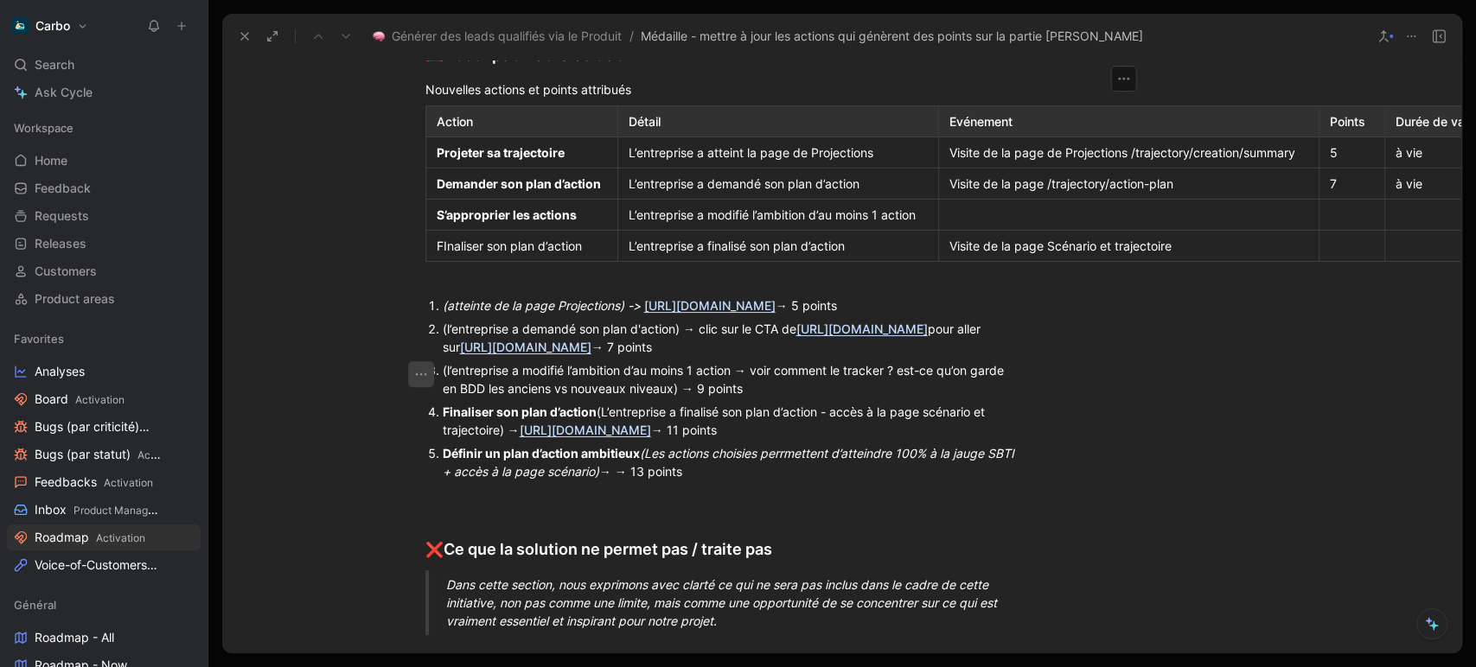
click at [412, 371] on icon "button" at bounding box center [420, 374] width 17 height 17
click at [442, 411] on span "Add row below" at bounding box center [421, 412] width 85 height 15
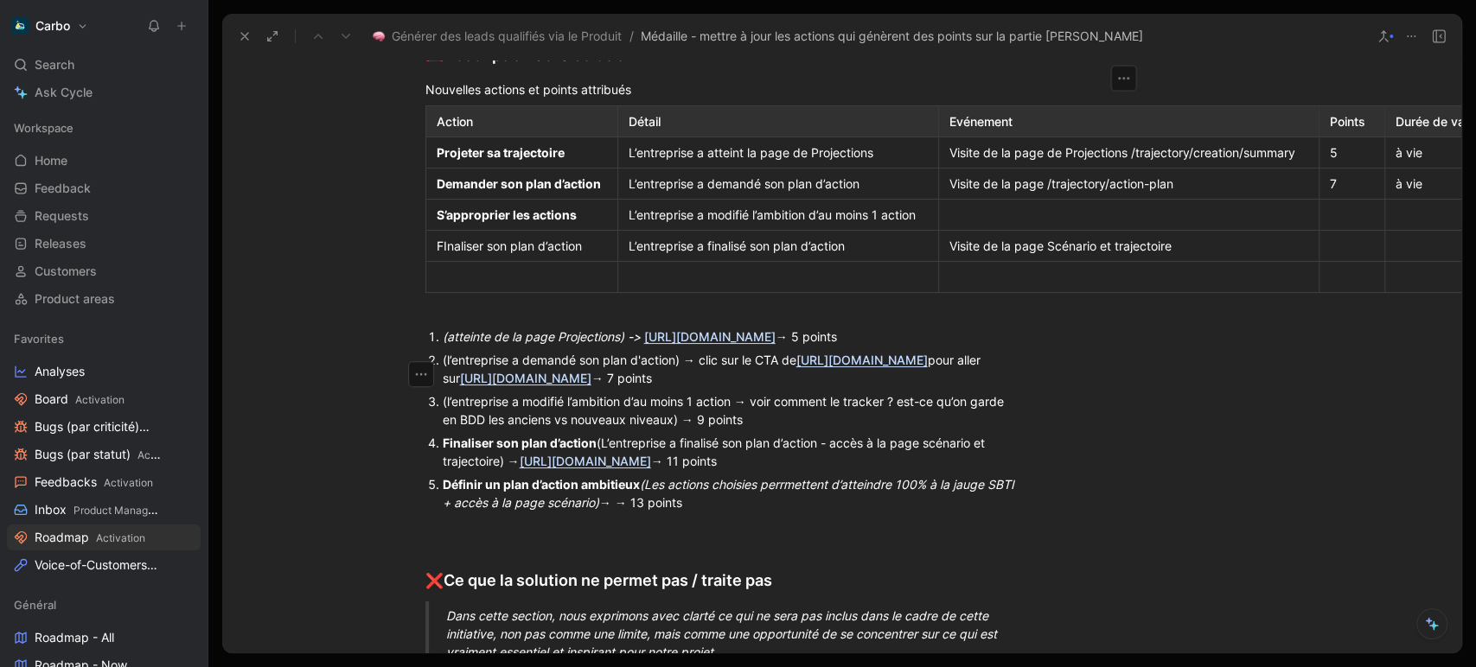
click at [519, 286] on div at bounding box center [522, 277] width 170 height 18
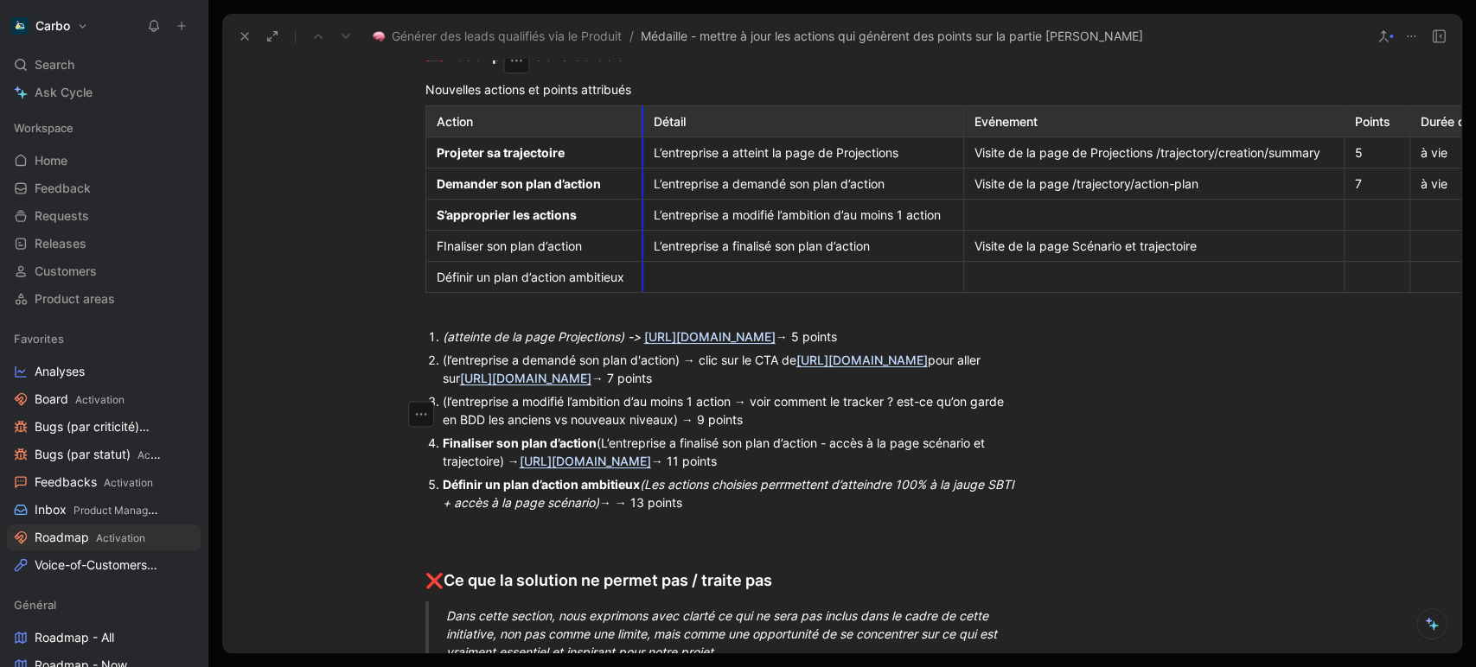
drag, startPoint x: 609, startPoint y: 377, endPoint x: 634, endPoint y: 378, distance: 25.1
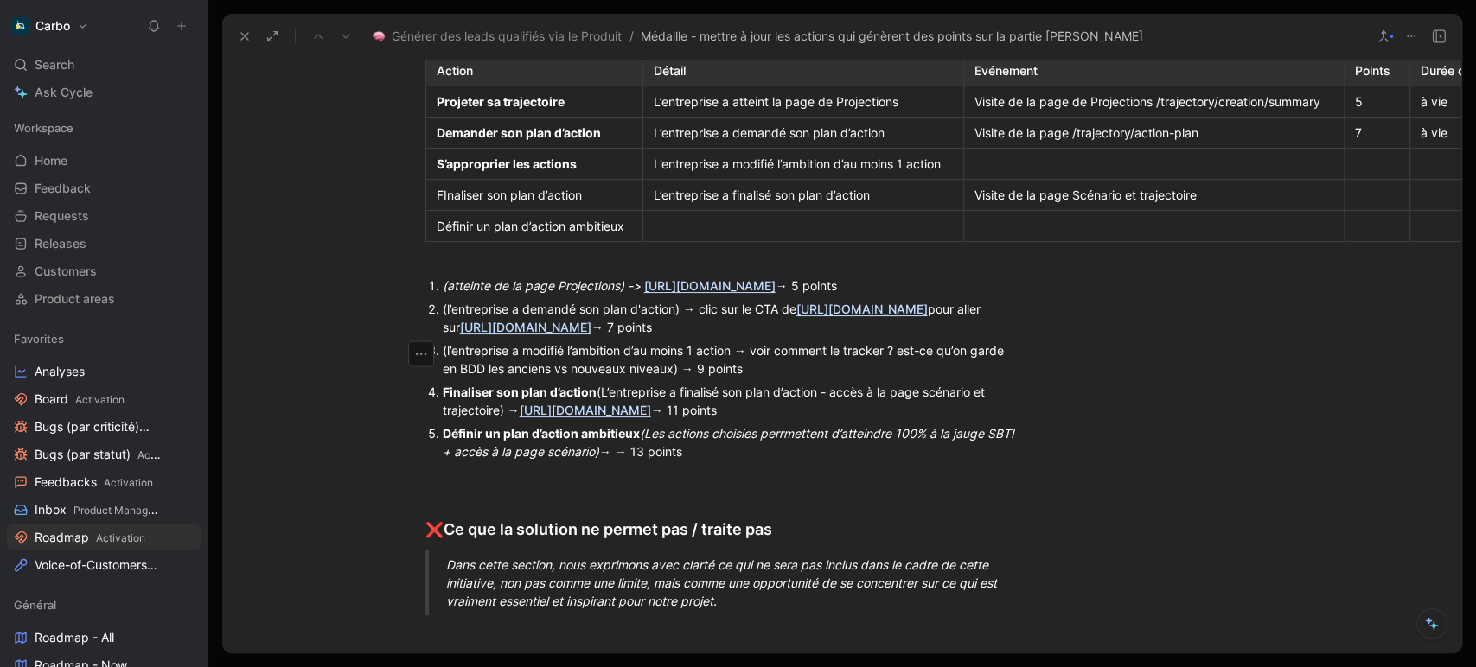
drag, startPoint x: 410, startPoint y: 354, endPoint x: 424, endPoint y: 316, distance: 41.3
click at [424, 316] on div "Problem definition 🧯 Quel problème souhaitons nous résoudre ? La médaille attri…" at bounding box center [724, 106] width 1239 height 1045
drag, startPoint x: 417, startPoint y: 352, endPoint x: 415, endPoint y: 311, distance: 40.7
click at [415, 311] on div "Problem definition 🧯 Quel problème souhaitons nous résoudre ? La médaille attri…" at bounding box center [724, 106] width 1239 height 1045
click at [462, 204] on div "FInaliser son plan d’action" at bounding box center [534, 195] width 195 height 18
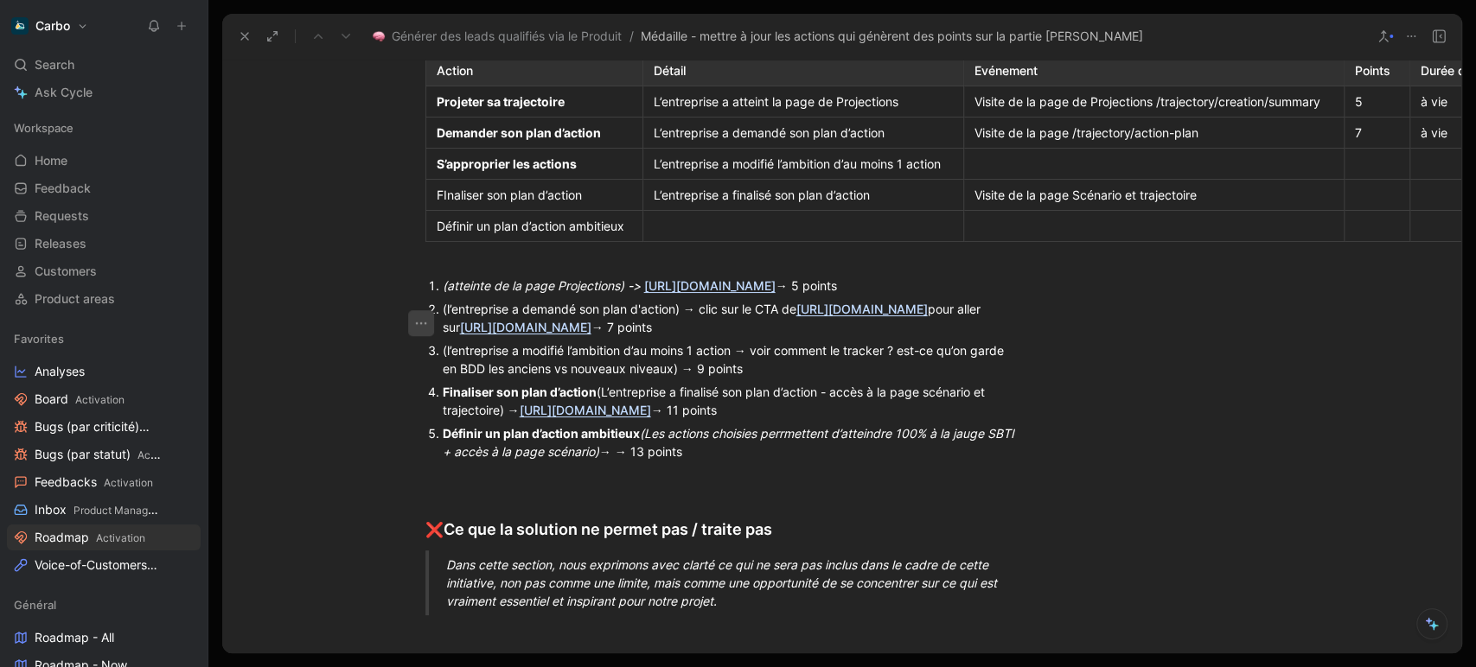
click at [412, 326] on icon "button" at bounding box center [420, 323] width 17 height 17
click at [668, 235] on div at bounding box center [802, 226] width 299 height 18
click at [437, 204] on div "FInaliser son plan d’action" at bounding box center [534, 195] width 195 height 18
click at [412, 321] on icon "button" at bounding box center [420, 323] width 17 height 17
click at [439, 363] on span "Add row below" at bounding box center [421, 361] width 85 height 15
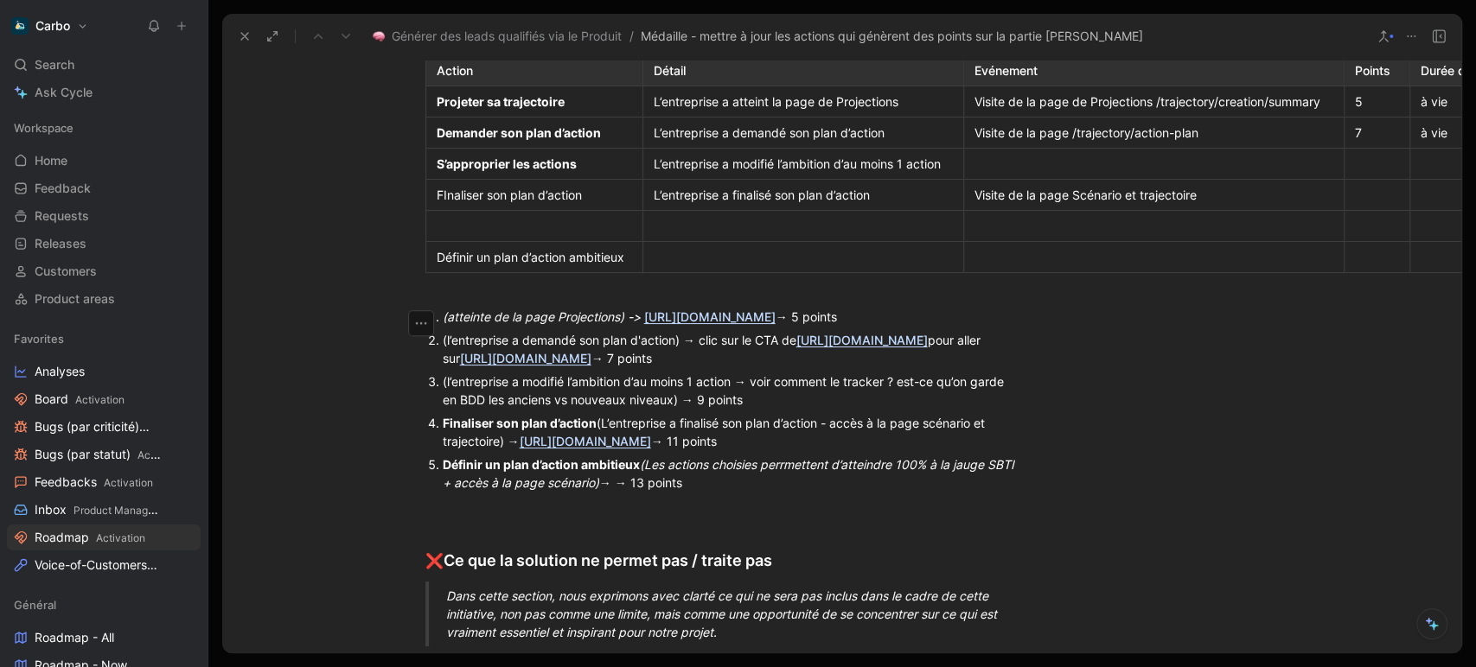
click at [457, 204] on div "FInaliser son plan d’action" at bounding box center [534, 195] width 195 height 18
drag, startPoint x: 586, startPoint y: 312, endPoint x: 513, endPoint y: 319, distance: 73.8
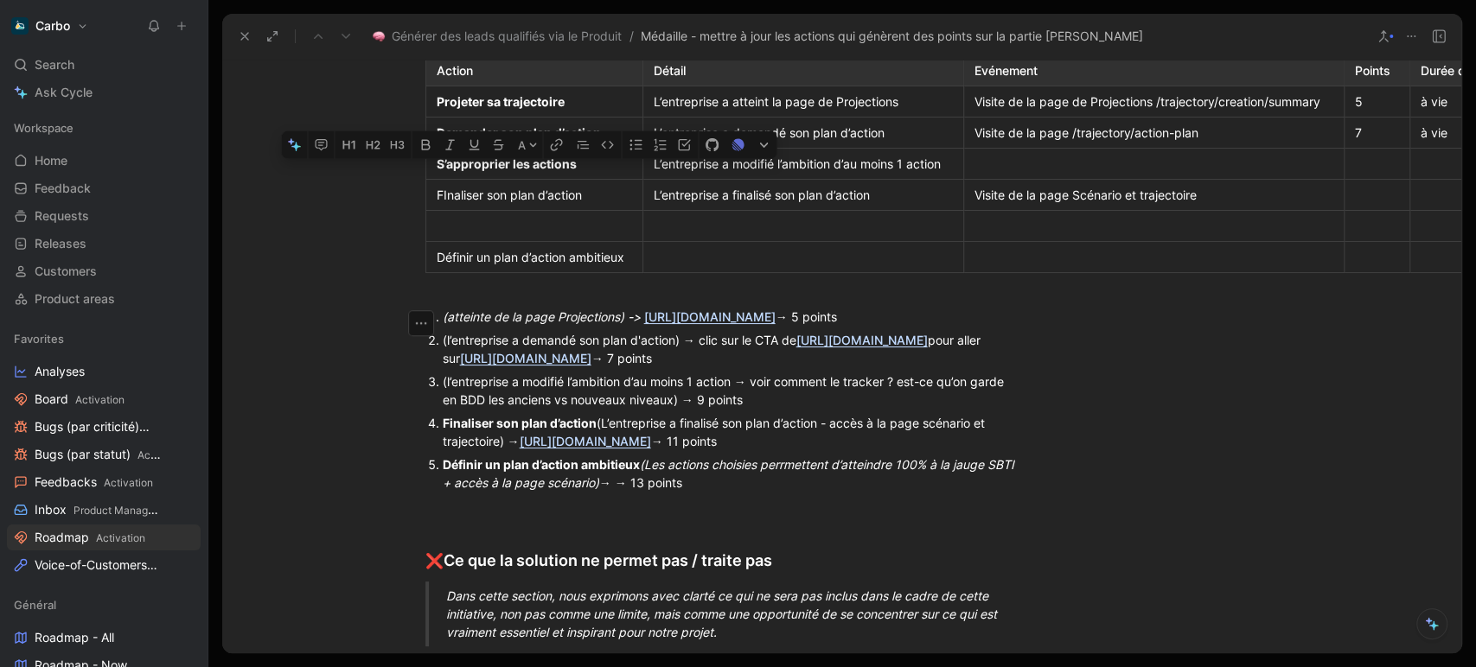
click at [513, 211] on tr "FInaliser son plan d’action L’entreprise a finalisé son plan d’action Visite de…" at bounding box center [980, 195] width 1111 height 31
click at [494, 204] on div "FInaliser son plan d’action" at bounding box center [534, 195] width 195 height 18
click at [486, 235] on div at bounding box center [534, 226] width 195 height 18
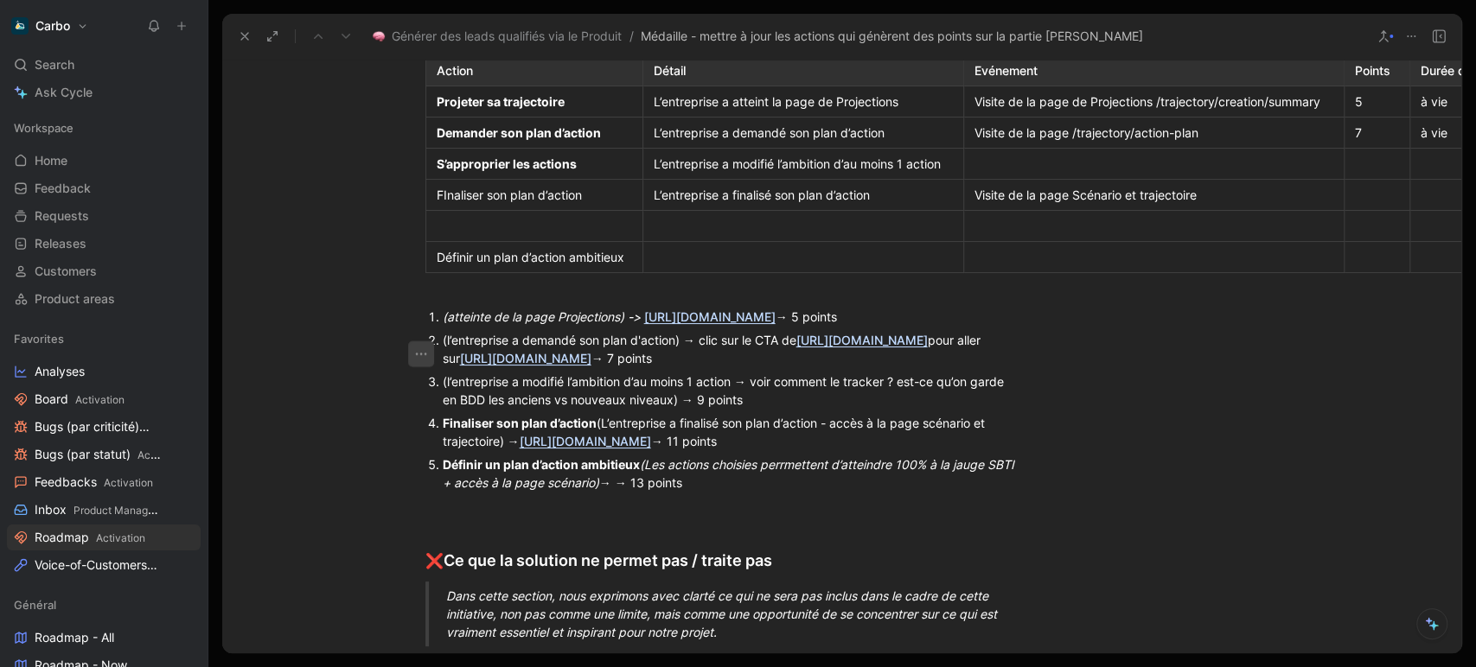
click at [412, 348] on icon "button" at bounding box center [420, 353] width 17 height 17
click at [429, 442] on span "Delete table" at bounding box center [413, 444] width 68 height 15
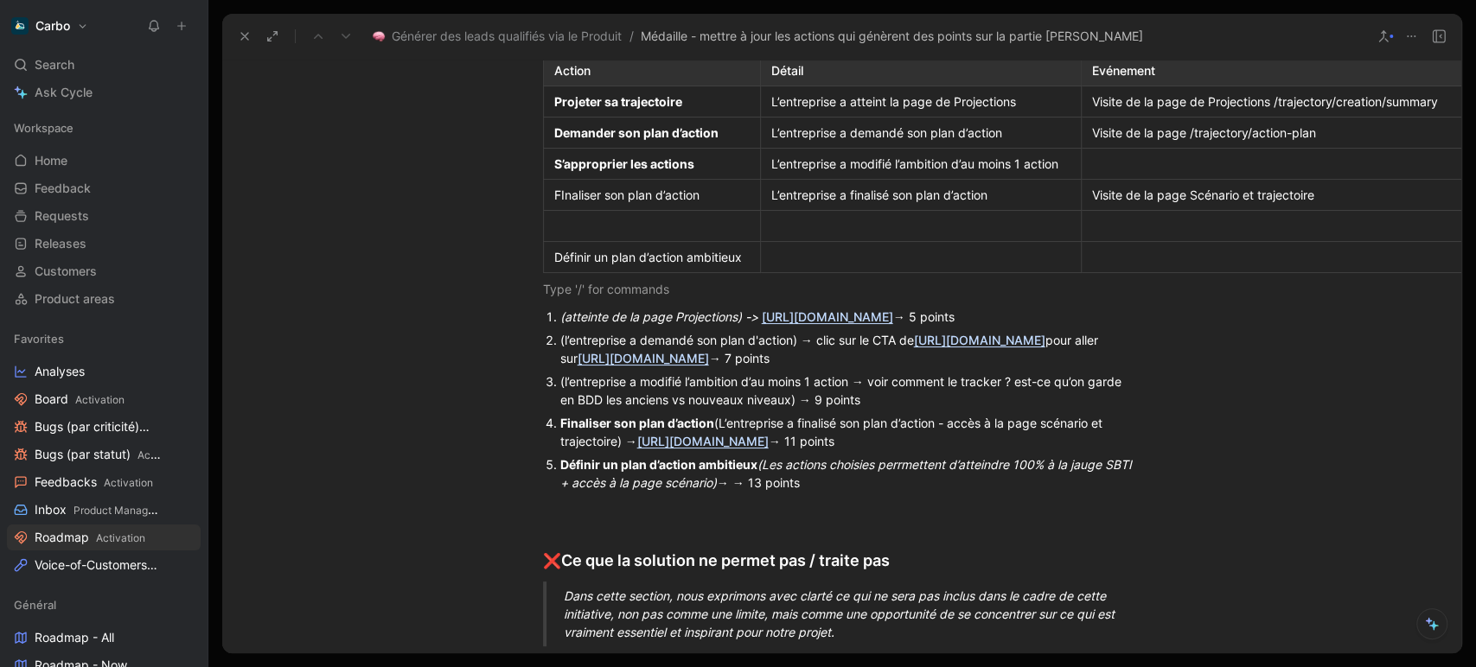
scroll to position [714, 0]
click at [612, 235] on div at bounding box center [651, 226] width 195 height 18
click at [533, 353] on icon "button" at bounding box center [538, 354] width 11 height 3
click at [544, 418] on span "Delete row" at bounding box center [525, 418] width 61 height 15
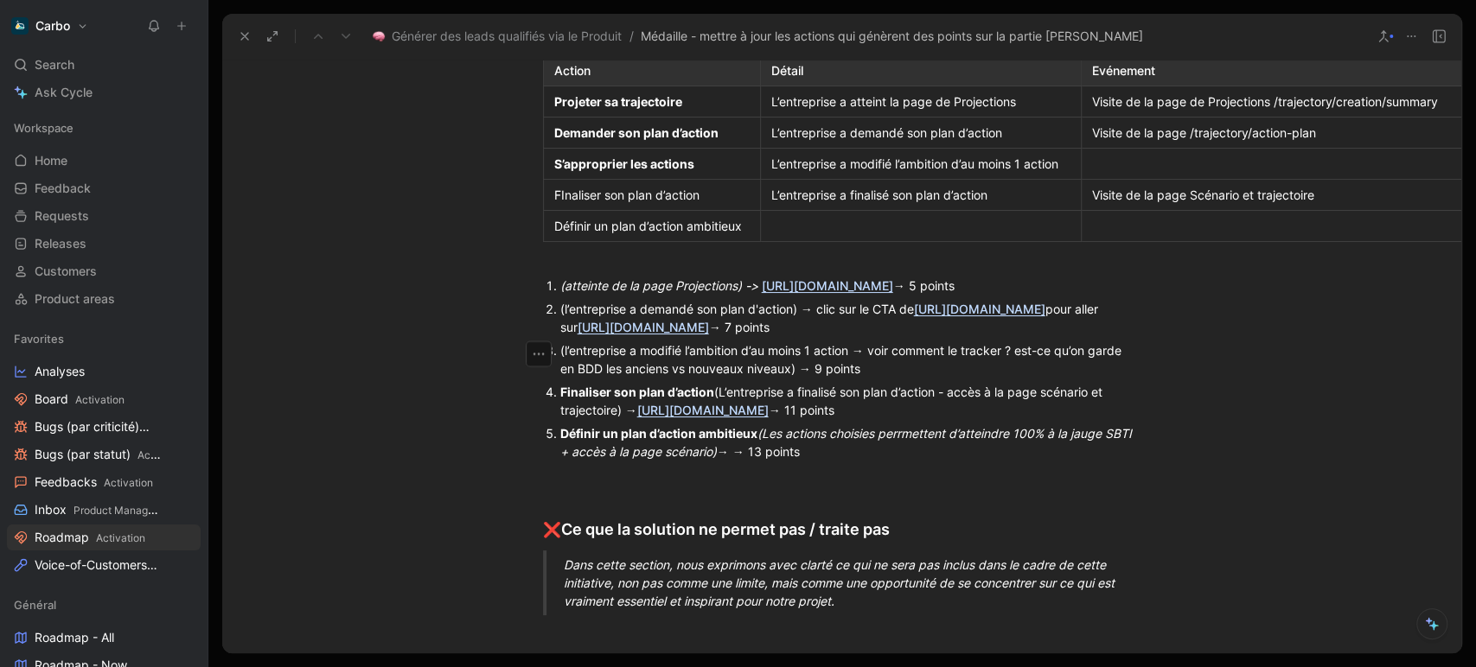
click at [794, 235] on div at bounding box center [920, 226] width 299 height 18
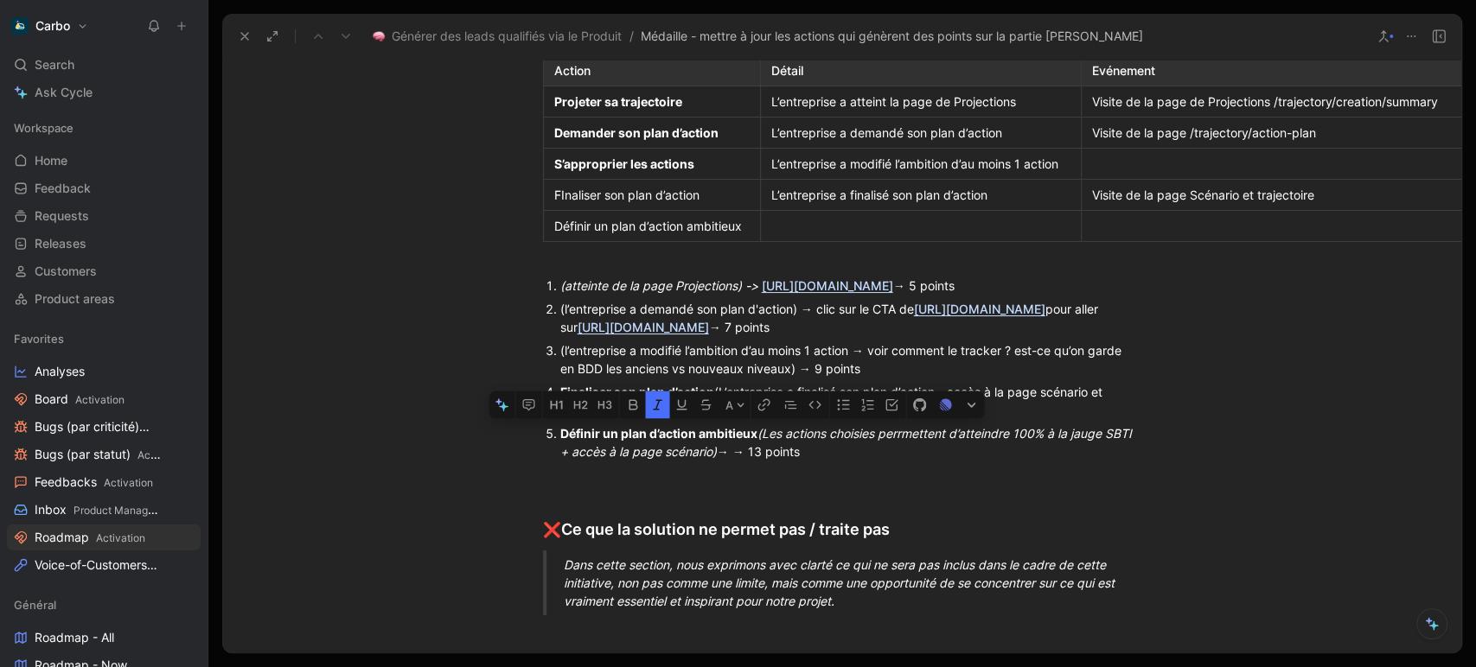
drag, startPoint x: 764, startPoint y: 576, endPoint x: 704, endPoint y: 597, distance: 63.4
click at [704, 459] on em "(Les actions choisies perrmettent d’atteindre 100% à la jauge SBTI + accès à la…" at bounding box center [847, 442] width 575 height 33
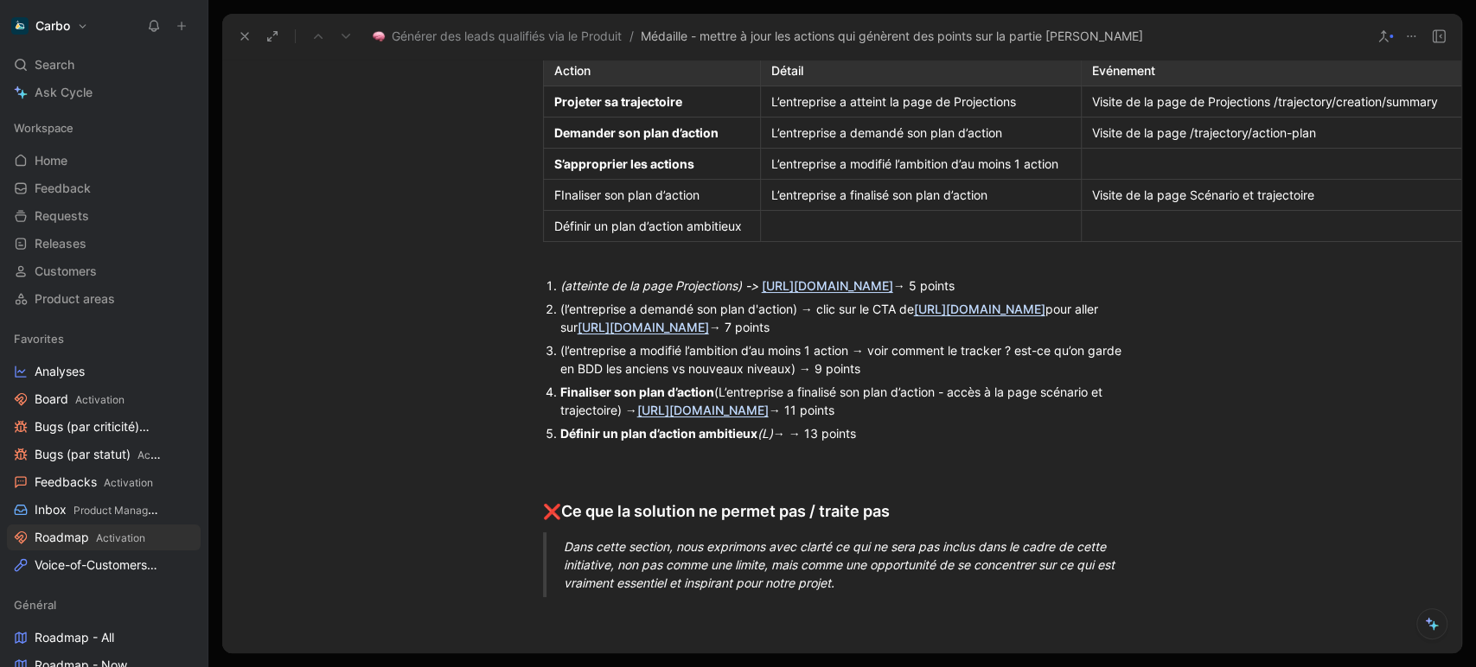
click at [845, 235] on div at bounding box center [920, 226] width 299 height 18
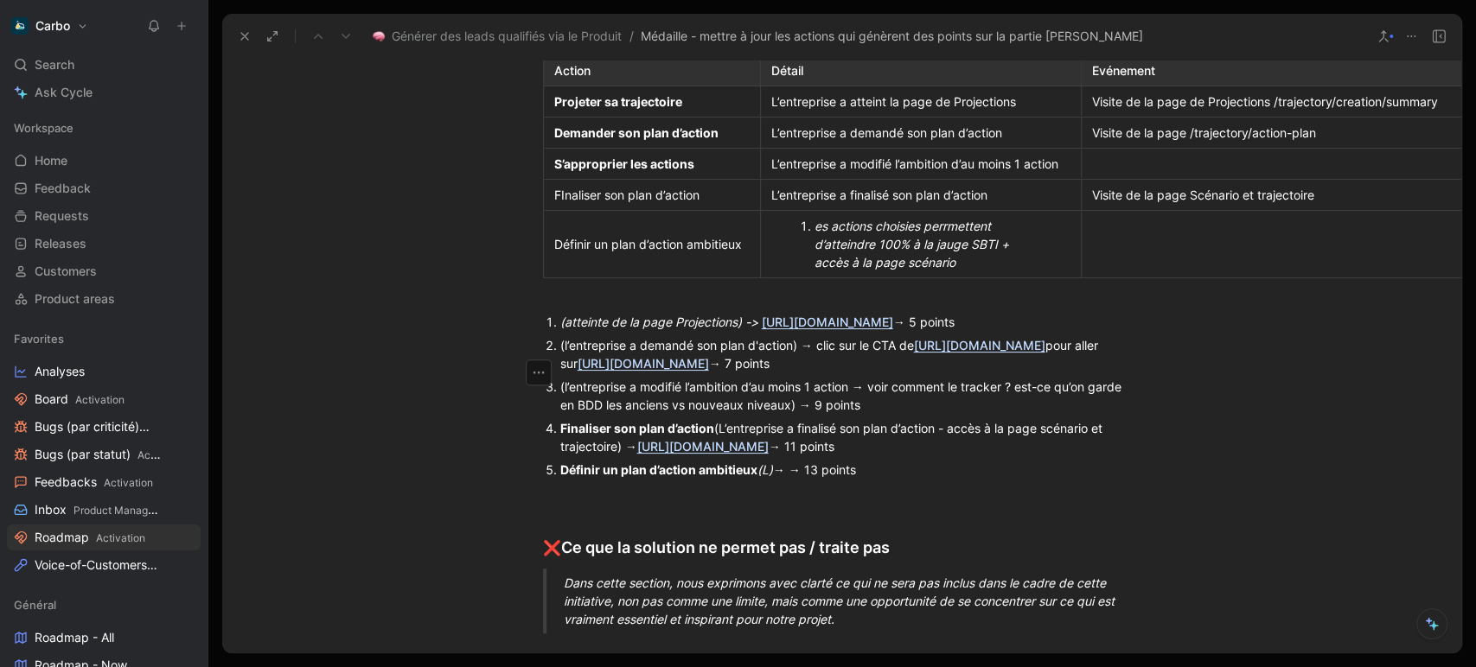
click at [814, 270] on em "es actions choisies perrmettent d’atteindre 100% à la jauge SBTI + accès à la p…" at bounding box center [913, 244] width 198 height 51
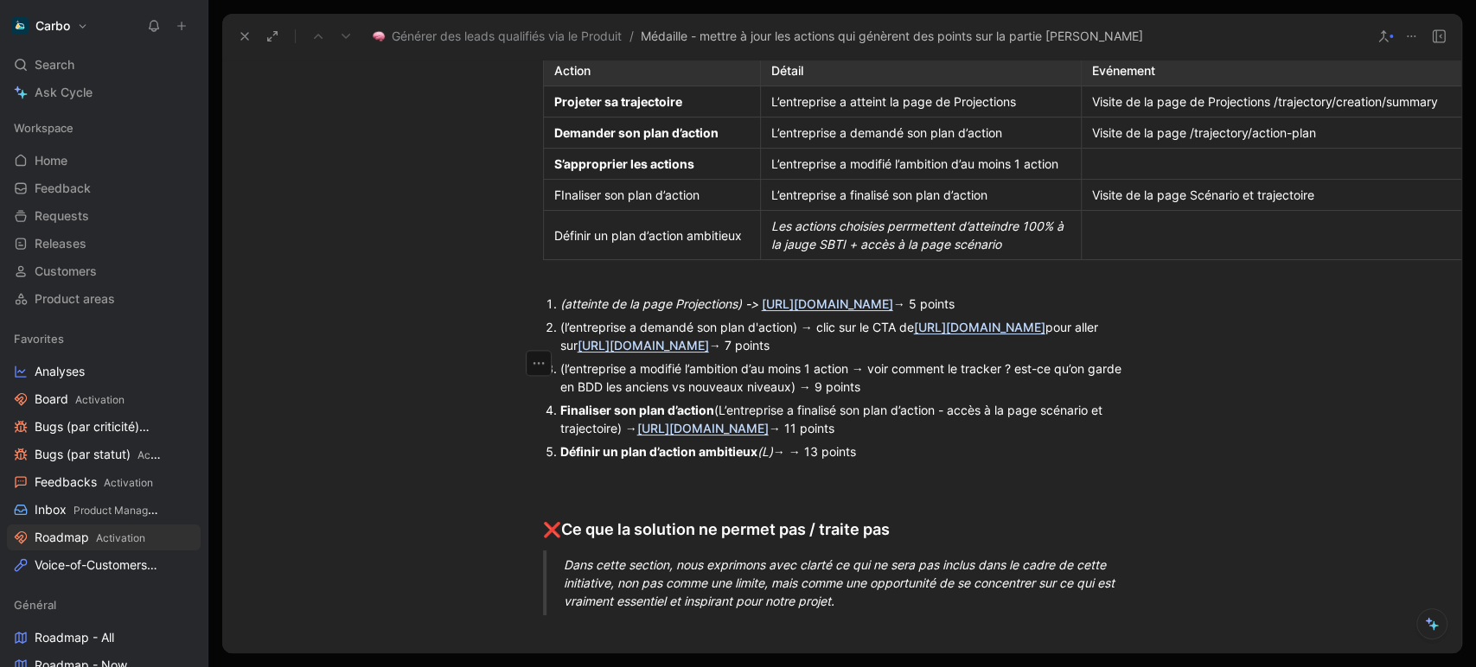
click at [834, 252] on em "Les actions choisies perrmettent d’atteindre 100% à la jauge SBTI + accès à la …" at bounding box center [919, 235] width 296 height 33
click at [866, 252] on em "Les actions choisies perrmettent d’atteindre 100% à la jauge SBTI + accès à la …" at bounding box center [919, 235] width 296 height 33
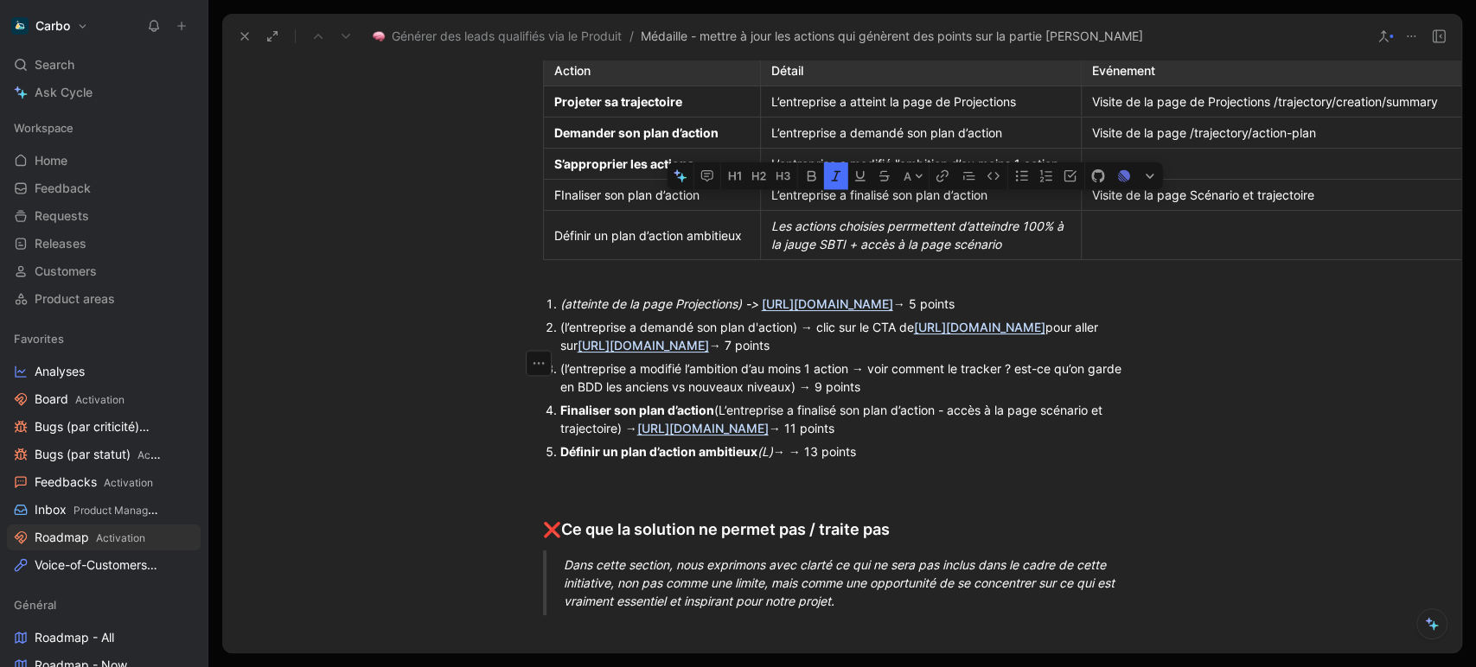
click at [866, 252] on em "Les actions choisies perrmettent d’atteindre 100% à la jauge SBTI + accès à la …" at bounding box center [919, 235] width 296 height 33
click at [801, 185] on icon "button" at bounding box center [801, 180] width 10 height 10
click at [862, 461] on div "Définir un plan d’action ambitieux (L) → → 13 points" at bounding box center [850, 452] width 581 height 18
click at [1195, 245] on div at bounding box center [1271, 235] width 359 height 18
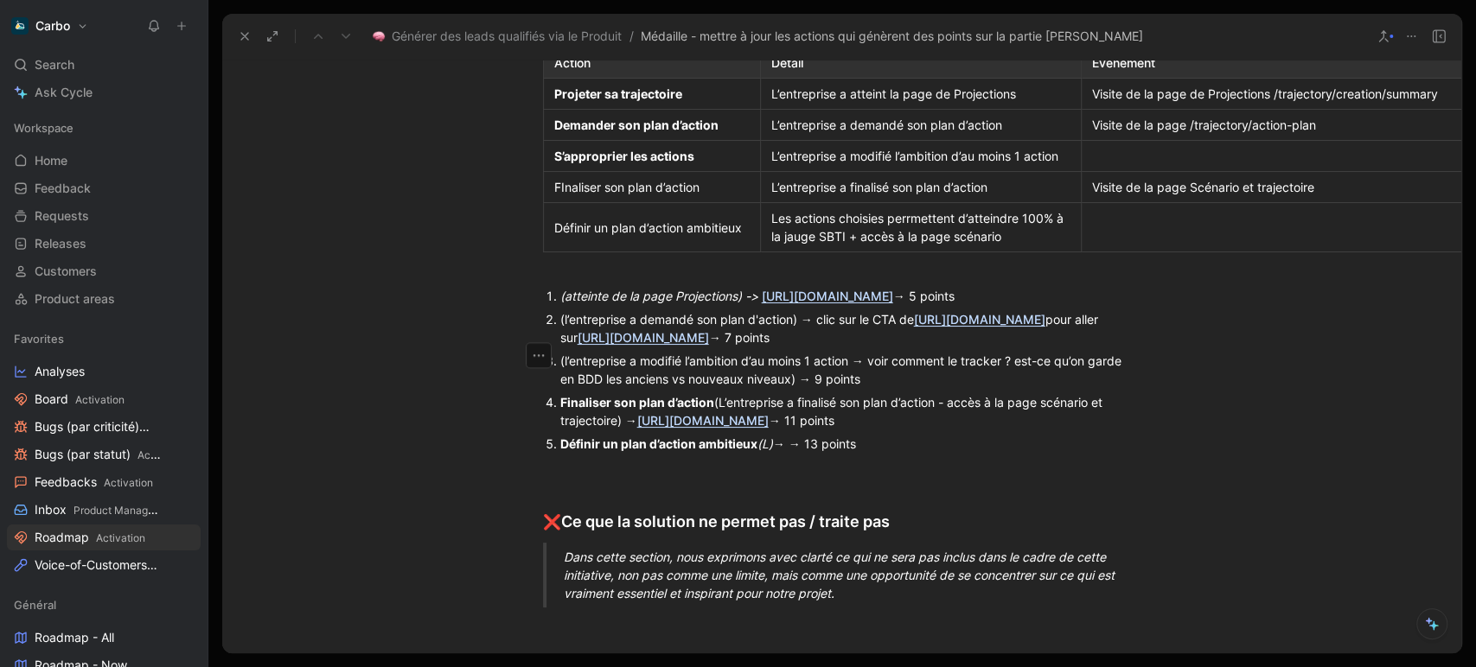
scroll to position [722, 198]
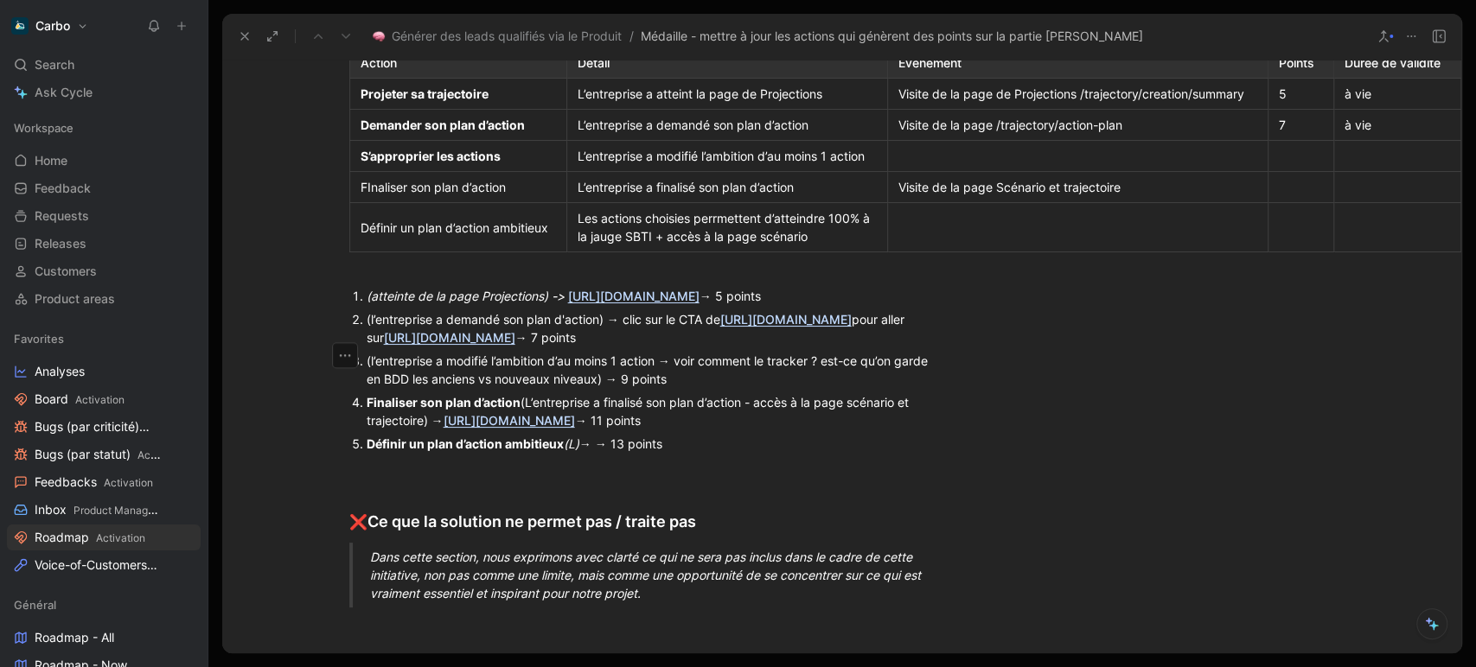
click at [1279, 165] on div at bounding box center [1300, 156] width 44 height 18
drag, startPoint x: 661, startPoint y: 593, endPoint x: 320, endPoint y: 422, distance: 381.9
click at [320, 422] on ol "(atteinte de la page Projections) -> https://pro.sandbox.hellocarbo.com → 5 poi…" at bounding box center [648, 369] width 664 height 171
click at [1344, 165] on div at bounding box center [1396, 156] width 105 height 18
drag, startPoint x: 682, startPoint y: 593, endPoint x: 351, endPoint y: 423, distance: 372.3
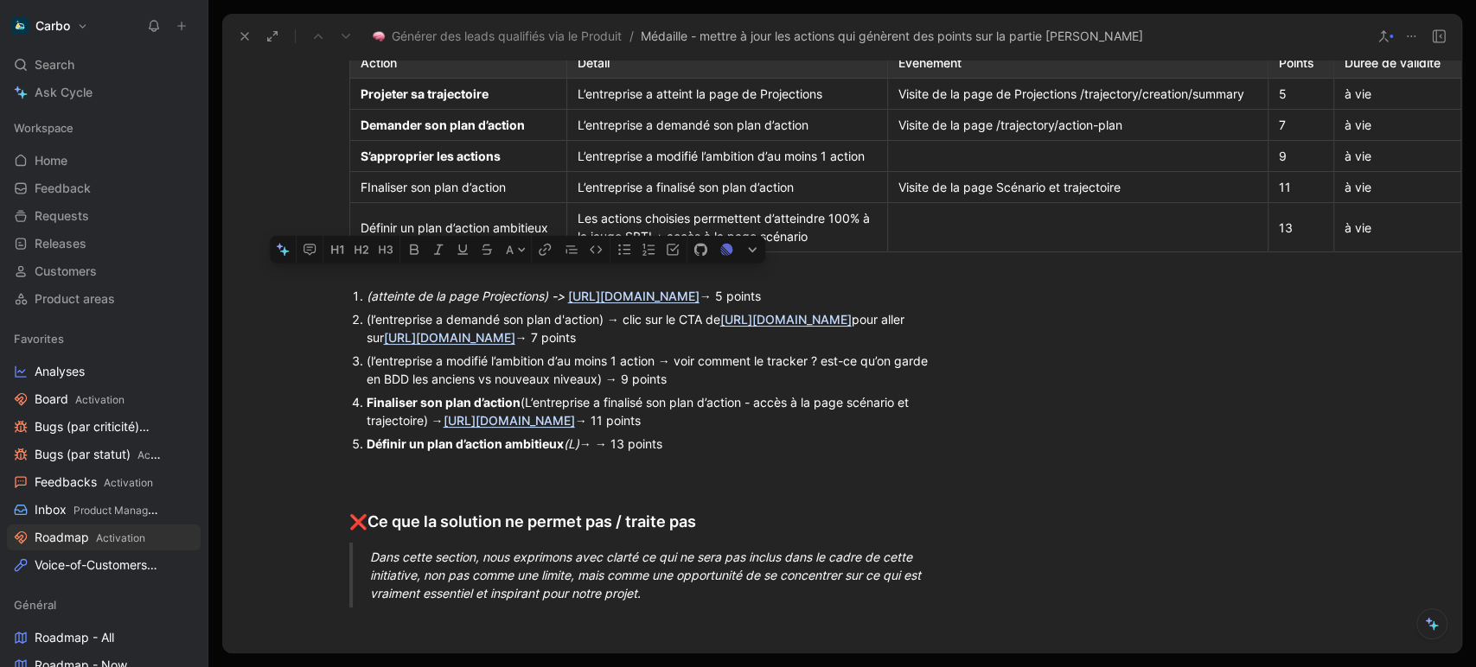
click at [351, 423] on ol "(atteinte de la page Projections) -> https://pro.sandbox.hellocarbo.com → 5 poi…" at bounding box center [648, 369] width 664 height 171
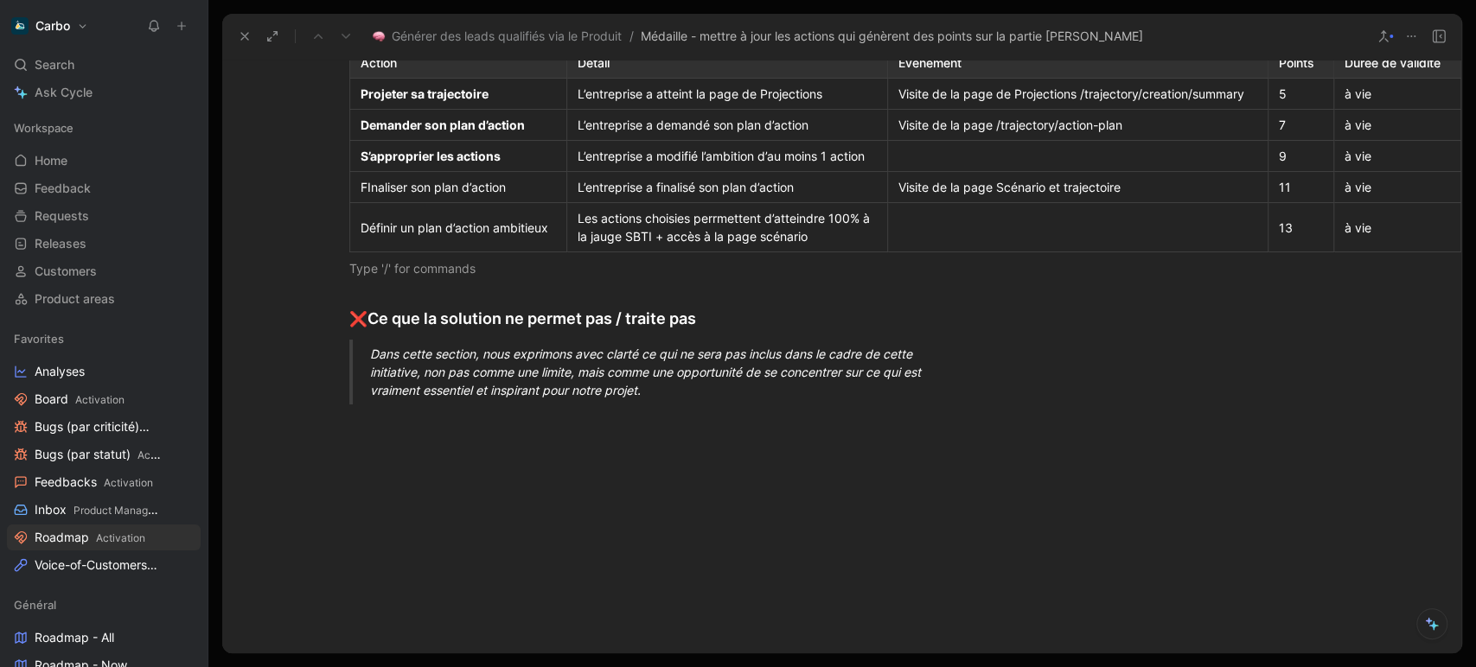
click at [631, 40] on div "Nouvelles actions et points attribués" at bounding box center [648, 31] width 598 height 18
click at [480, 338] on h2 "❌ Ce que la solution ne permet pas / traite pas" at bounding box center [648, 311] width 664 height 54
click at [411, 277] on div at bounding box center [648, 268] width 598 height 18
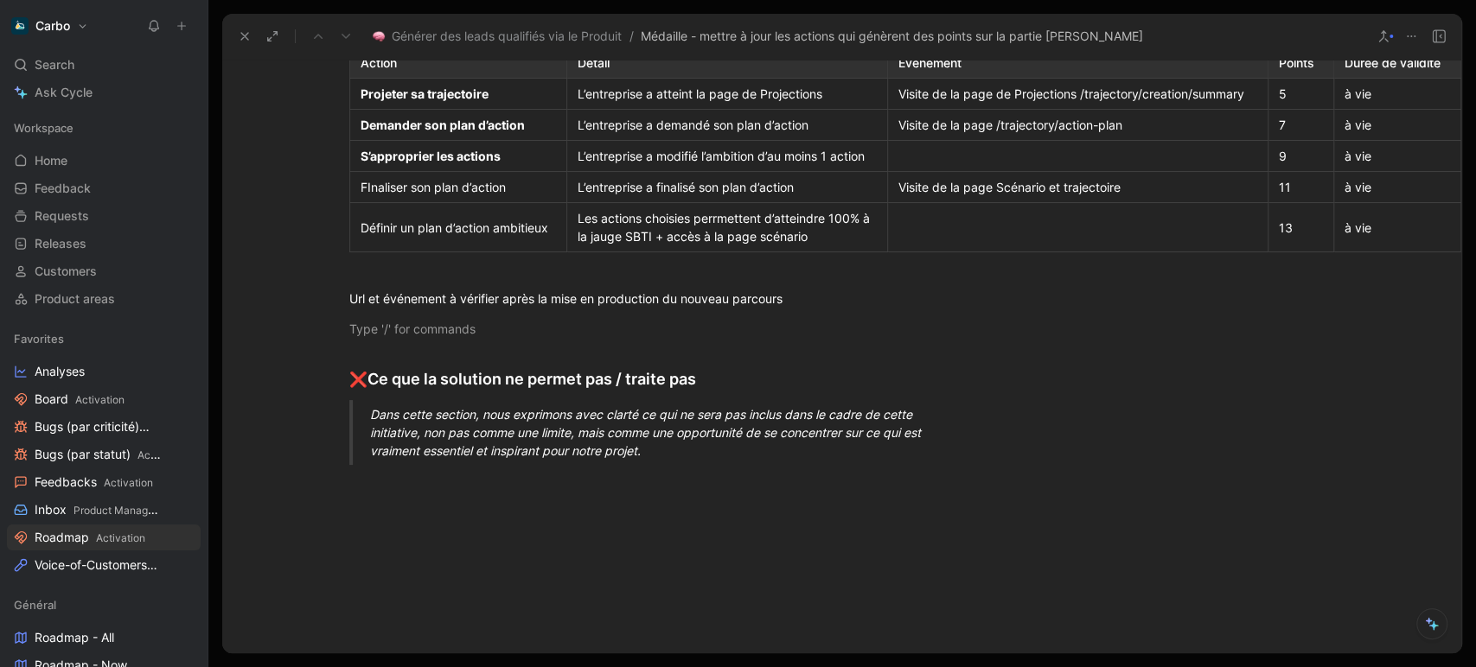
click at [847, 165] on div "L’entreprise a modifié l’ambition d’au moins 1 action" at bounding box center [726, 156] width 299 height 18
click at [972, 165] on div at bounding box center [1077, 156] width 359 height 18
click at [966, 165] on div "Créer un événement Segment" at bounding box center [1077, 156] width 359 height 18
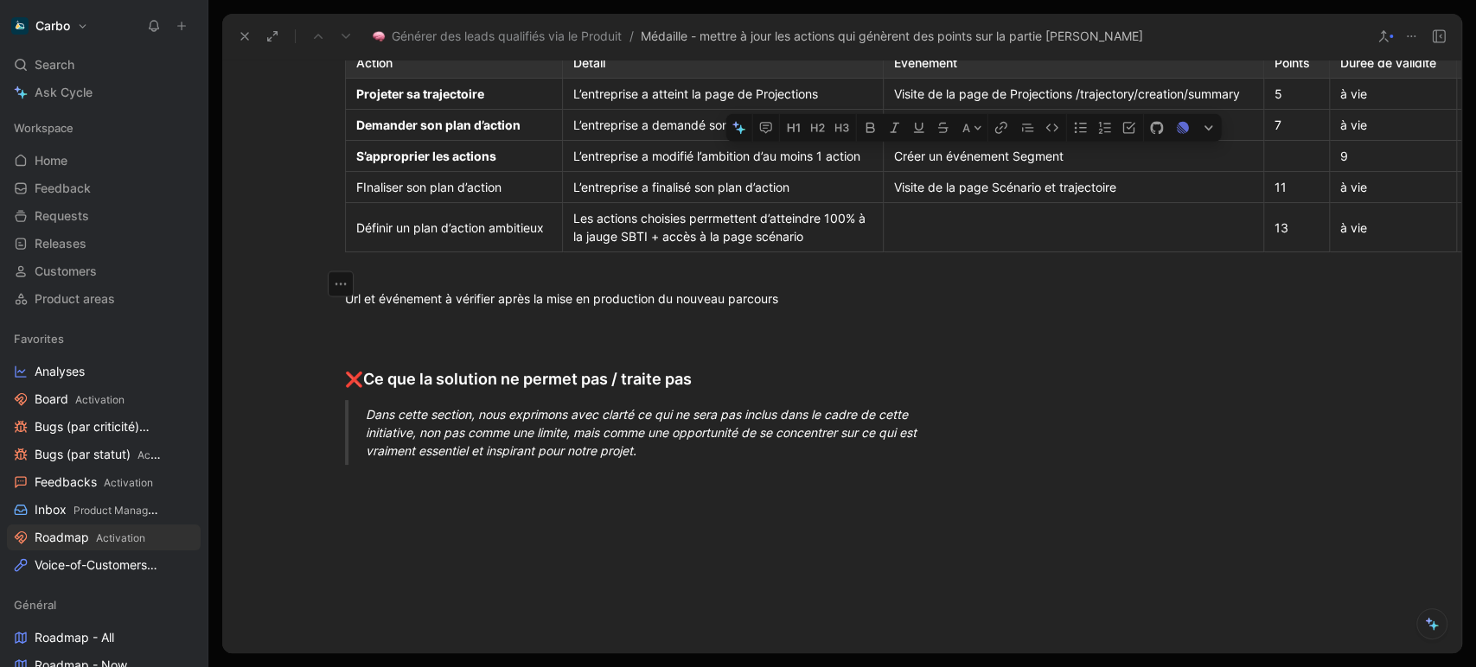
click at [946, 165] on div "Créer un événement Segment" at bounding box center [1073, 156] width 359 height 18
click at [1034, 165] on div "Evénement Segment" at bounding box center [1073, 156] width 359 height 18
click at [940, 196] on div "Visite de la page Scénario et trajectoire" at bounding box center [1073, 187] width 359 height 18
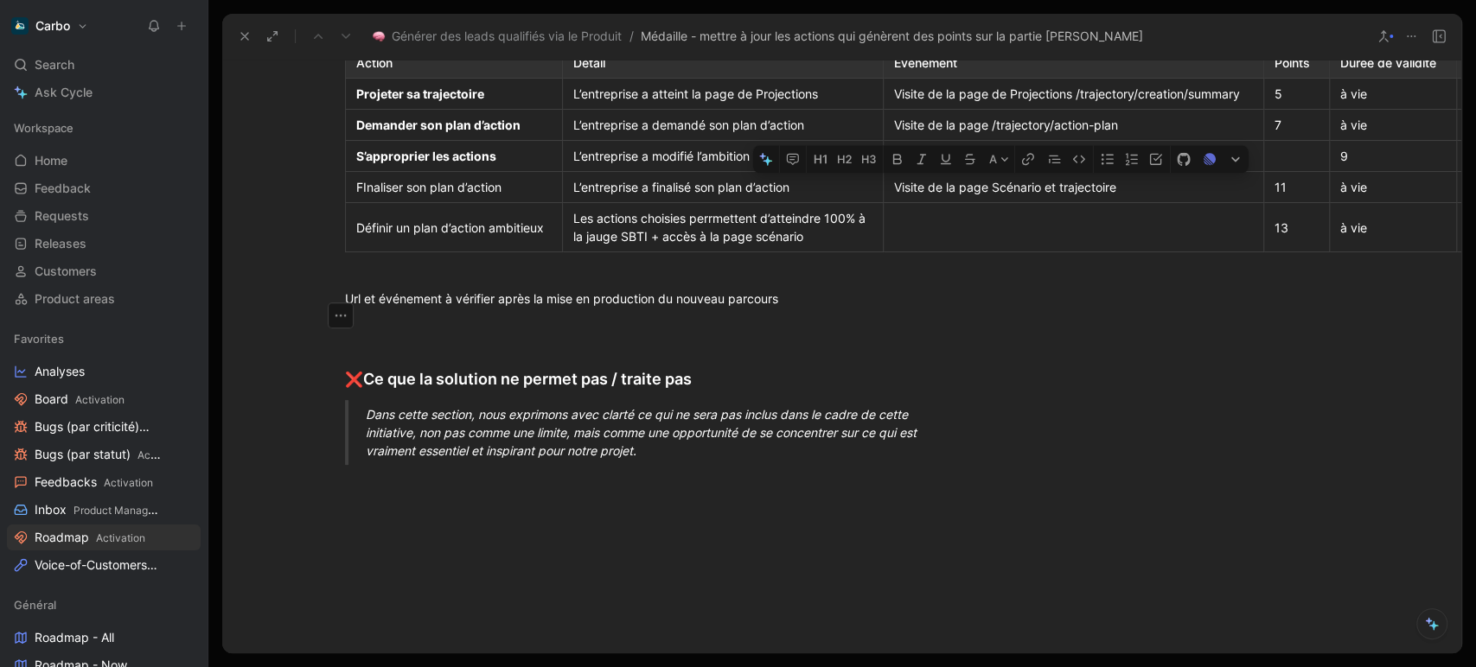
click at [975, 196] on div "Visite de la page Scénario et trajectoire" at bounding box center [1073, 187] width 359 height 18
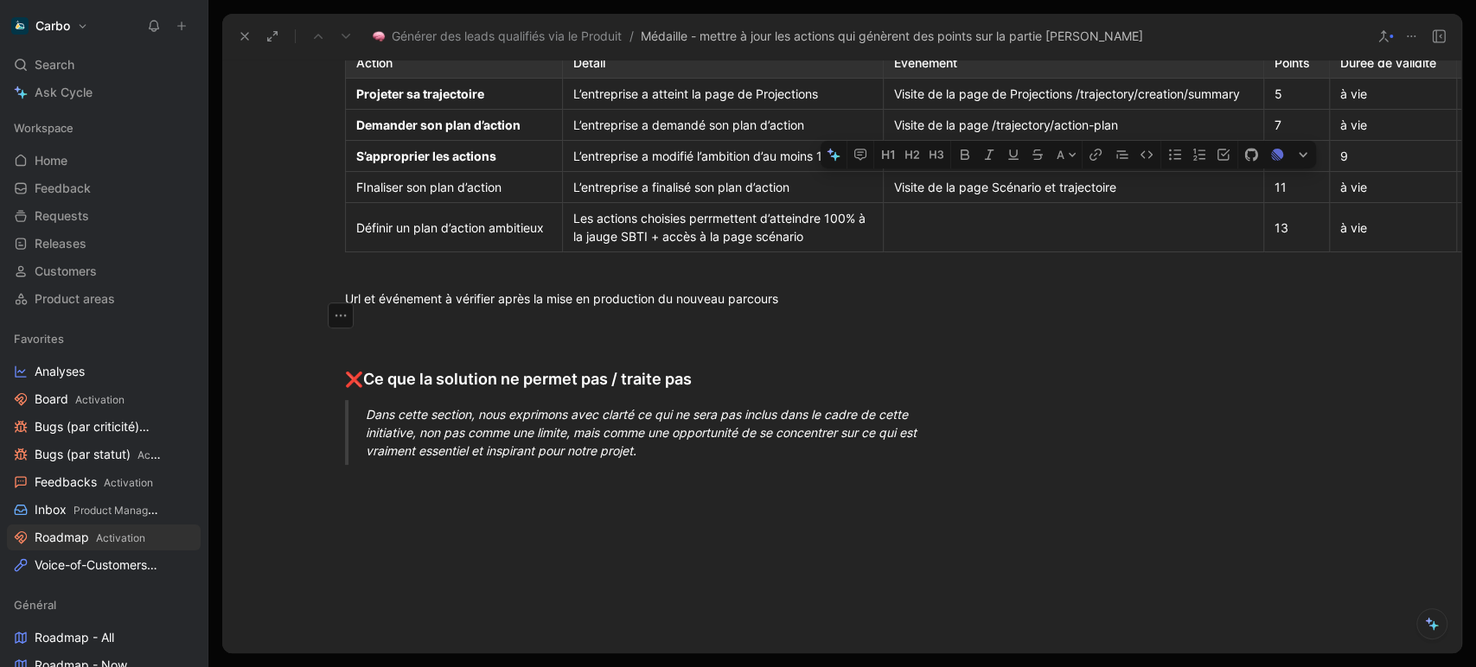
click at [975, 196] on div "Visite de la page Scénario et trajectoire" at bounding box center [1073, 187] width 359 height 18
click at [1140, 196] on div "Visite de la page Scénario et trajectoire" at bounding box center [1073, 187] width 359 height 18
click at [1112, 165] on div "Evénement Segment à créer" at bounding box center [1073, 156] width 359 height 18
click at [961, 196] on div "Visite de la page Scénario et trajectoire" at bounding box center [1073, 187] width 359 height 18
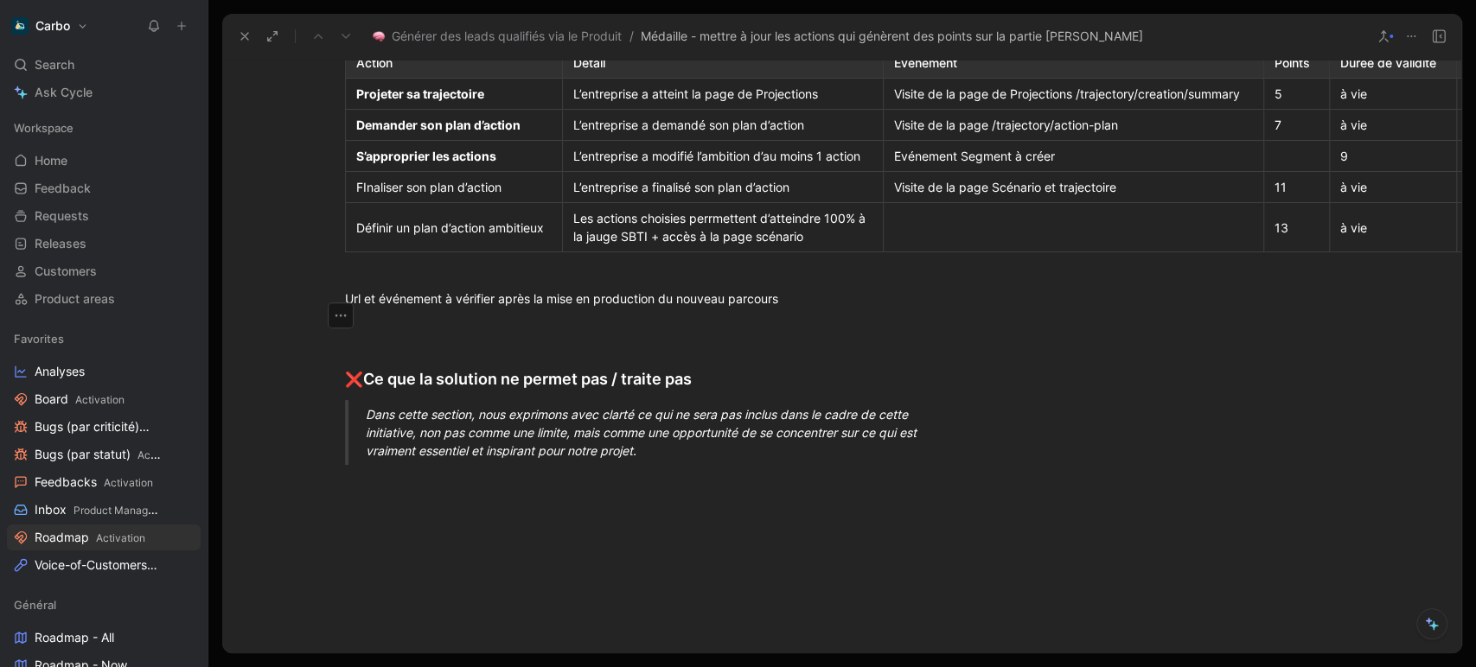
click at [961, 196] on div "Visite de la page Scénario et trajectoire" at bounding box center [1073, 187] width 359 height 18
click at [1115, 196] on div "Visite de la page Scénario et trajectoire" at bounding box center [1073, 187] width 359 height 18
drag, startPoint x: 1109, startPoint y: 314, endPoint x: 897, endPoint y: 313, distance: 211.8
click at [897, 196] on div "Visite de la page Scénario et trajectoire" at bounding box center [1073, 187] width 359 height 18
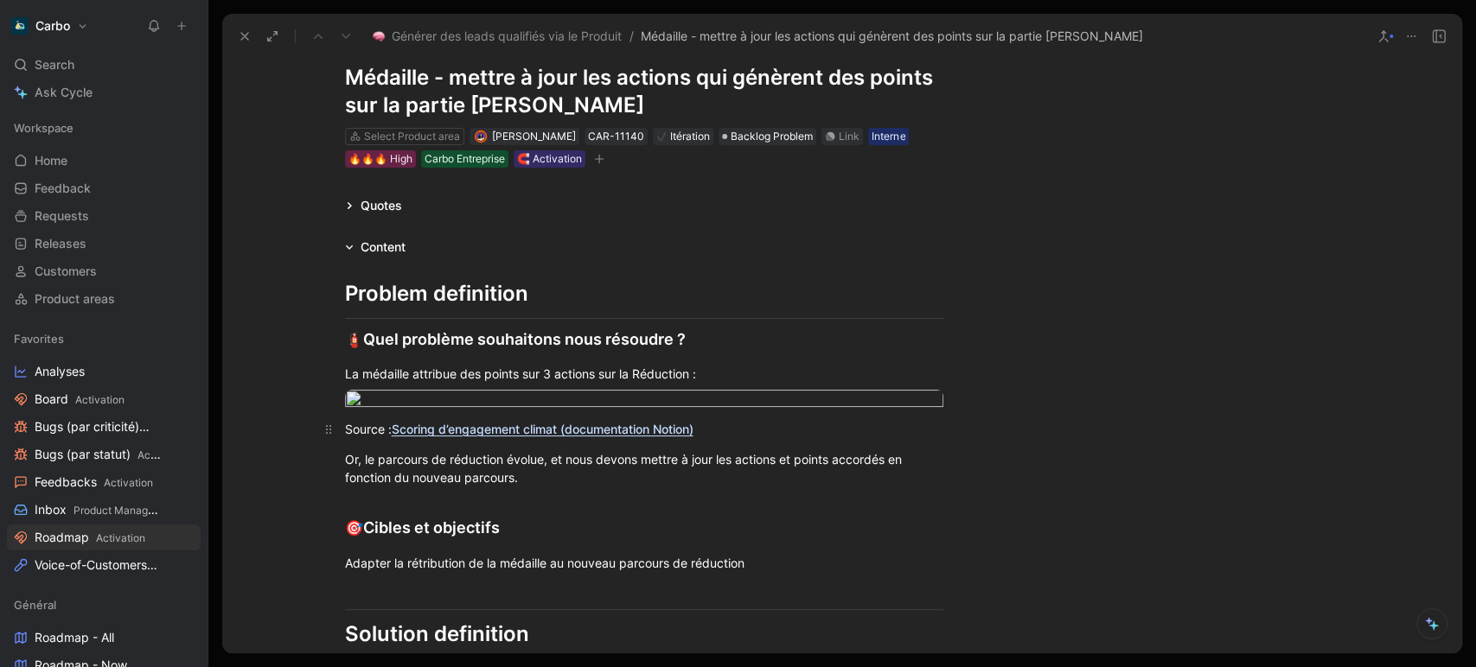
scroll to position [0, 198]
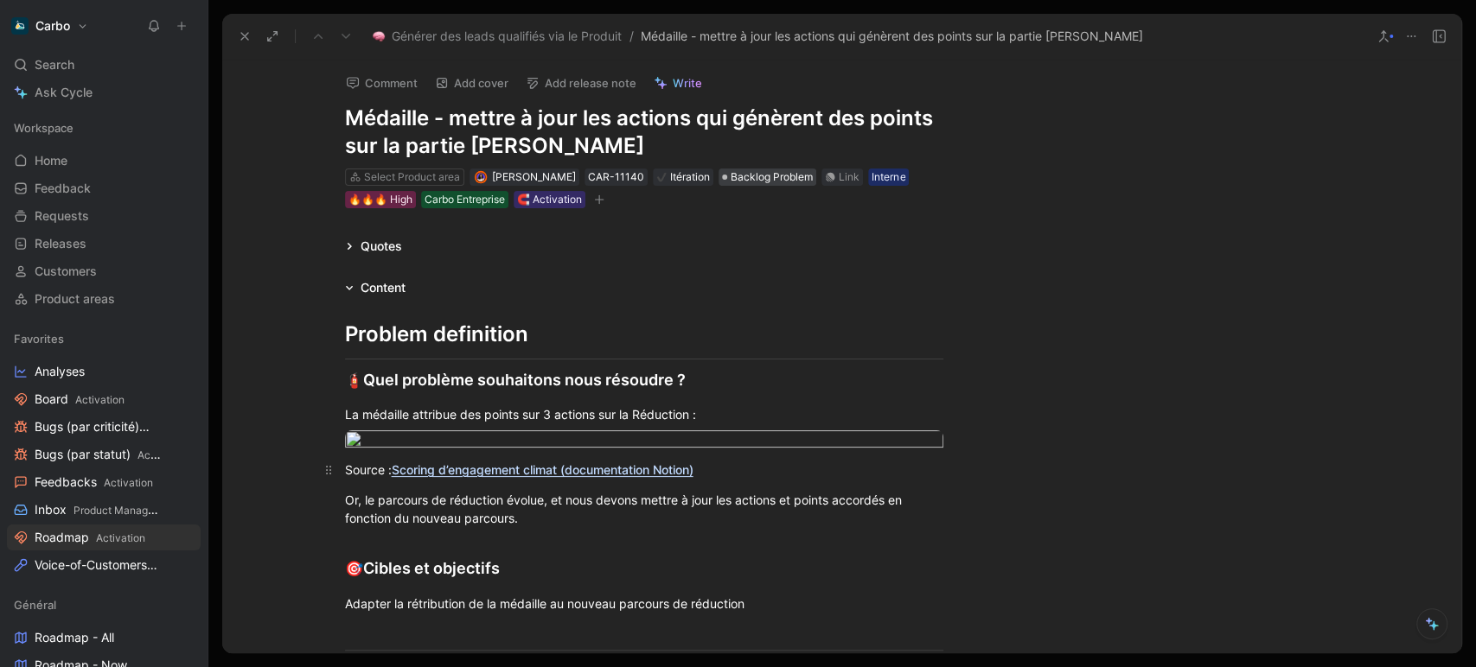
click at [759, 169] on span "Backlog Problem" at bounding box center [771, 177] width 82 height 17
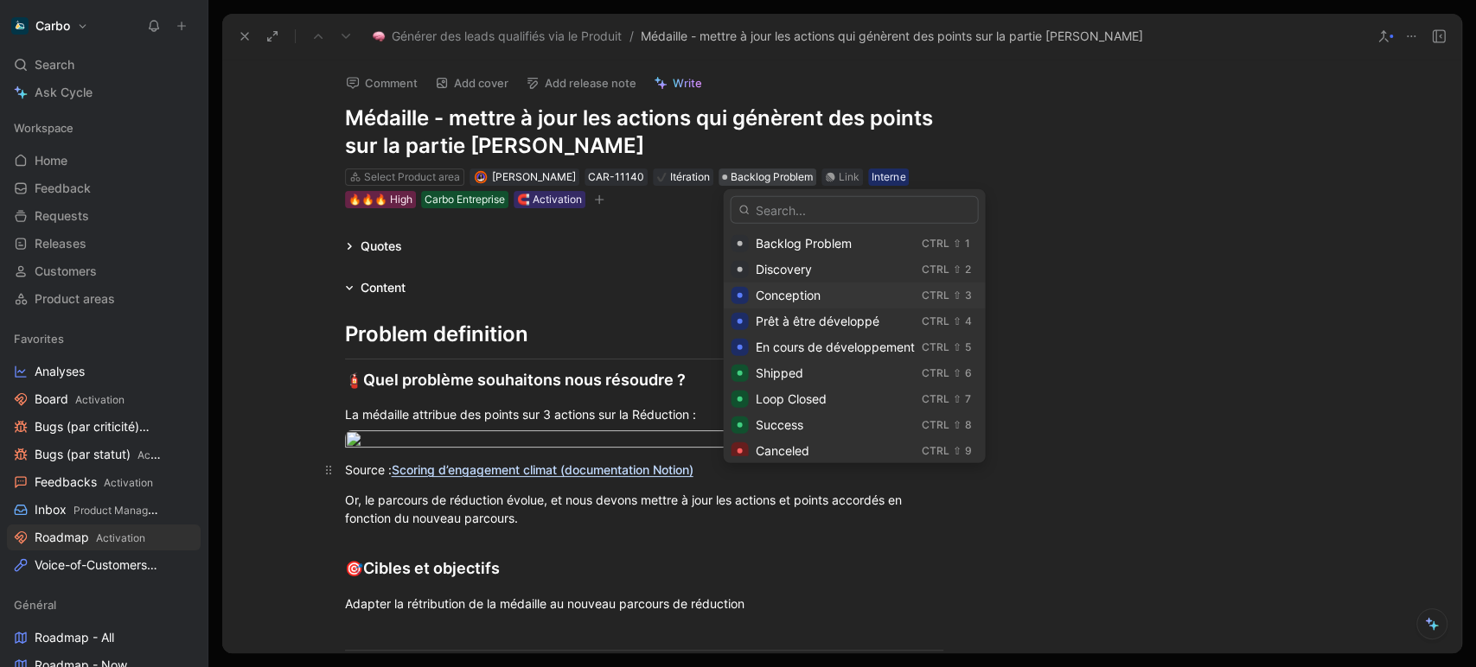
click at [780, 297] on span "Conception" at bounding box center [787, 295] width 65 height 15
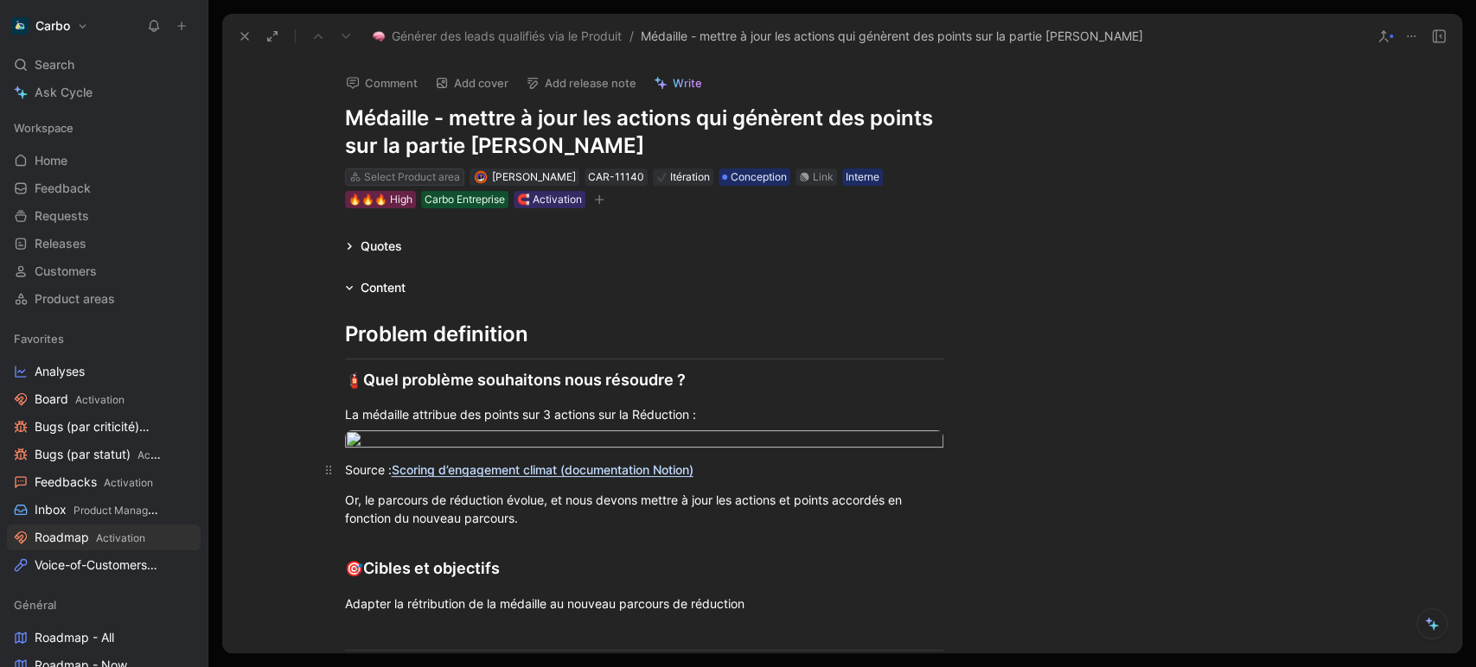
click at [383, 175] on div "Select Product area" at bounding box center [412, 177] width 96 height 17
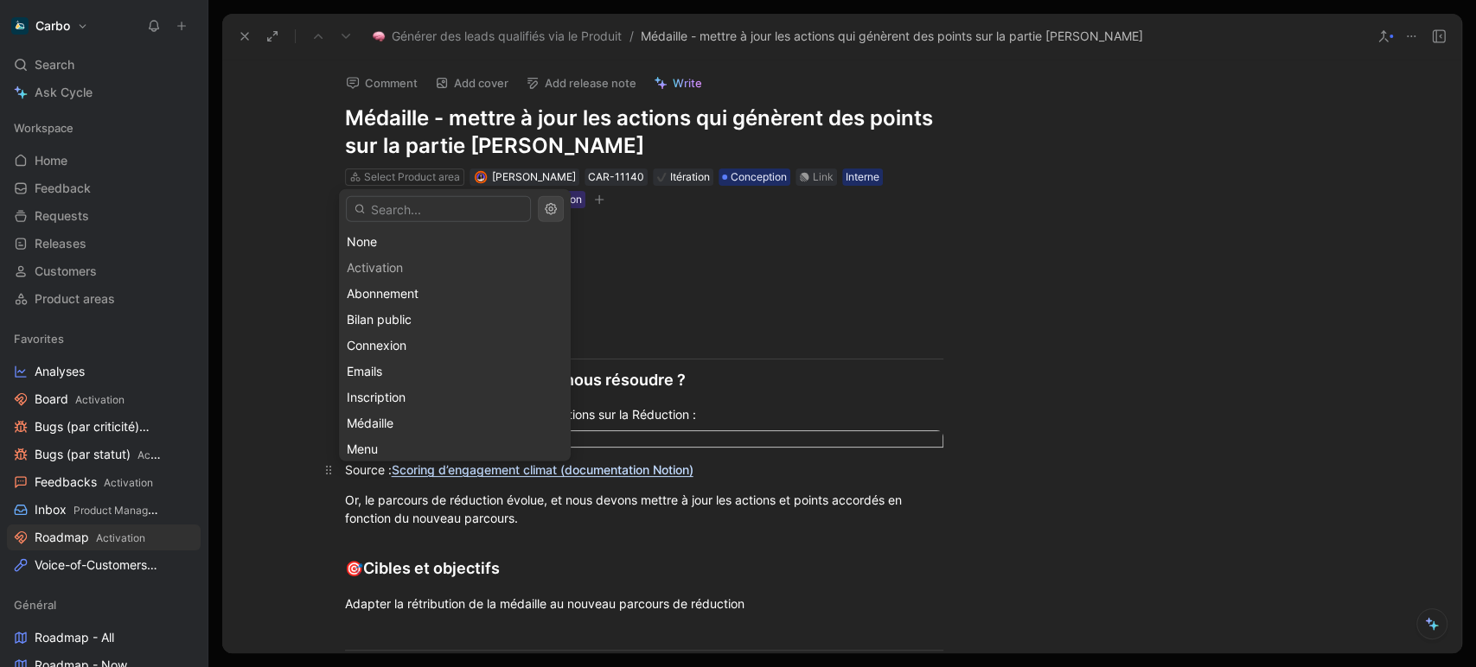
click at [418, 216] on input "text" at bounding box center [438, 209] width 185 height 26
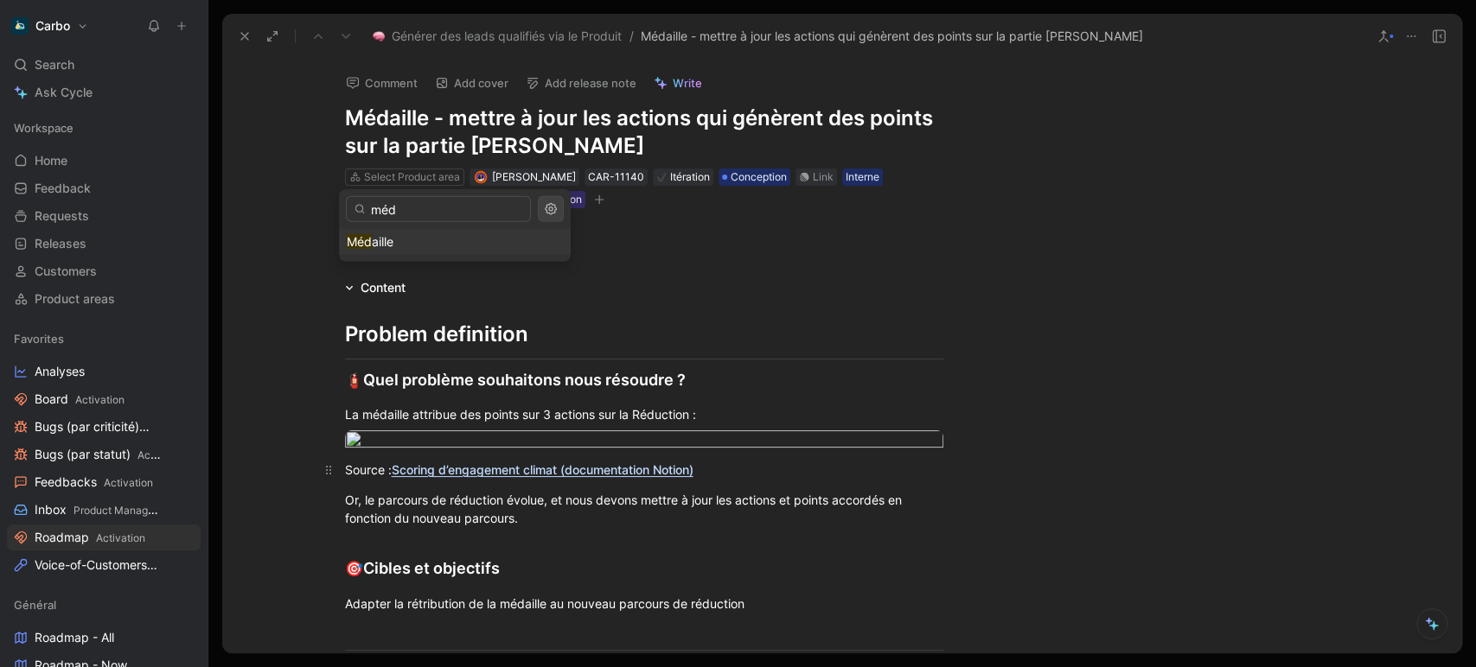
type input "méd"
click at [432, 245] on div "Méd aille" at bounding box center [455, 242] width 216 height 21
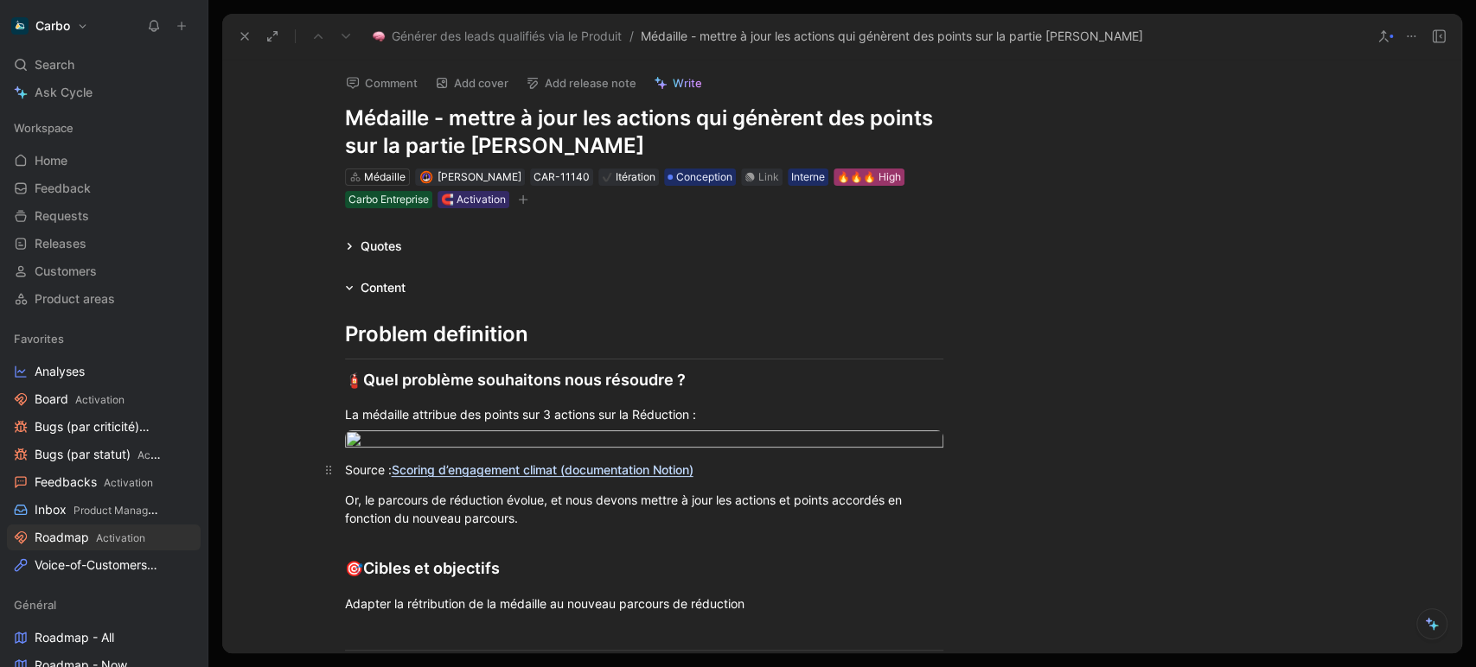
click at [874, 176] on div "🔥🔥🔥 High" at bounding box center [869, 177] width 64 height 17
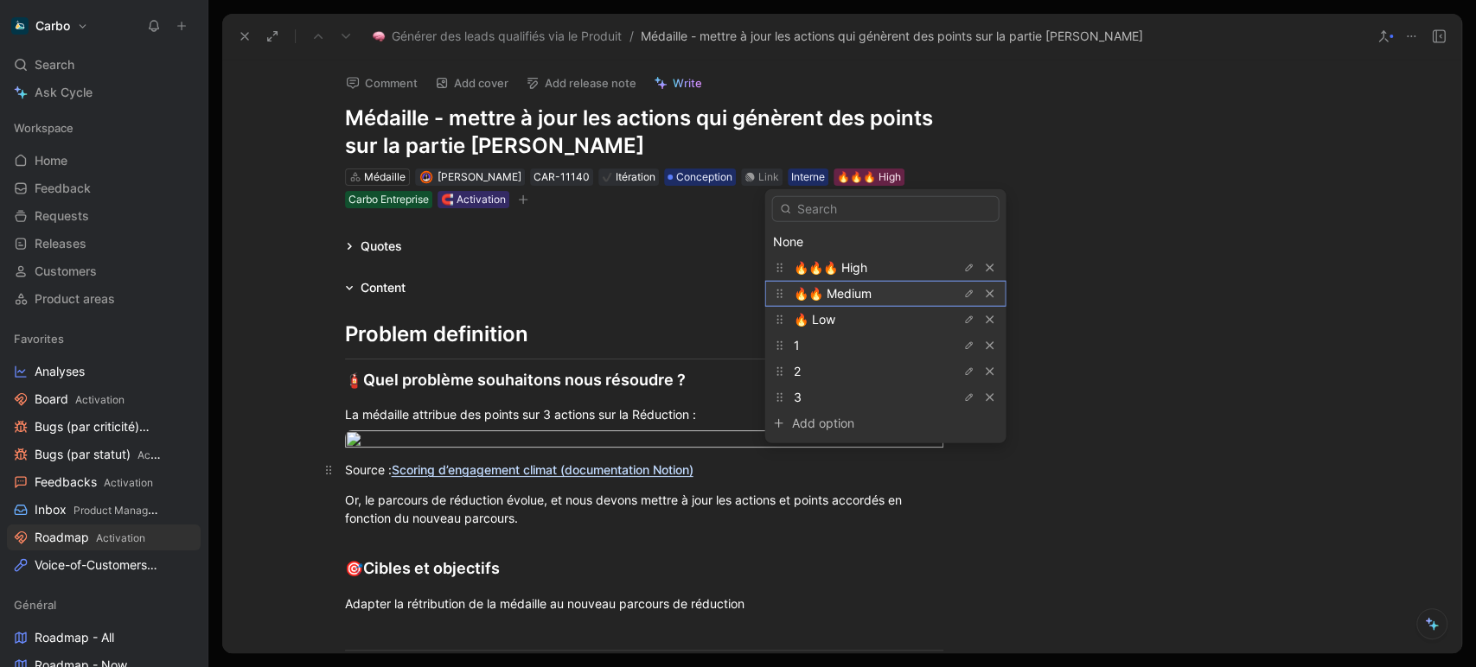
click at [867, 297] on span "🔥🔥 Medium" at bounding box center [832, 293] width 78 height 15
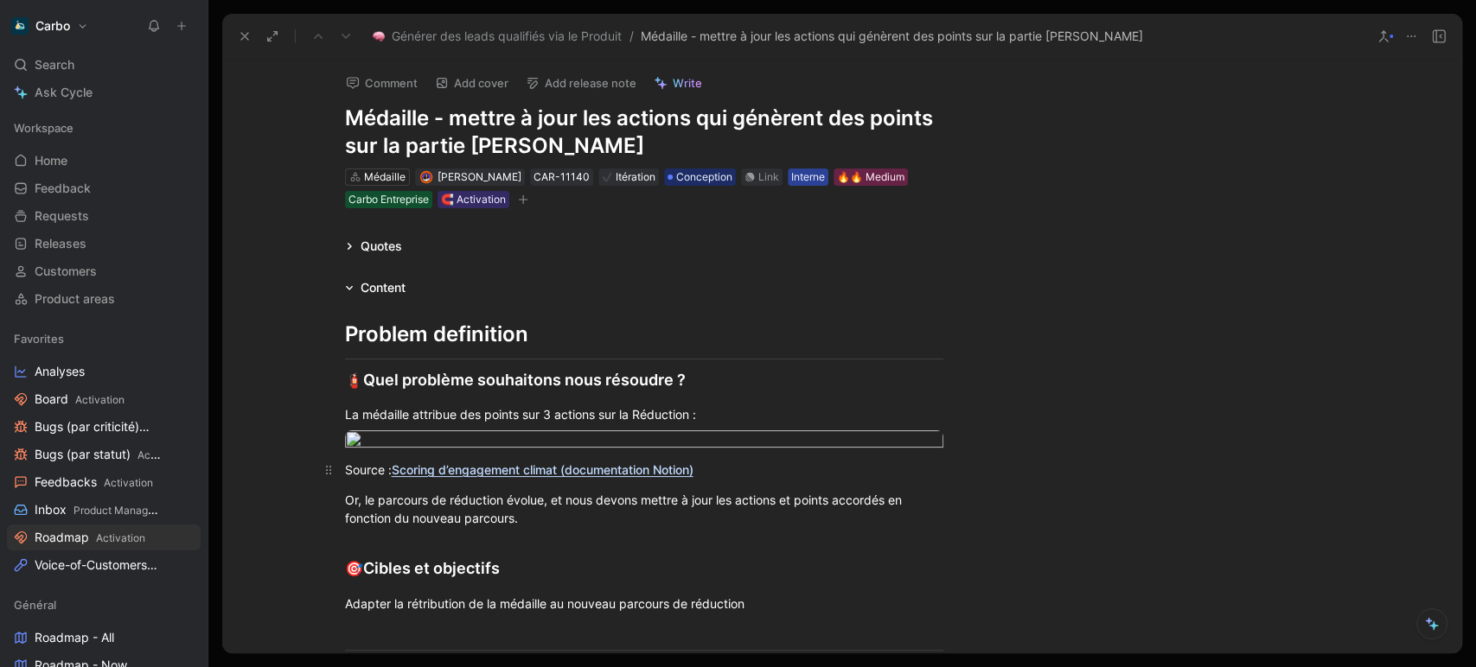
click at [799, 178] on div "Interne" at bounding box center [808, 177] width 34 height 17
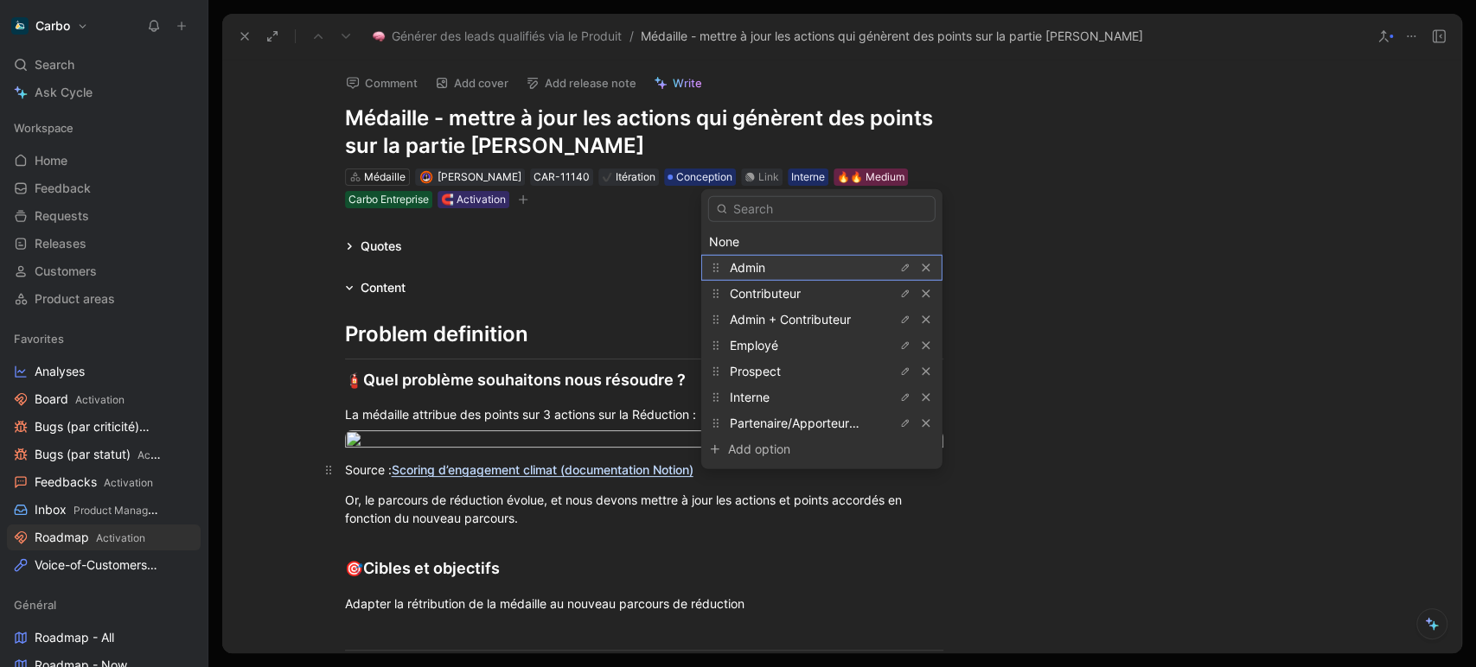
click at [763, 265] on span "Admin" at bounding box center [747, 267] width 35 height 15
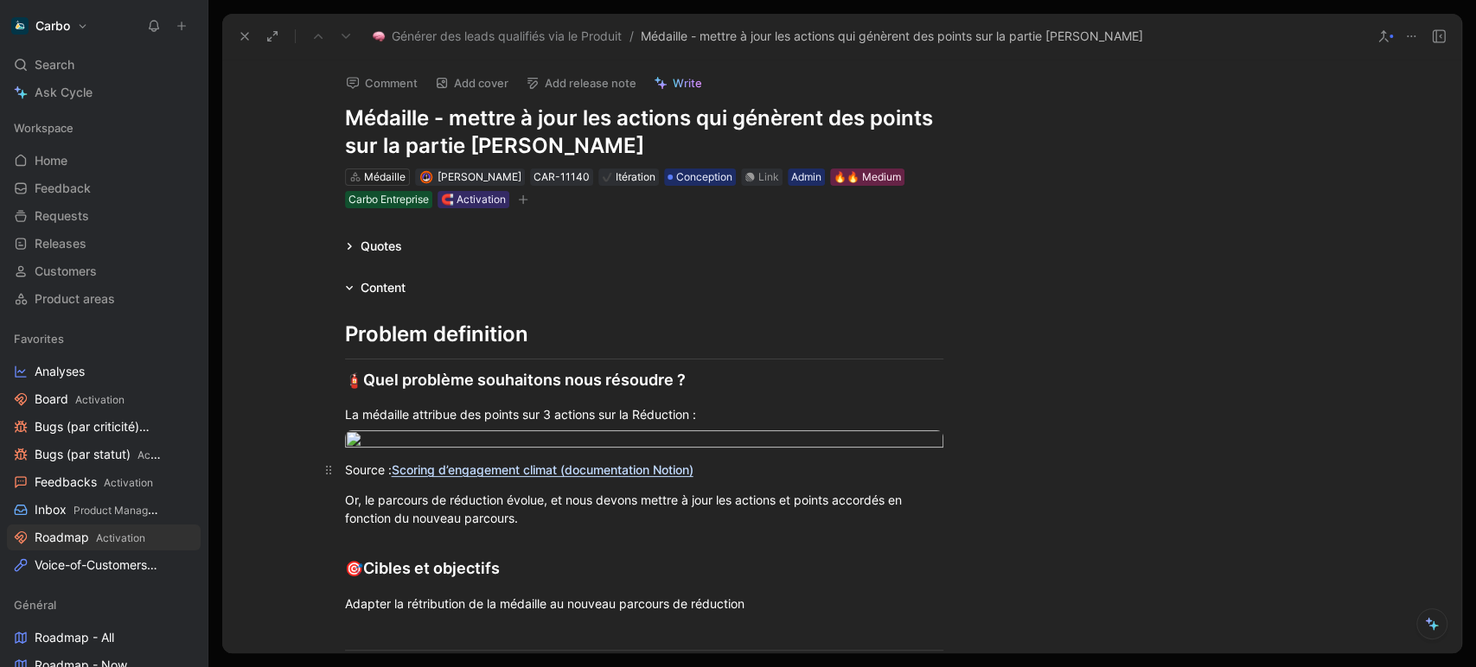
click at [516, 206] on button "button" at bounding box center [522, 199] width 17 height 17
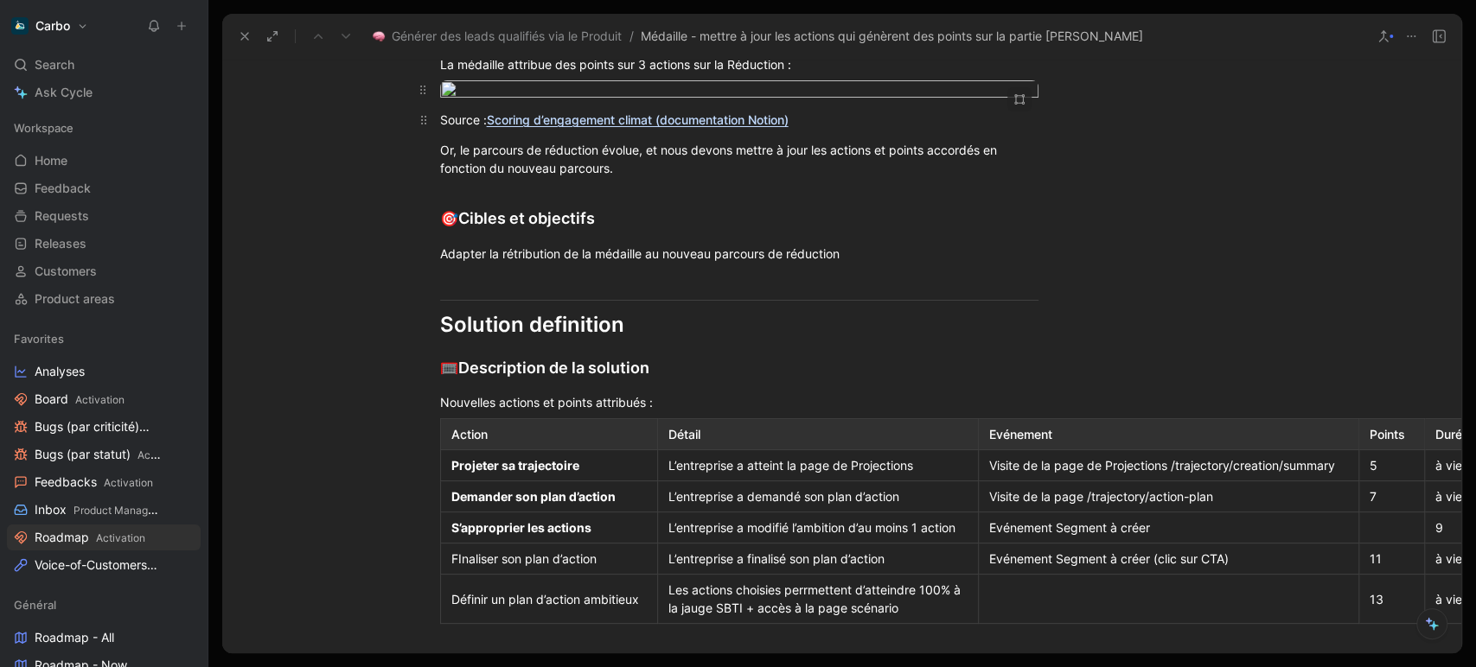
scroll to position [365, 102]
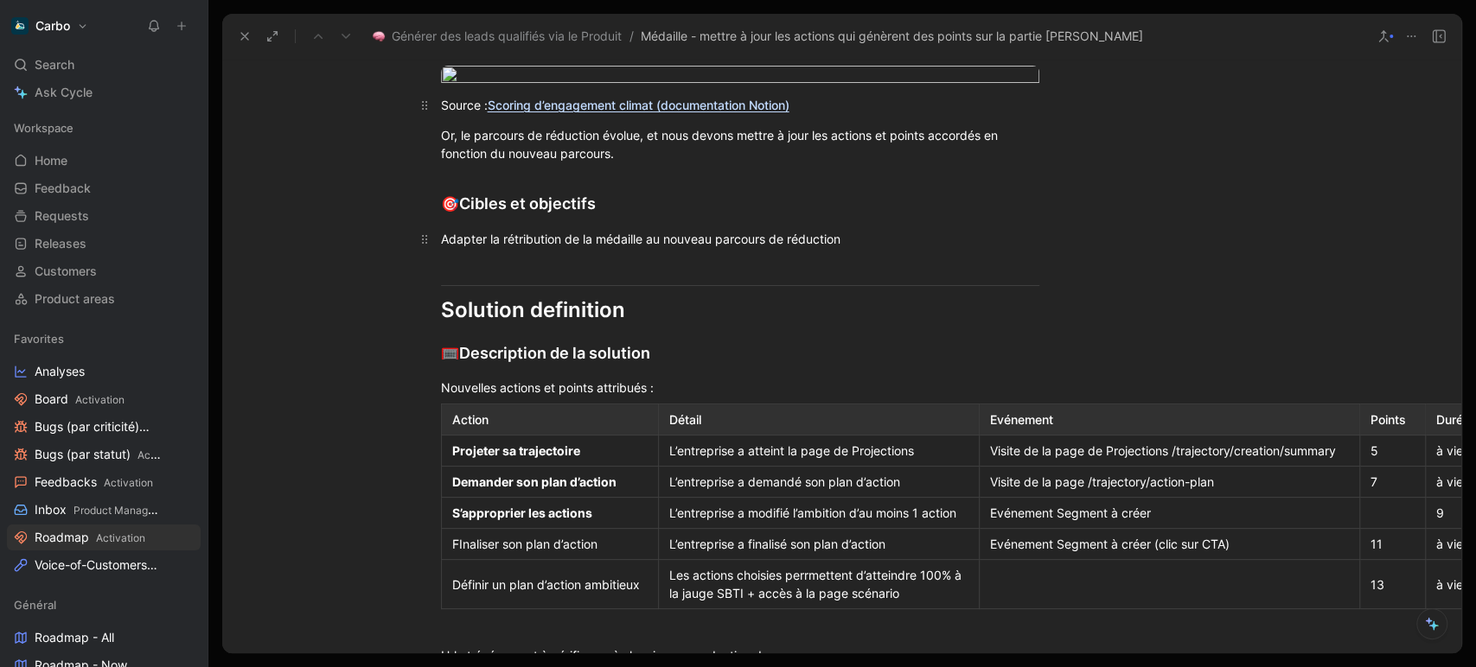
click at [566, 248] on div "Adapter la rétribution de la médaille au nouveau parcours de réduction" at bounding box center [740, 239] width 598 height 18
copy div "Adapter la rétribution de la médaille au nouveau parcours de réduction"
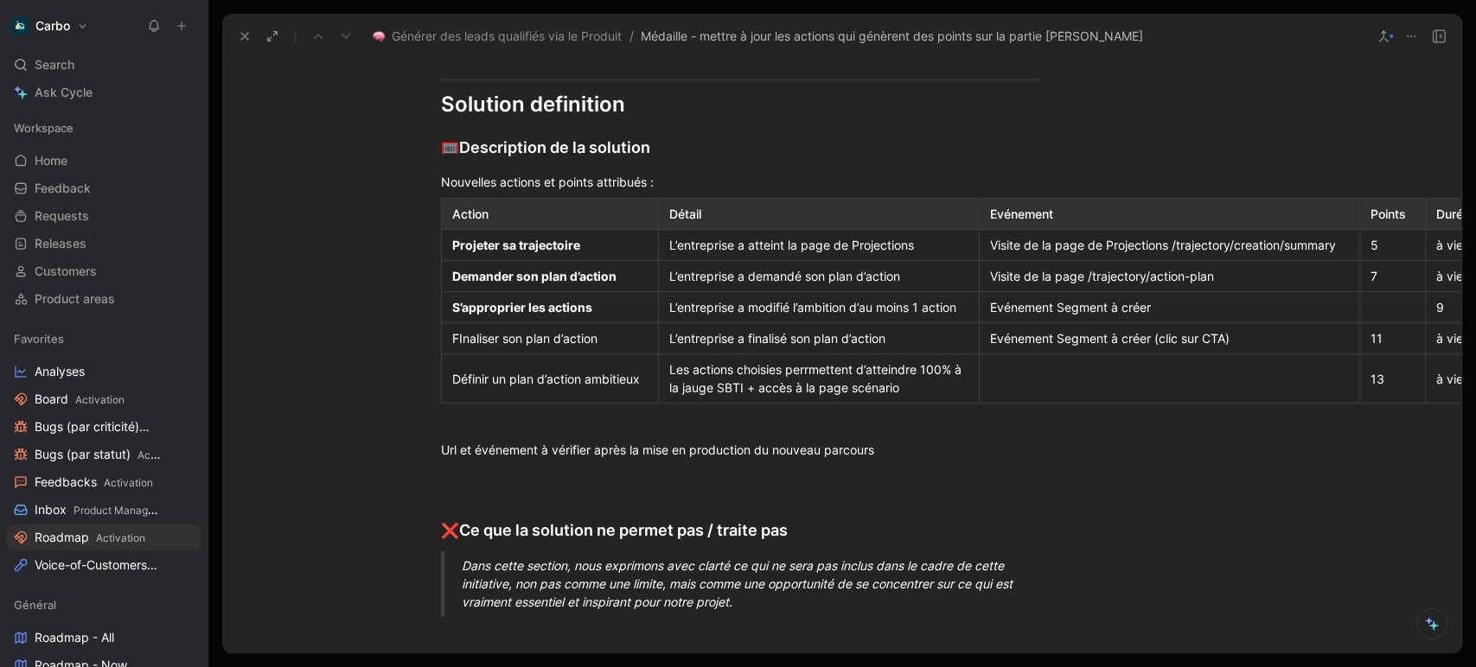
click at [470, 223] on div "Action" at bounding box center [549, 214] width 195 height 18
click at [428, 339] on icon "button" at bounding box center [436, 342] width 17 height 17
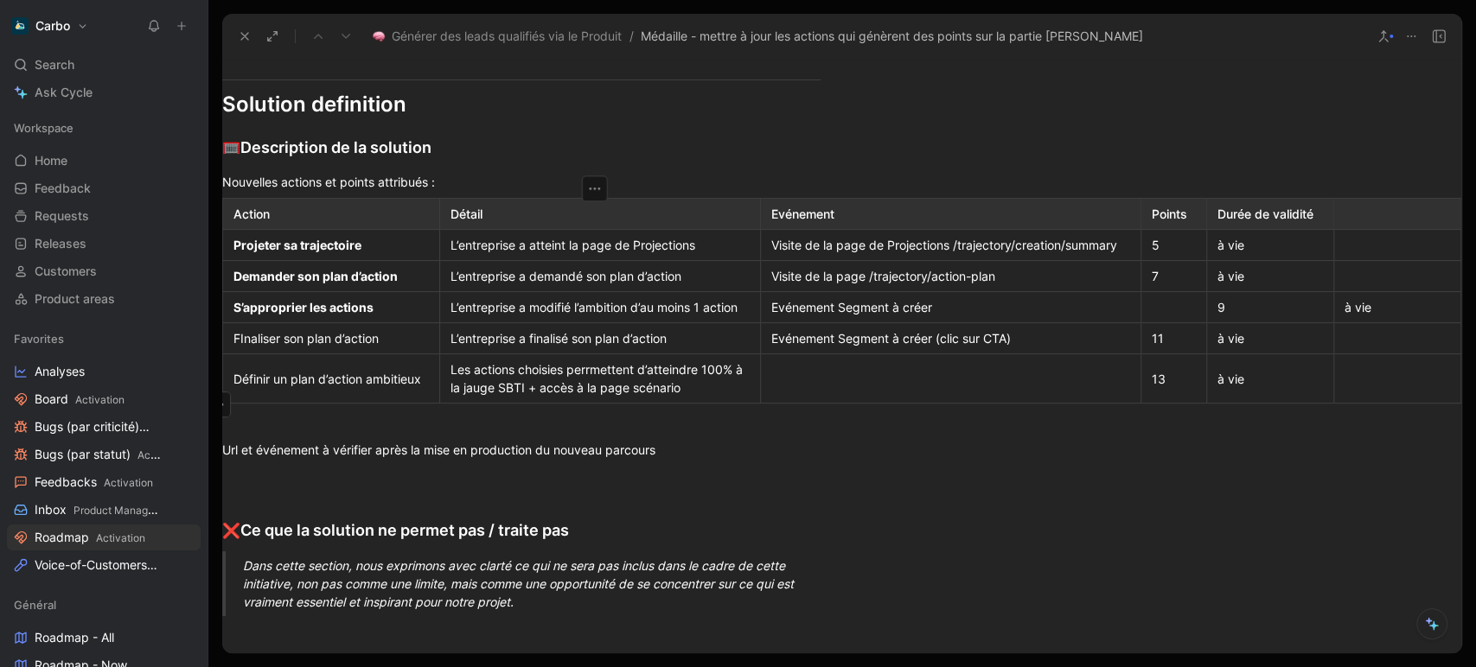
click at [1355, 226] on p at bounding box center [1396, 213] width 119 height 23
click at [1382, 198] on icon "button" at bounding box center [1390, 189] width 17 height 17
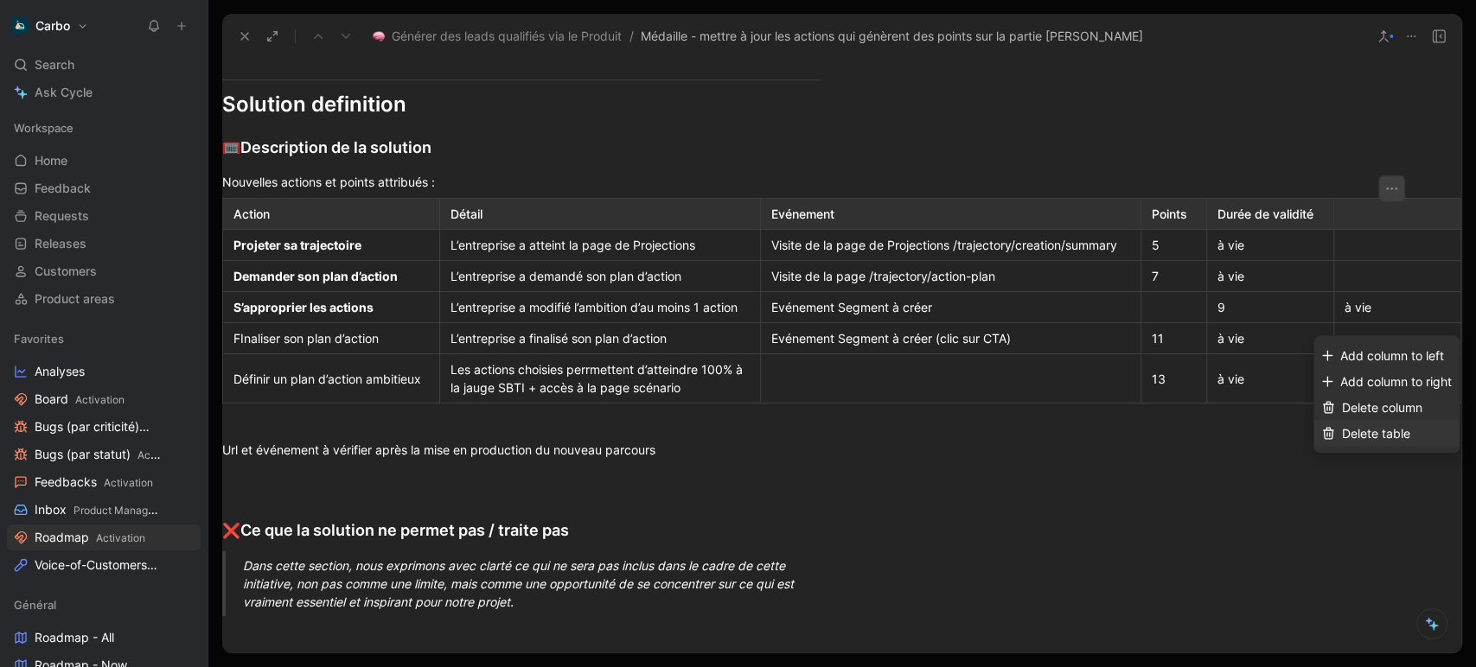
click at [1379, 433] on span "Delete table" at bounding box center [1376, 432] width 68 height 15
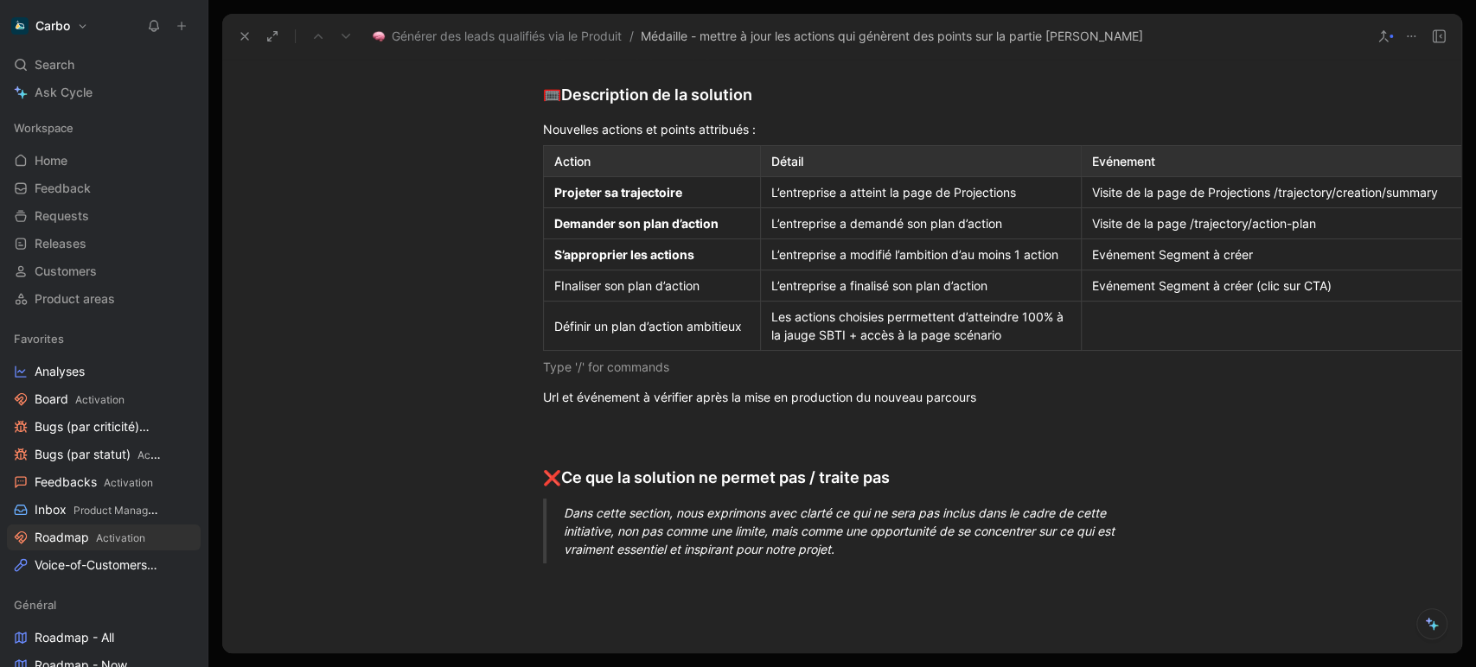
scroll to position [623, 325]
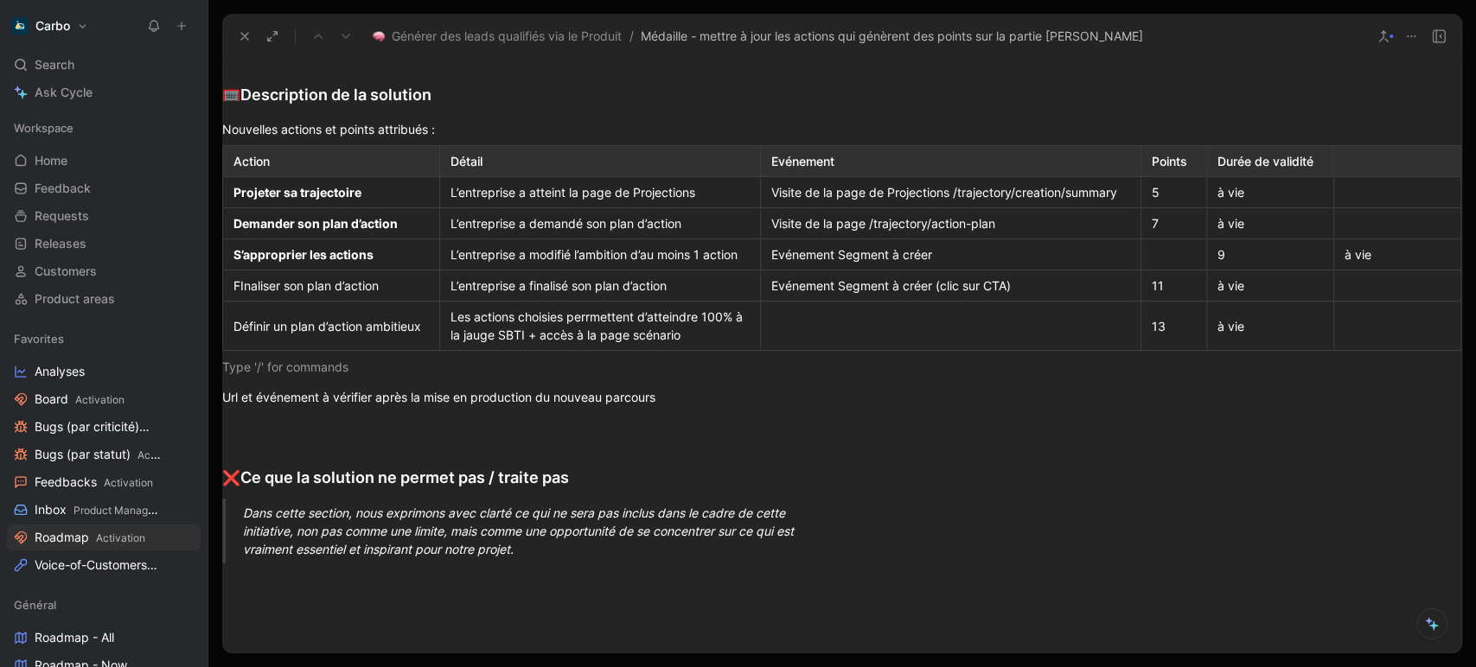
click at [1344, 170] on div at bounding box center [1396, 161] width 105 height 18
click at [947, 335] on div at bounding box center [950, 326] width 359 height 18
click at [1344, 170] on div at bounding box center [1396, 161] width 105 height 18
click at [1390, 138] on icon "button" at bounding box center [1391, 137] width 11 height 3
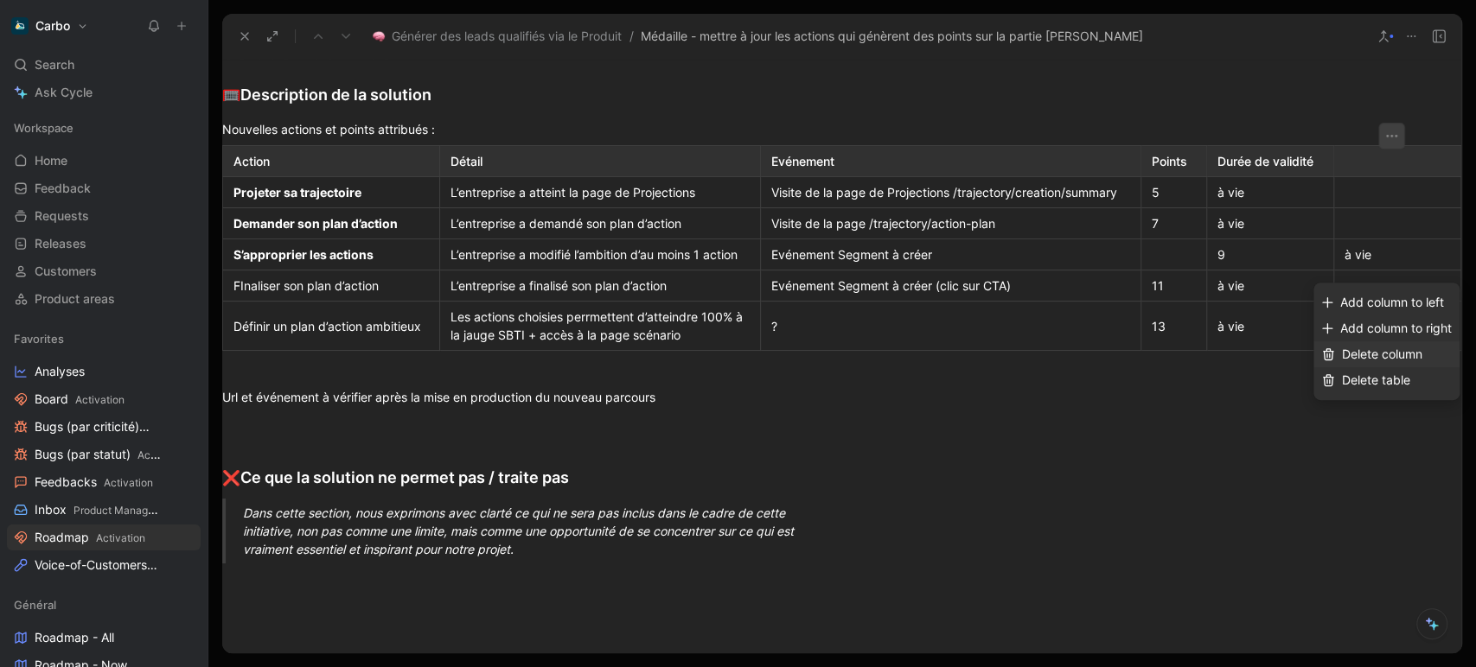
click at [1400, 358] on span "Delete column" at bounding box center [1382, 354] width 80 height 15
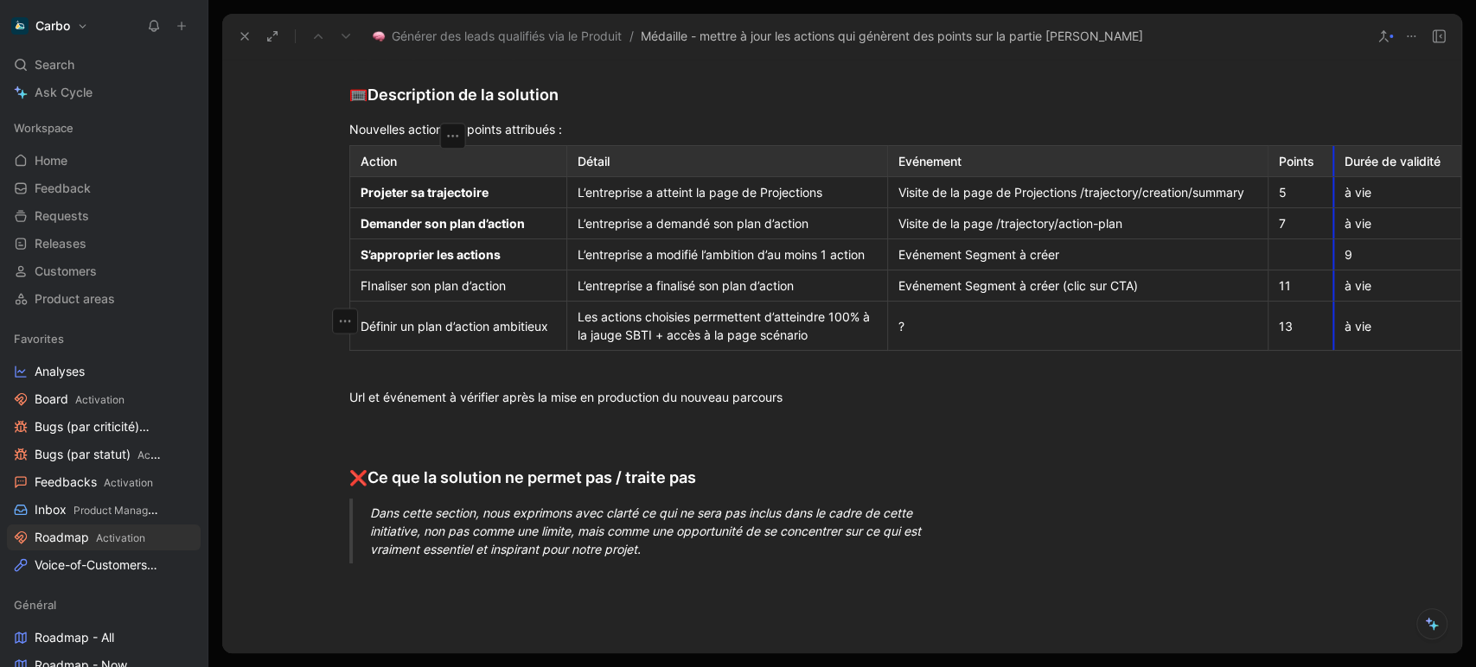
scroll to position [623, 198]
drag, startPoint x: 1379, startPoint y: 462, endPoint x: 379, endPoint y: 290, distance: 1014.8
click at [379, 290] on tbody "Action Détail Evénement Points Durée de validité Projeter sa trajectoire L’entr…" at bounding box center [904, 248] width 1111 height 205
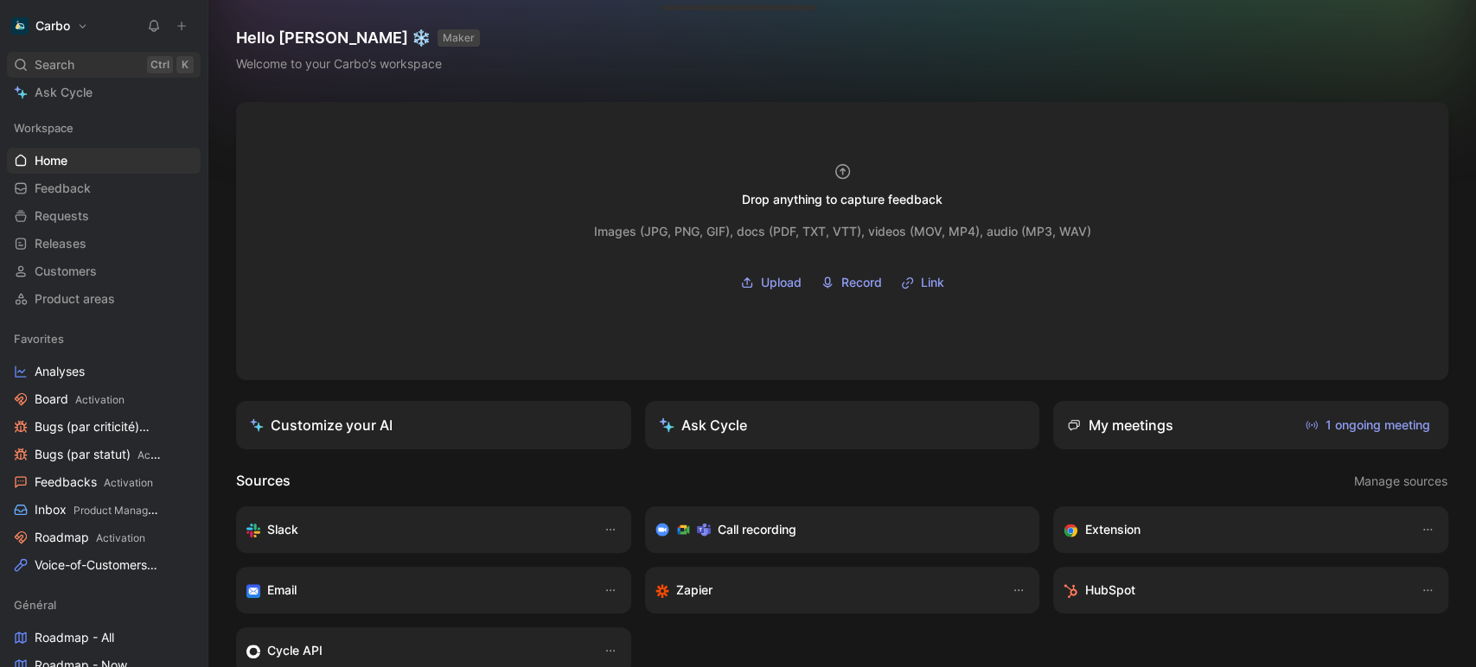
click at [80, 63] on div "Search Ctrl K" at bounding box center [104, 65] width 194 height 26
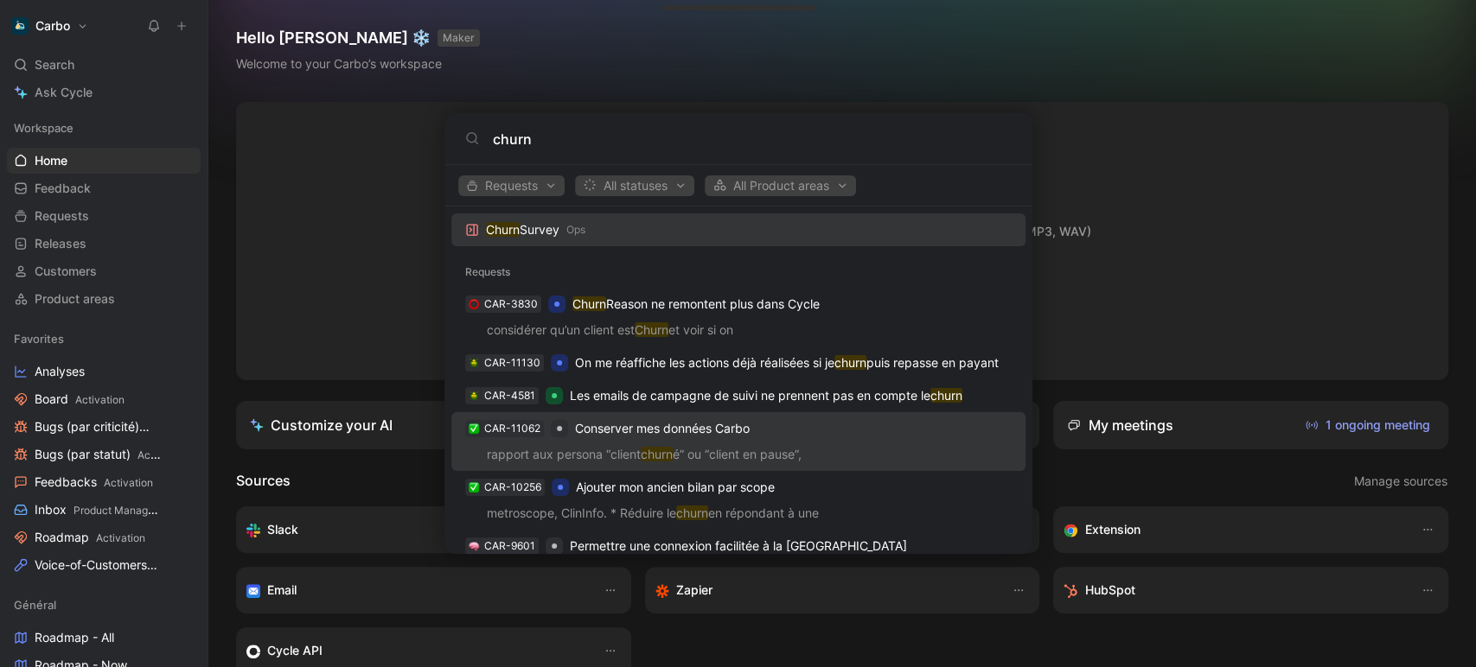
scroll to position [35, 0]
type input "churn"
click at [613, 435] on span "Conserver mes données Carbo" at bounding box center [662, 428] width 175 height 21
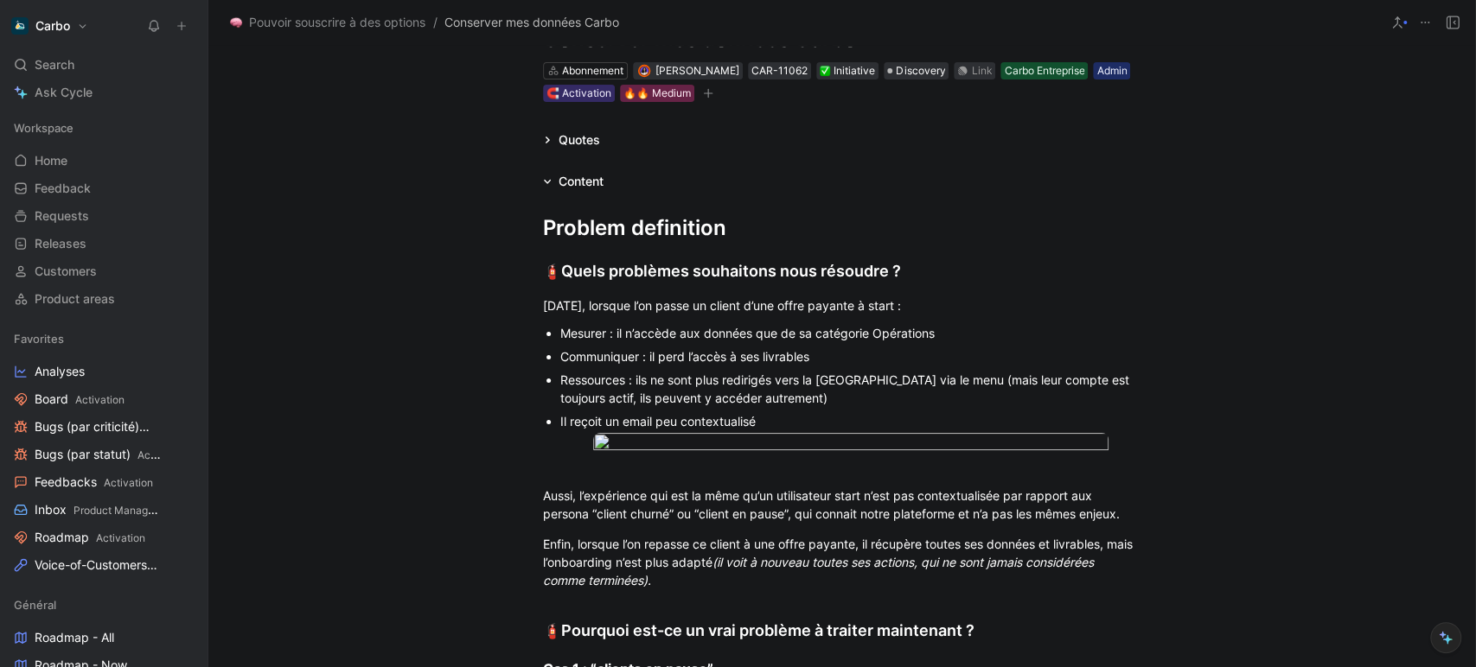
scroll to position [99, 0]
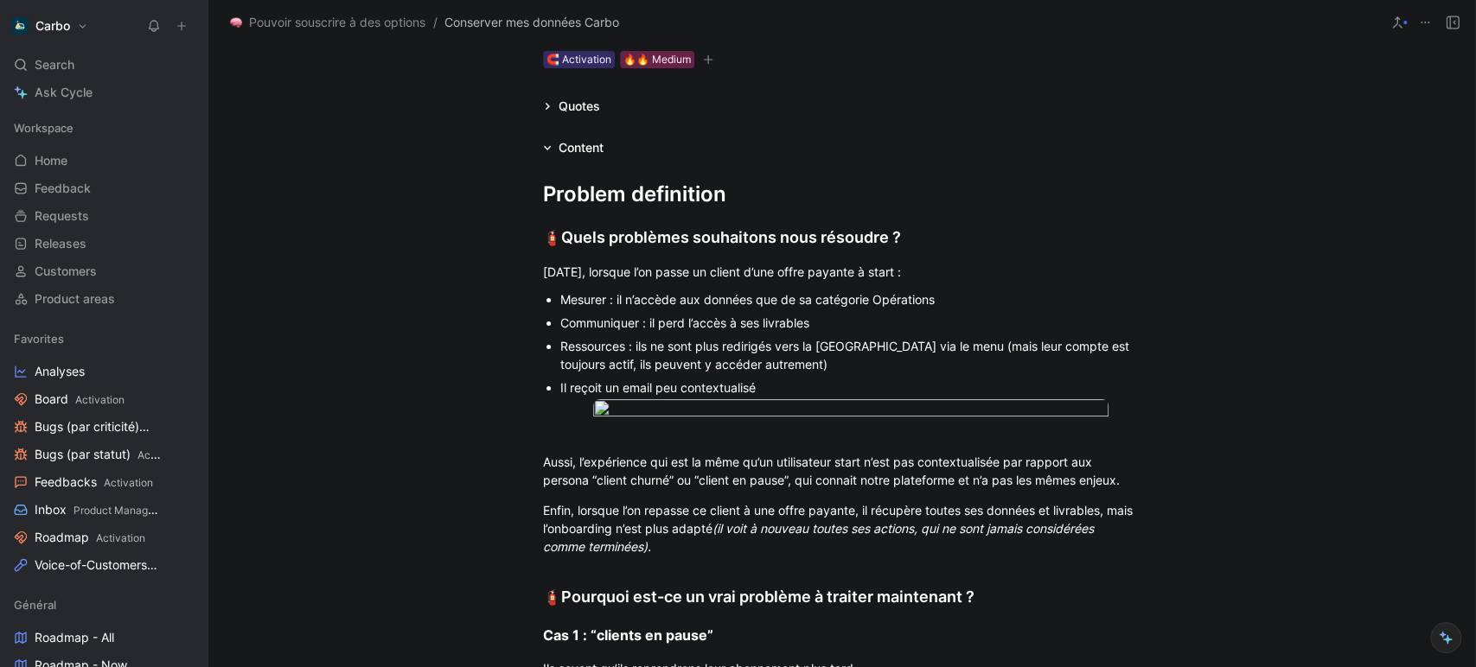
click at [974, 291] on div "Mesurer : il n’accède aux données que de sa catégorie Opérations" at bounding box center [850, 299] width 581 height 18
click at [615, 293] on div "Mesurer : il n’accède aux données que de sa catégorie Opérations" at bounding box center [850, 299] width 581 height 18
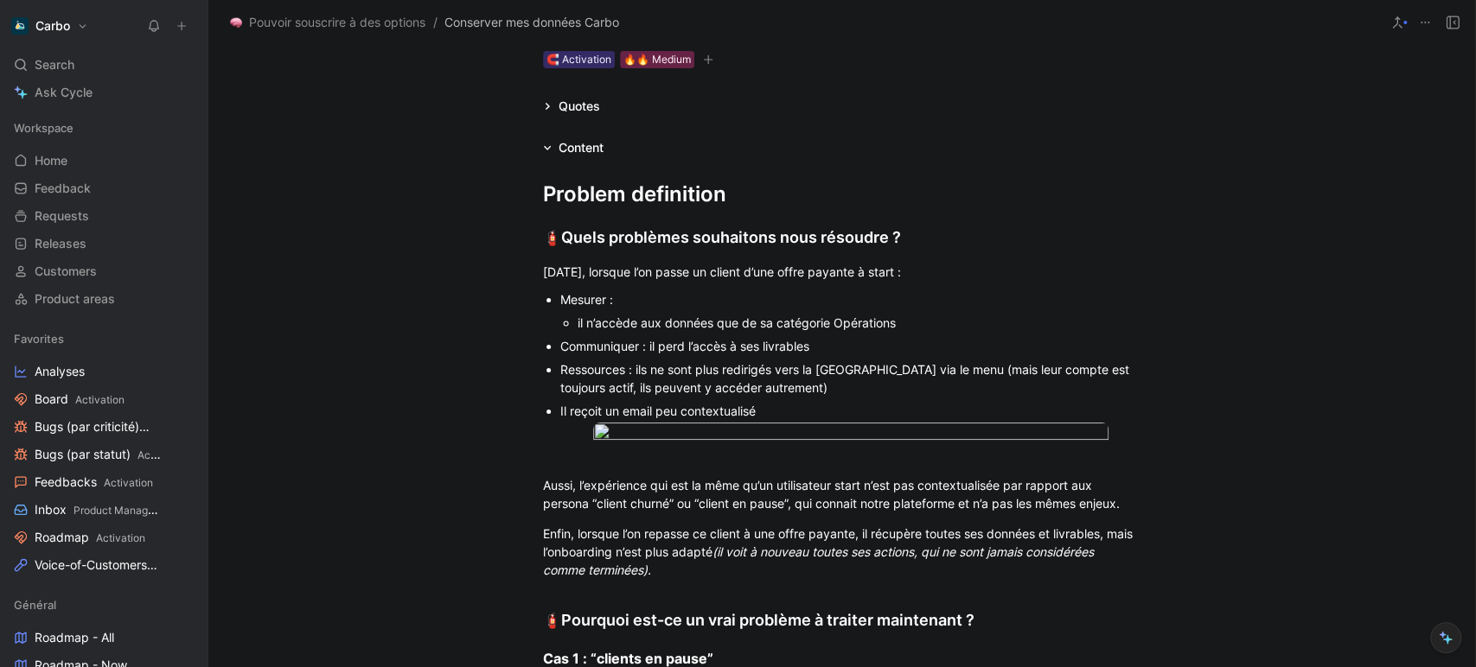
click at [941, 324] on div "il n’accède aux données que de sa catégorie Opérations" at bounding box center [859, 323] width 564 height 18
